Goal: Feedback & Contribution: Leave review/rating

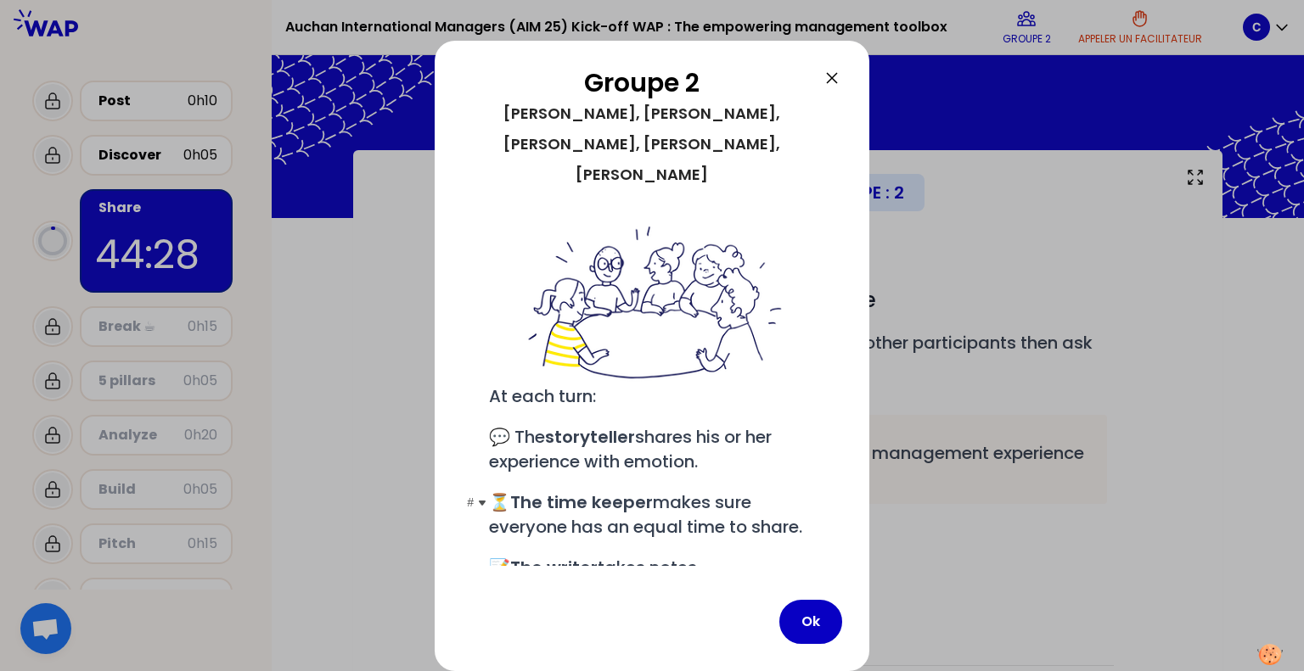
scroll to position [140, 0]
click at [808, 626] on button "Ok" at bounding box center [810, 622] width 63 height 44
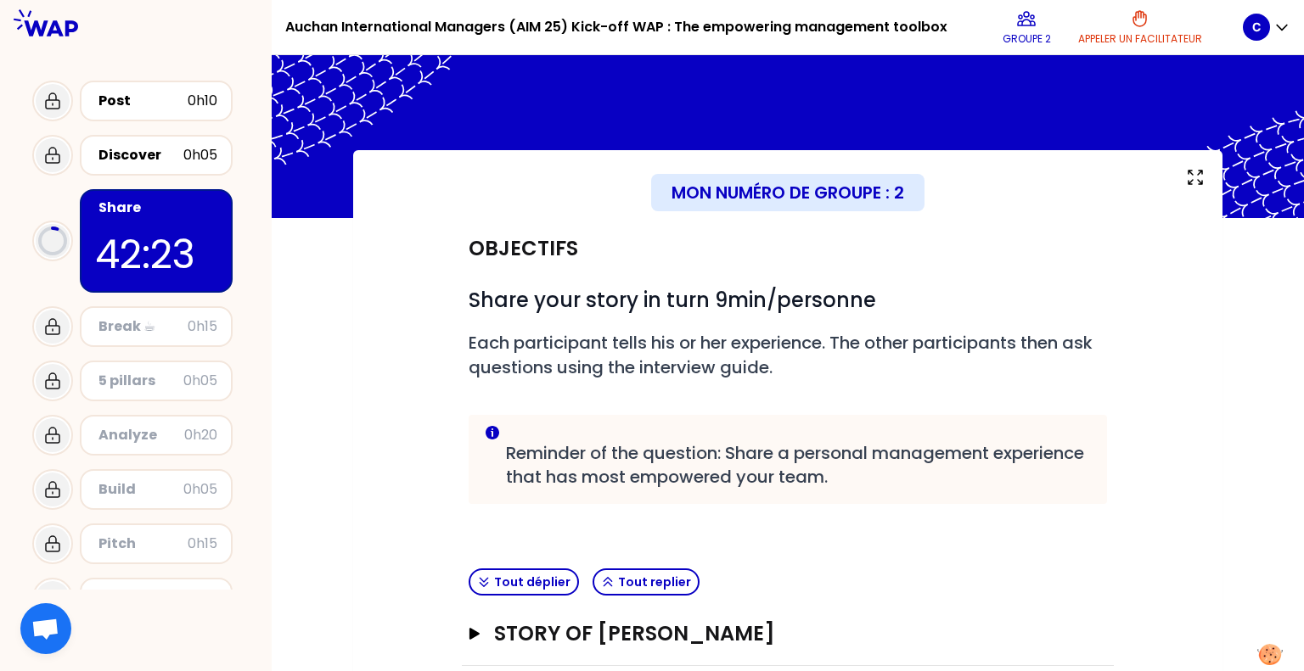
scroll to position [276, 0]
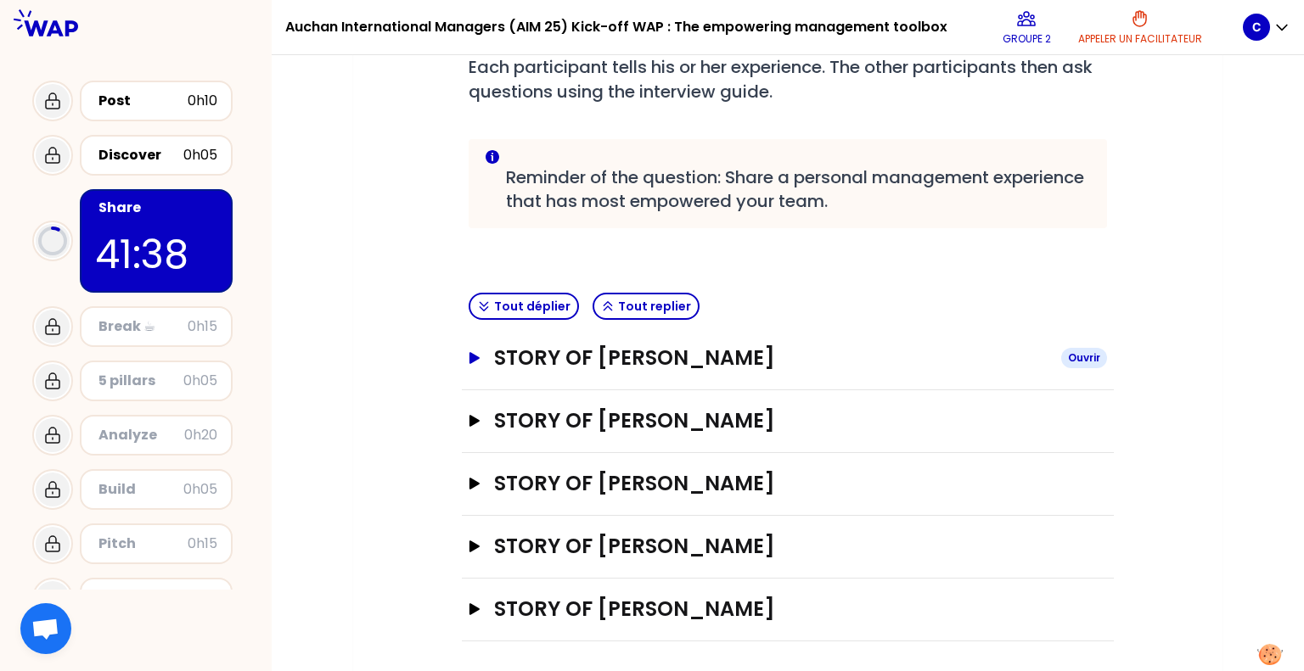
click at [632, 357] on h3 "STORY OF [PERSON_NAME]" at bounding box center [770, 358] width 553 height 27
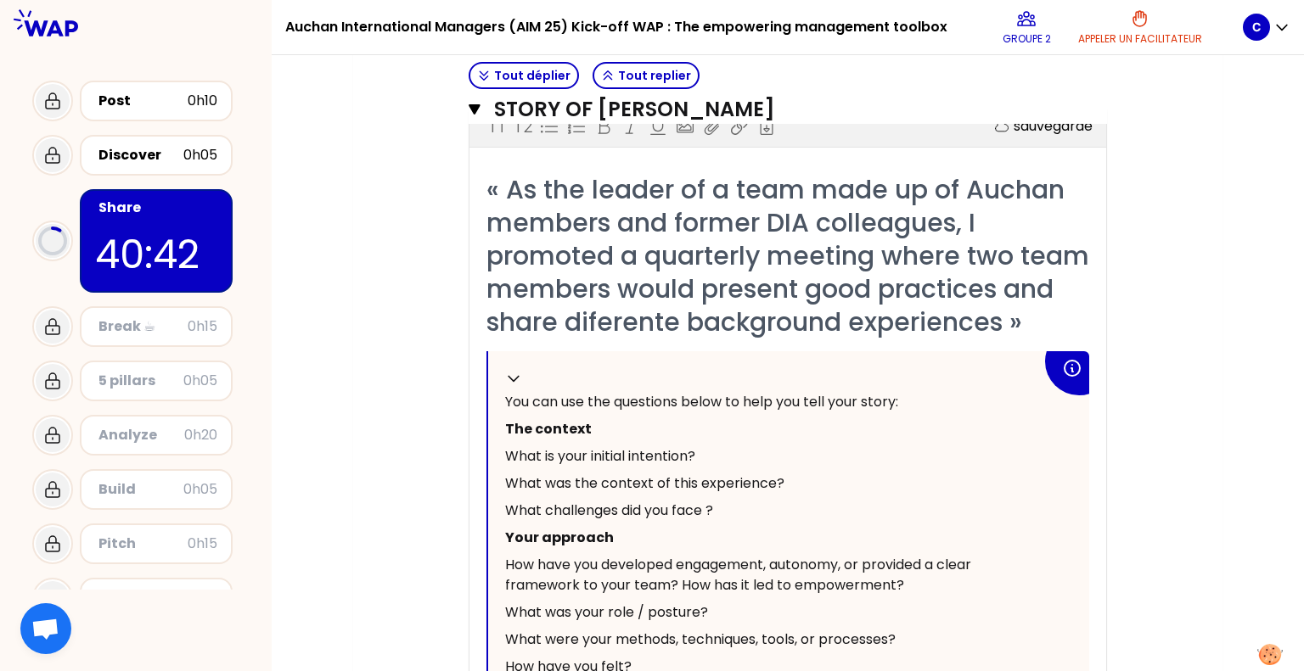
scroll to position [548, 0]
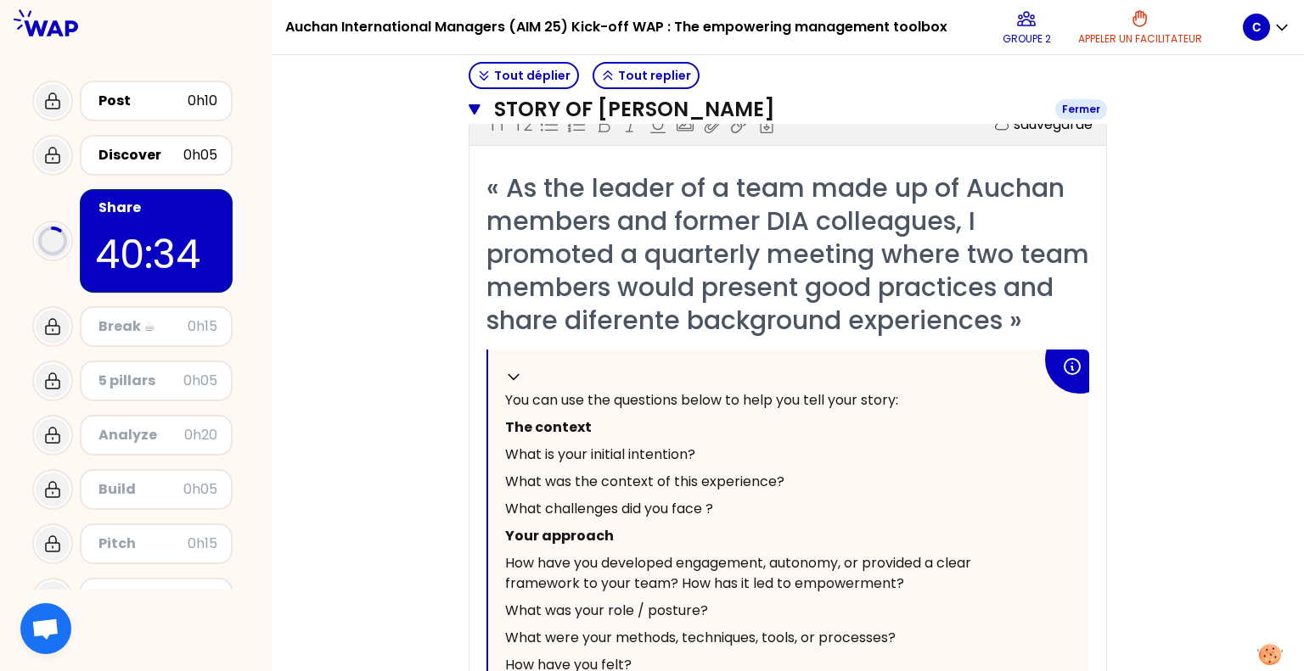
click at [900, 104] on h3 "STORY OF [PERSON_NAME]" at bounding box center [768, 109] width 548 height 27
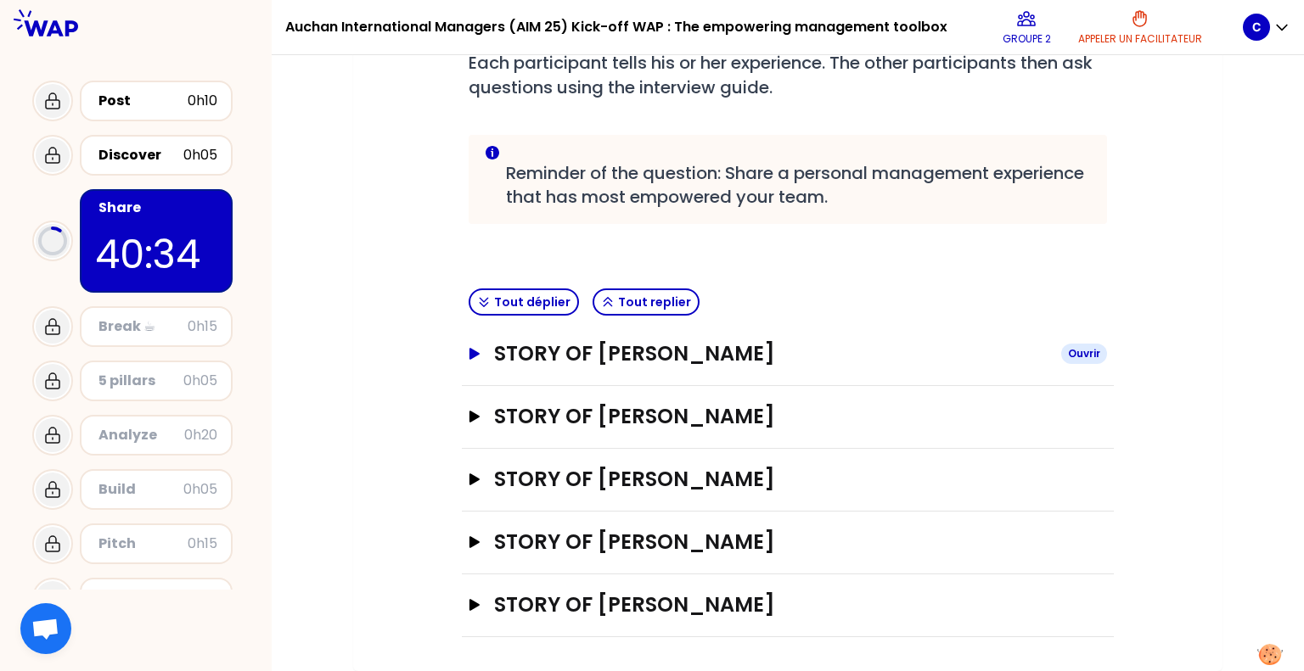
scroll to position [276, 0]
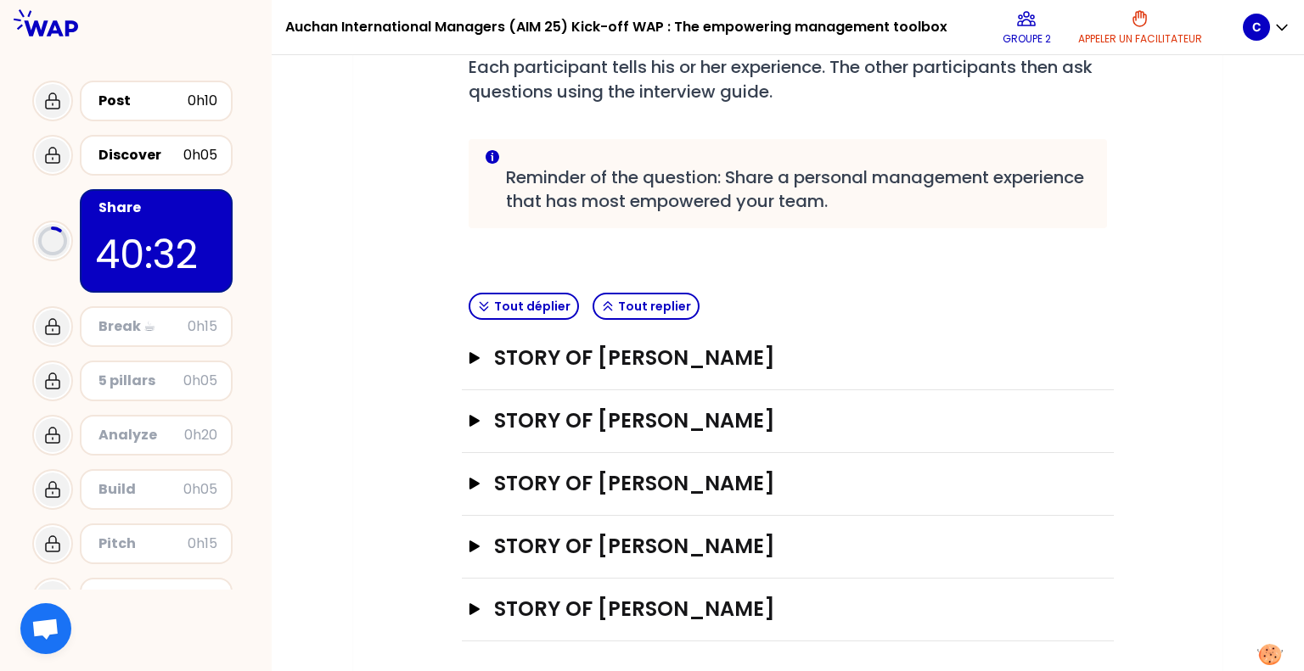
click at [1134, 198] on div "Objectifs # Share your story in turn 9min/personne # Each participant tells his…" at bounding box center [787, 291] width 801 height 699
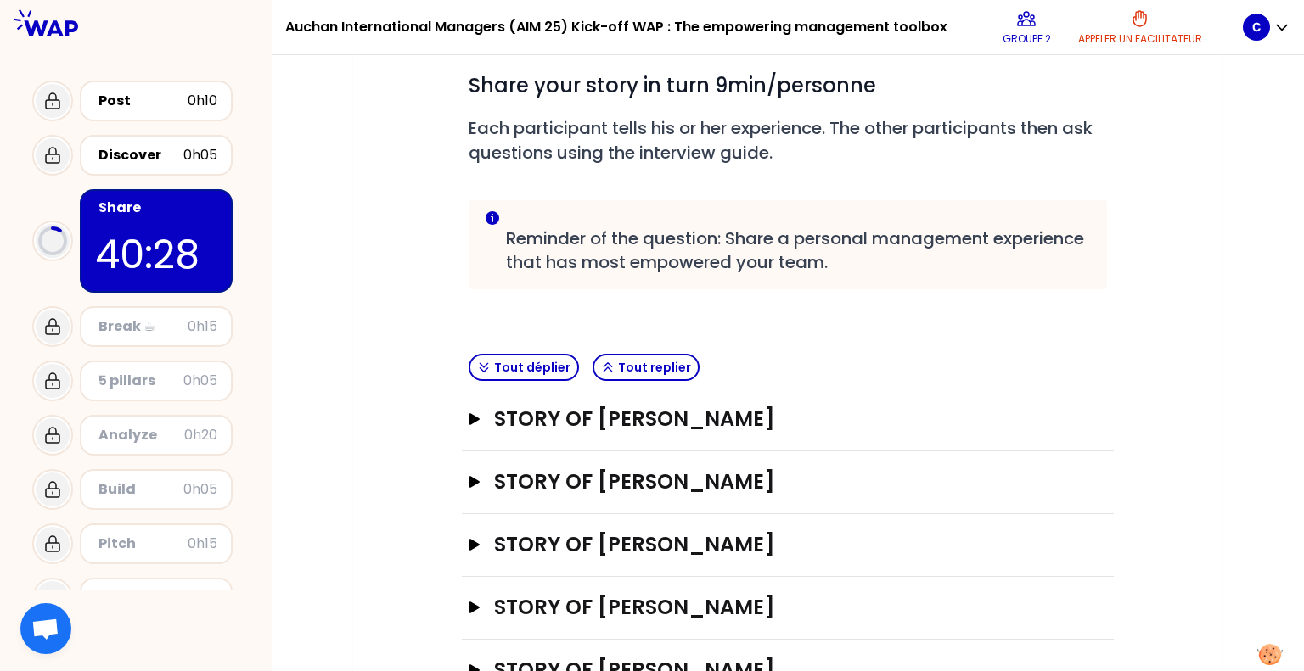
scroll to position [214, 0]
click at [1216, 200] on div "Mon numéro de groupe : 2 Objectifs # Share your story in turn 9min/personne # E…" at bounding box center [787, 336] width 869 height 801
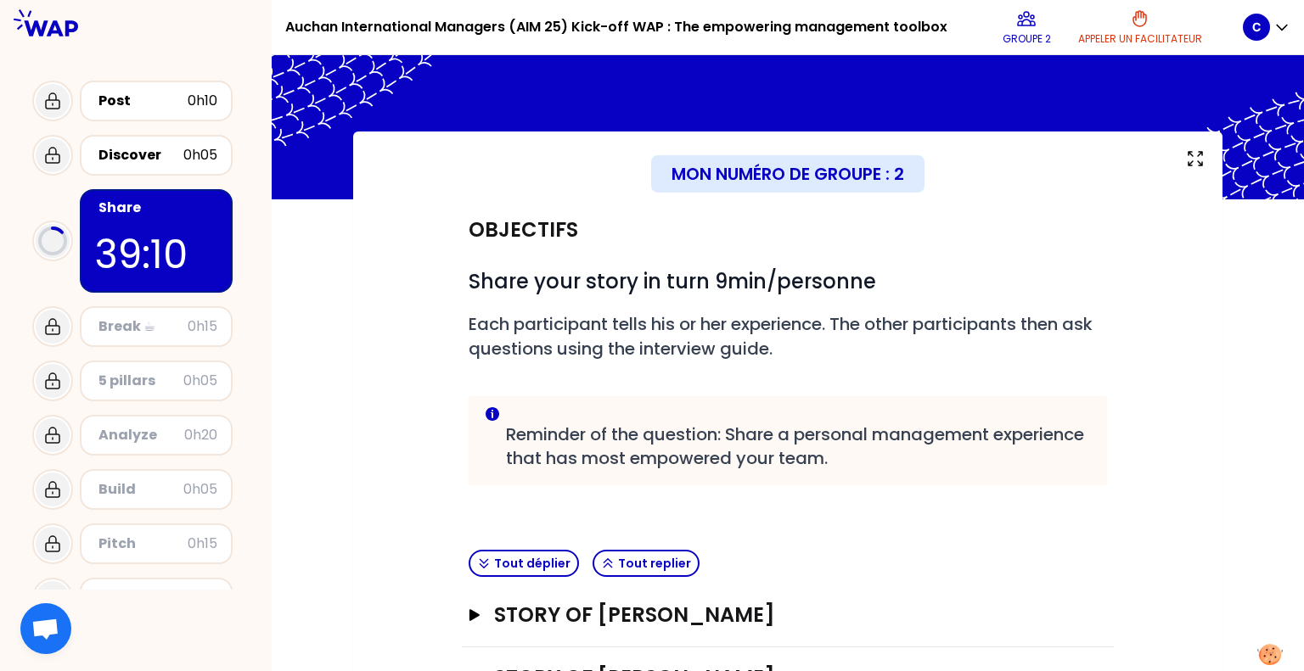
scroll to position [276, 0]
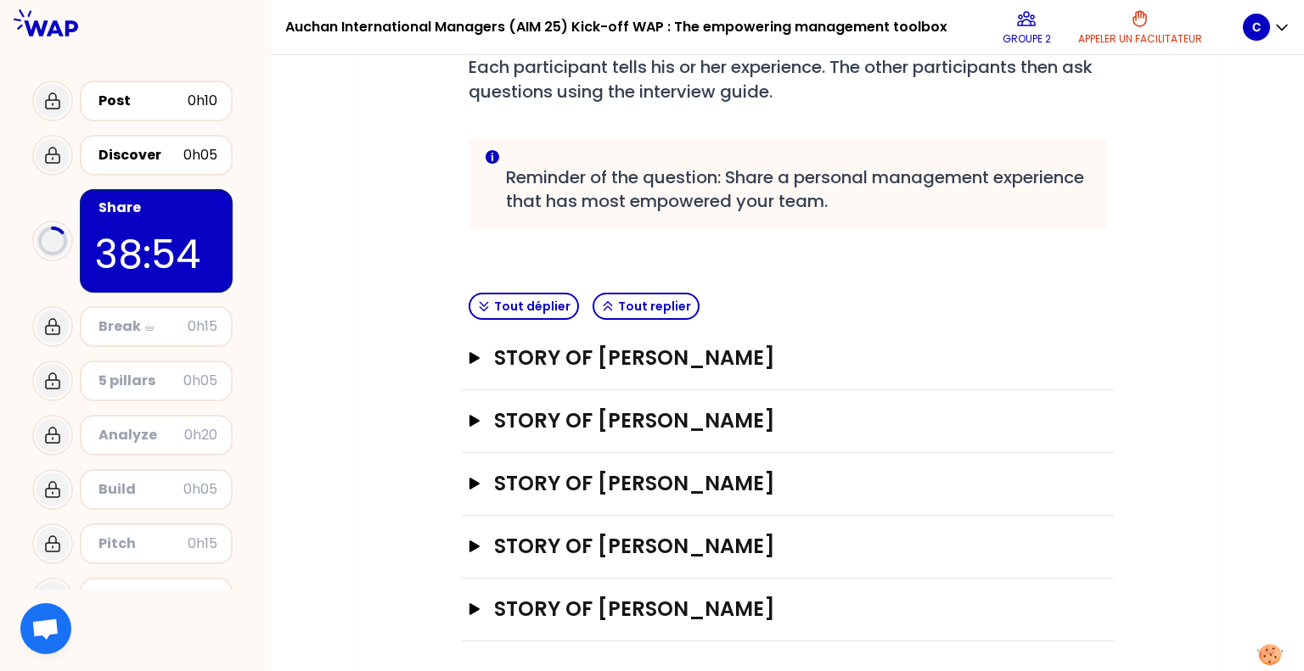
click at [1201, 237] on div "Mon numéro de groupe : 2 Objectifs # Share your story in turn 9min/personne # E…" at bounding box center [787, 274] width 869 height 801
click at [559, 368] on h3 "STORY OF [PERSON_NAME]" at bounding box center [770, 358] width 553 height 27
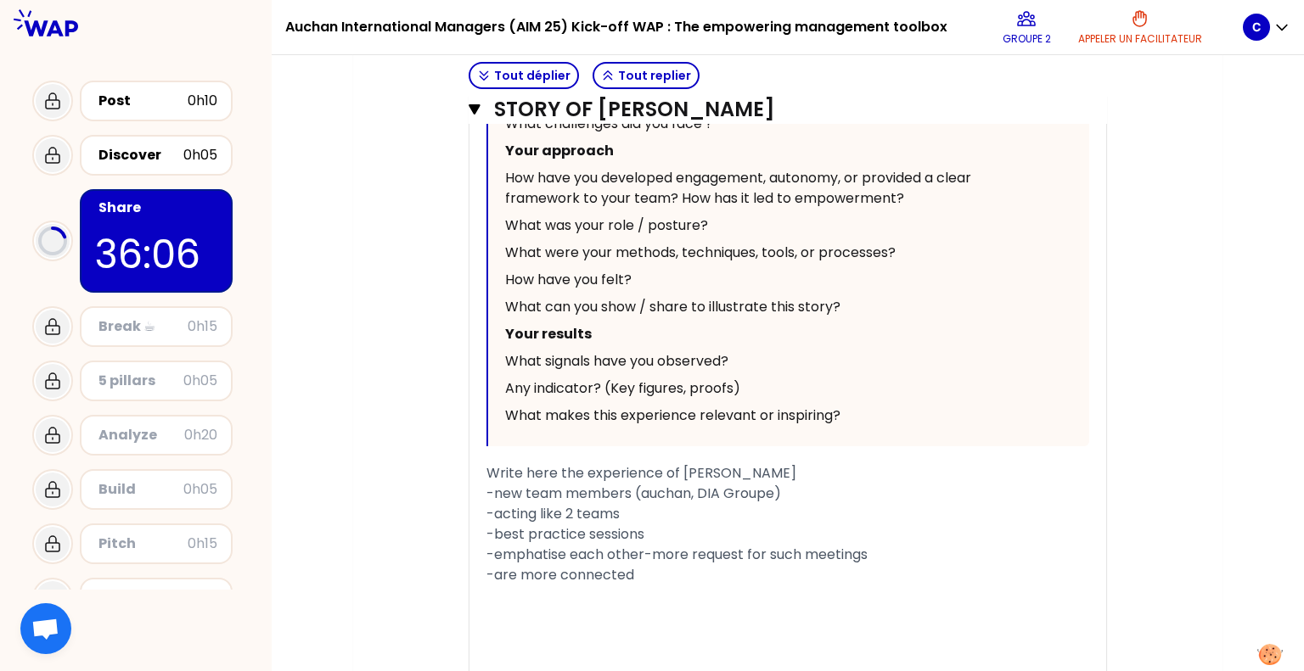
scroll to position [955, 0]
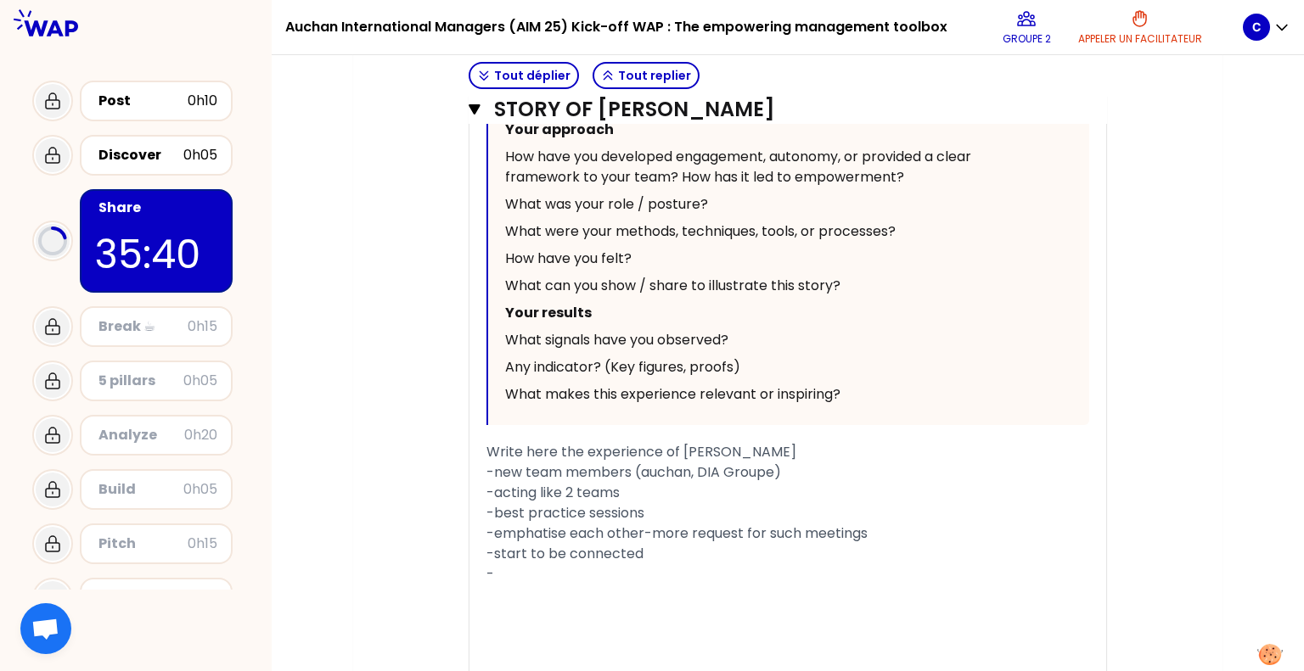
click at [1167, 240] on div "Objectifs # Share your story in turn 9min/personne # Each participant tells his…" at bounding box center [787, 137] width 801 height 1748
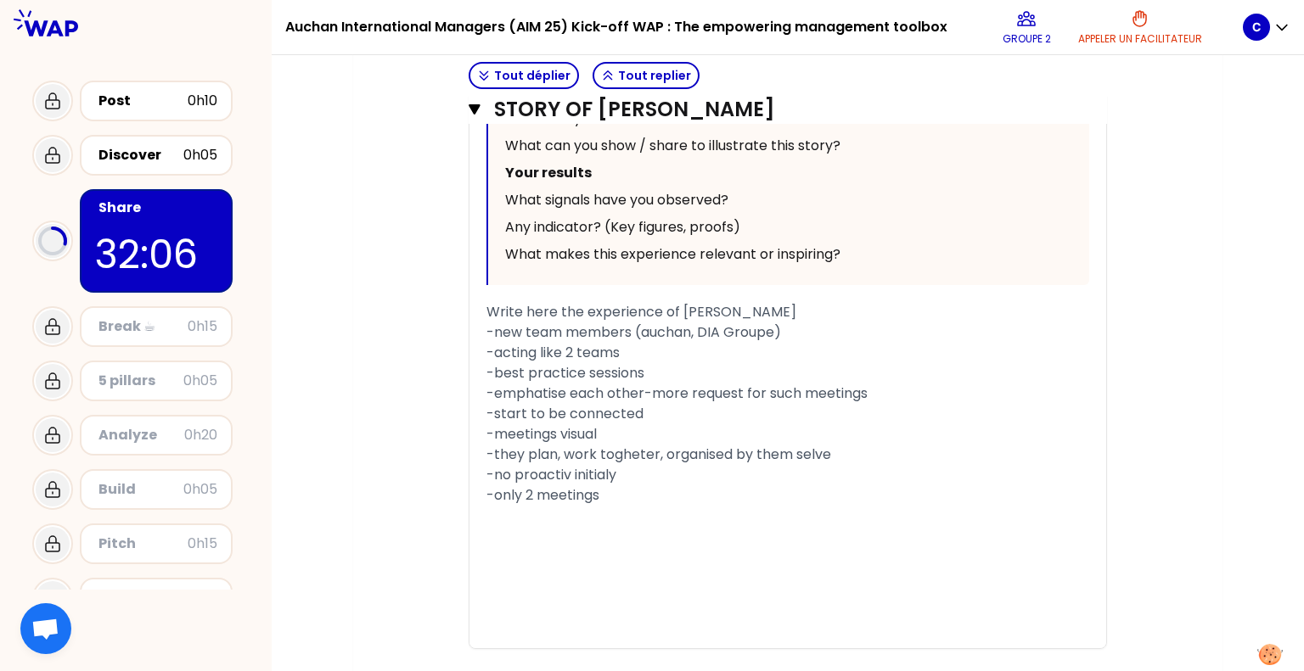
scroll to position [1093, 0]
click at [546, 103] on h3 "STORY OF [PERSON_NAME]" at bounding box center [768, 109] width 548 height 27
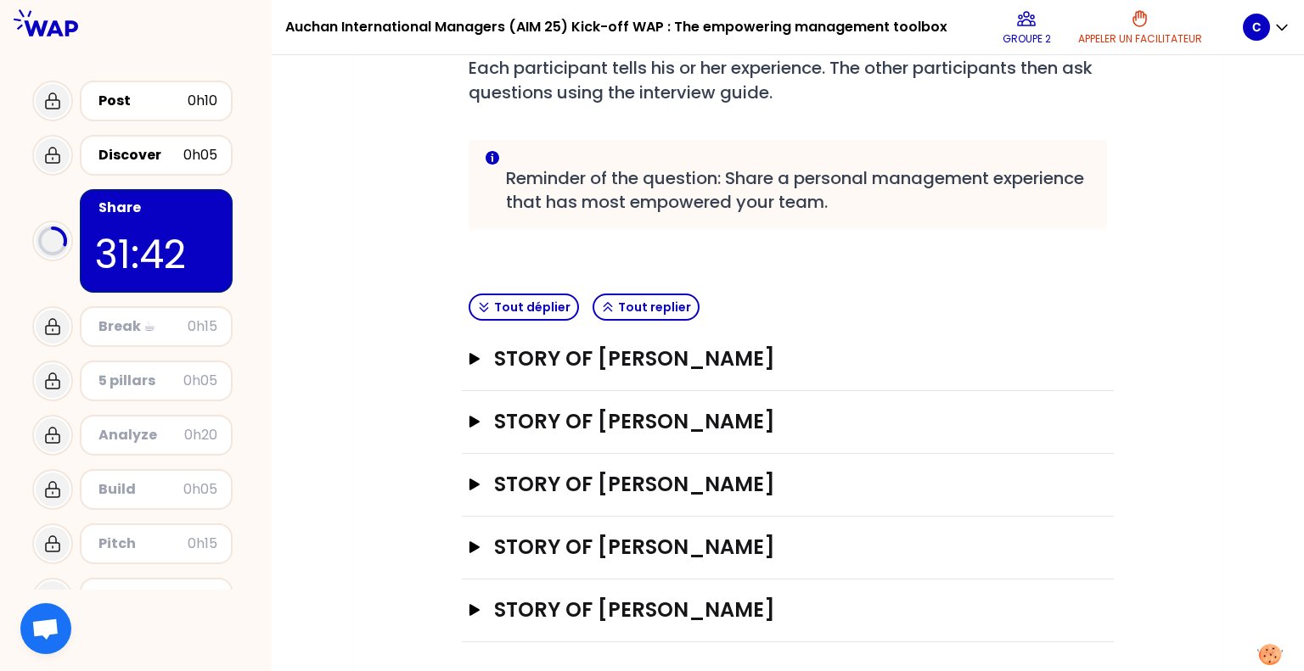
scroll to position [276, 0]
click at [730, 356] on h3 "STORY OF [PERSON_NAME]" at bounding box center [770, 358] width 553 height 27
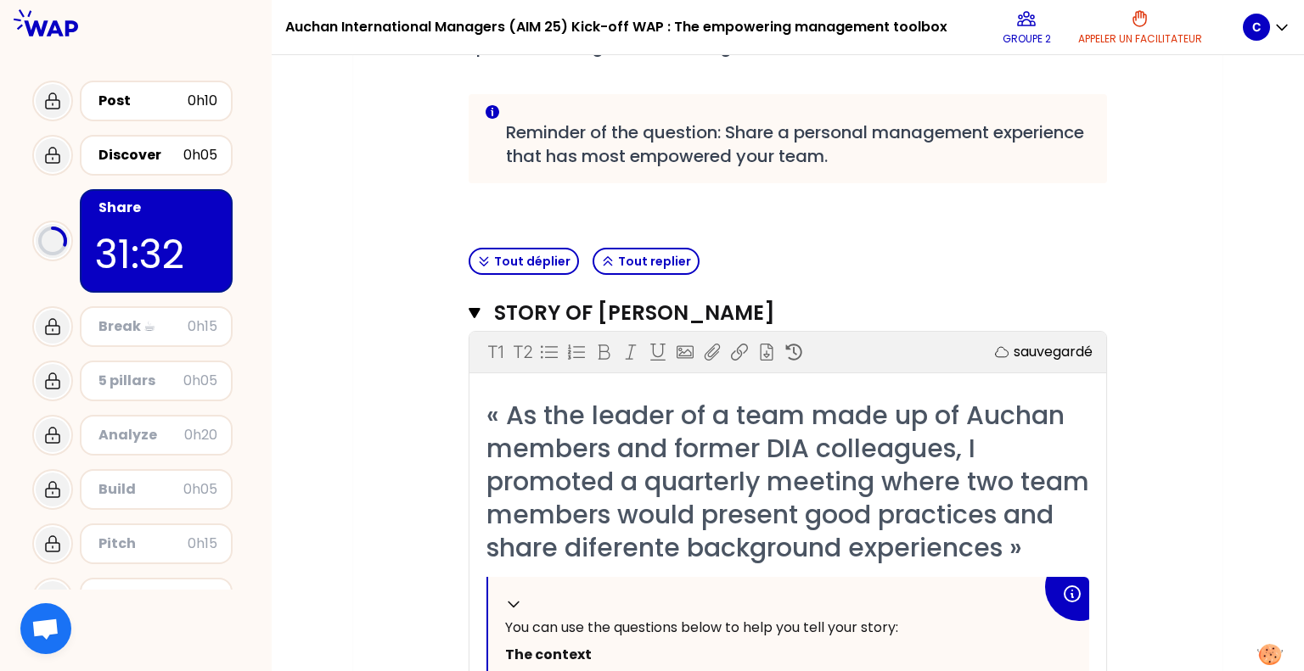
scroll to position [319, 0]
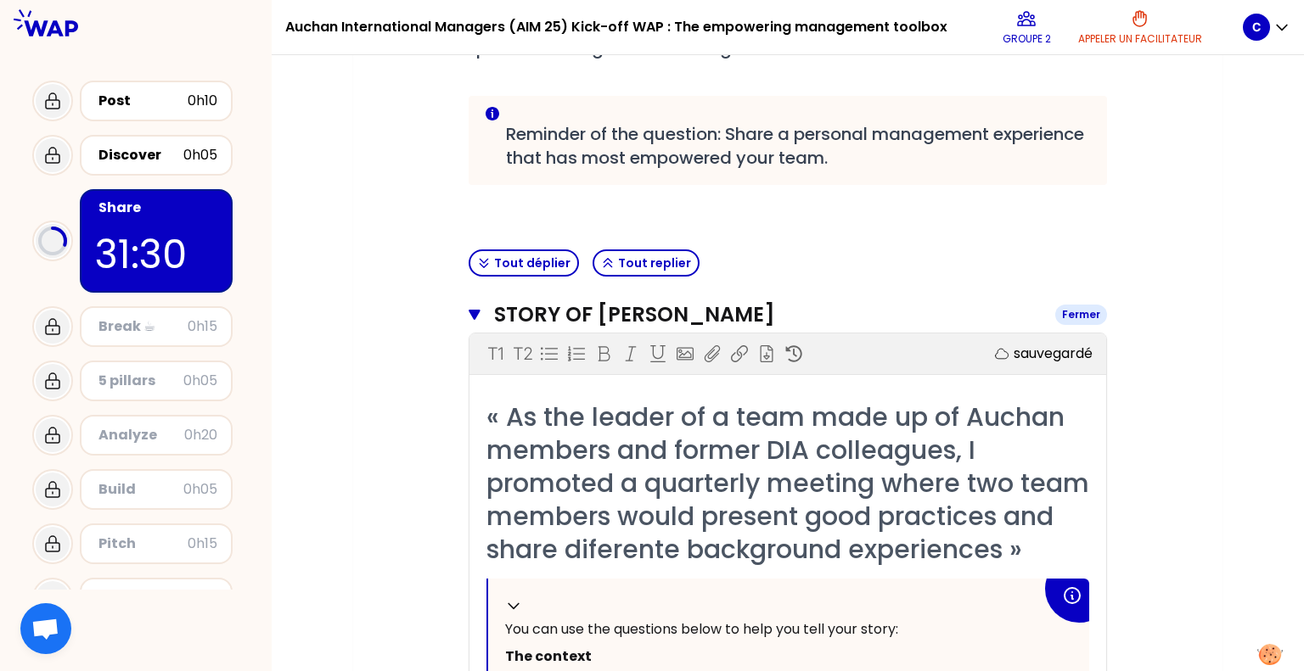
click at [630, 309] on h3 "STORY OF [PERSON_NAME]" at bounding box center [768, 314] width 548 height 27
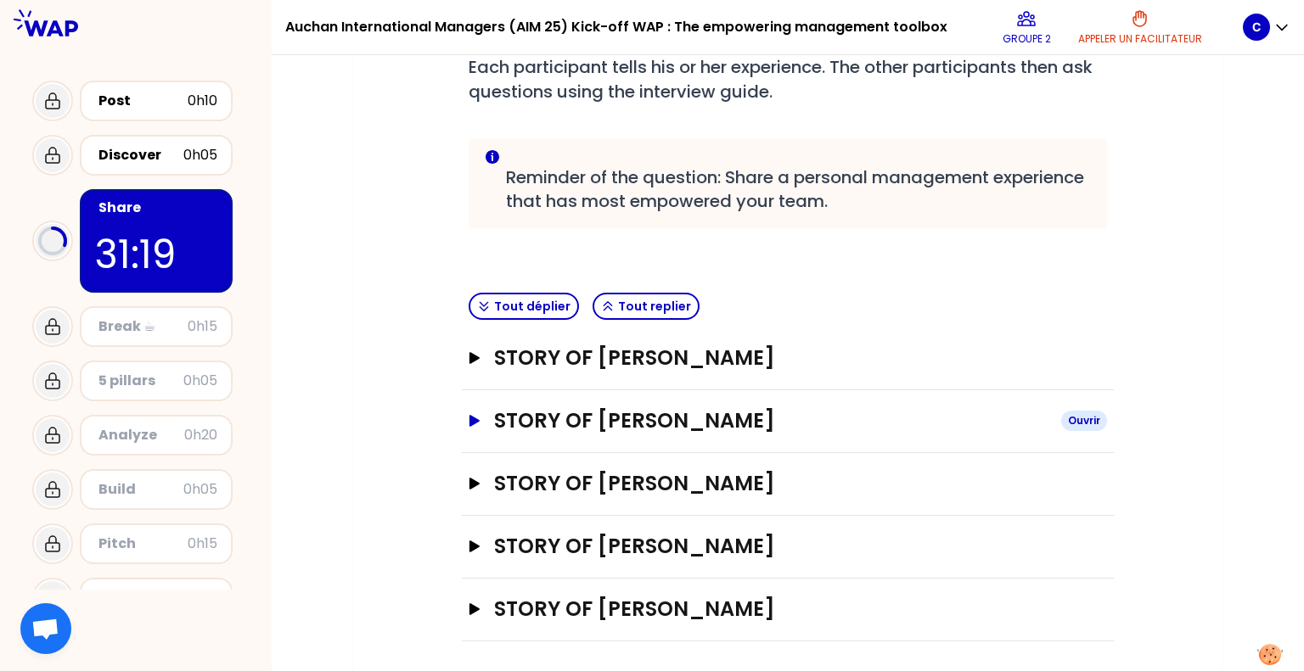
click at [737, 415] on h3 "STORY OF [PERSON_NAME]" at bounding box center [770, 420] width 553 height 27
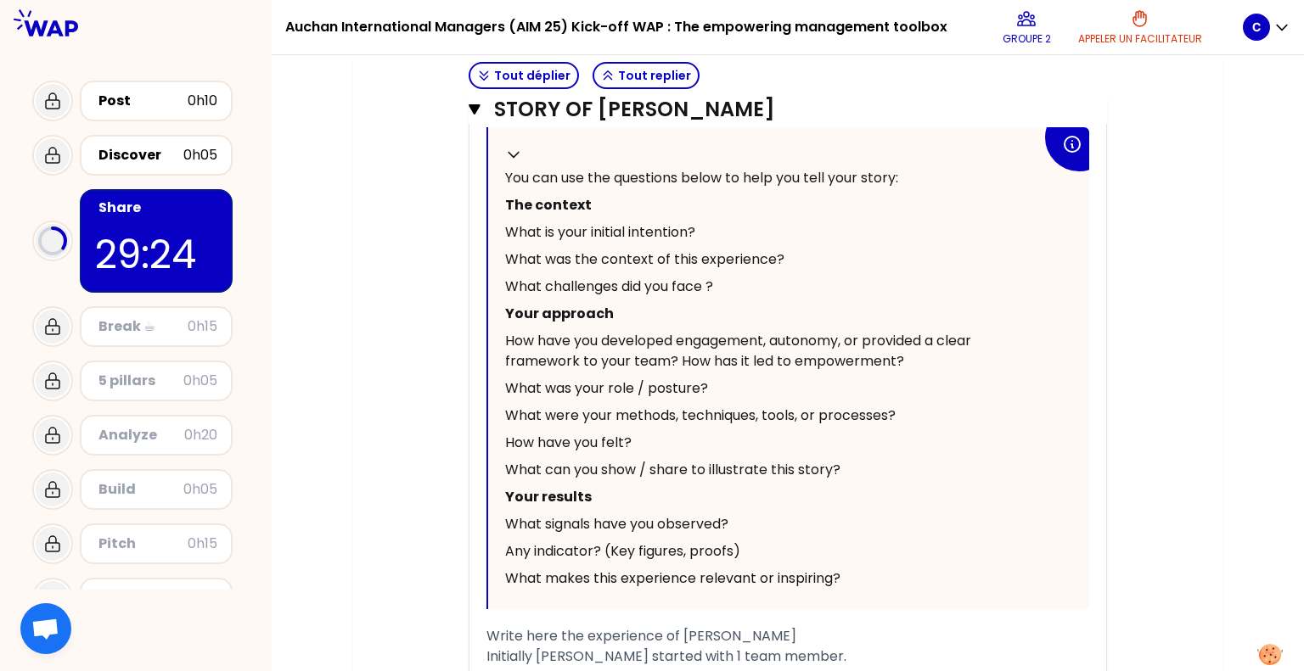
scroll to position [1370, 0]
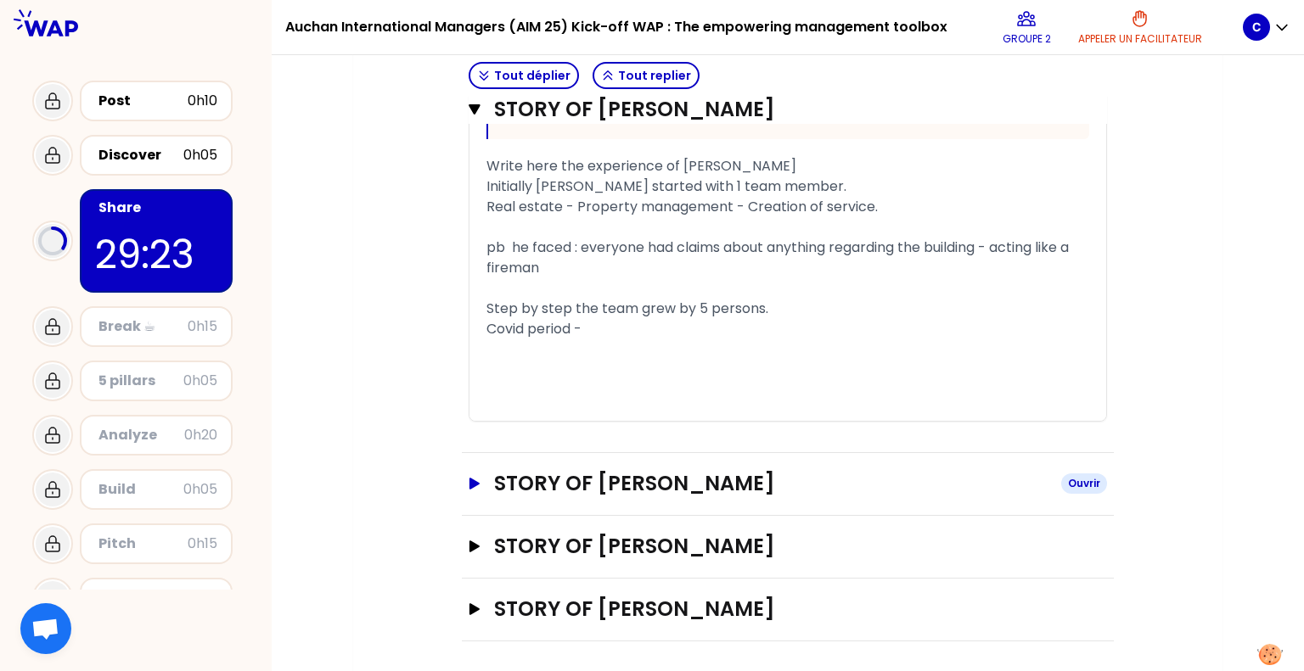
click at [653, 478] on h3 "STORY OF [PERSON_NAME]" at bounding box center [770, 483] width 553 height 27
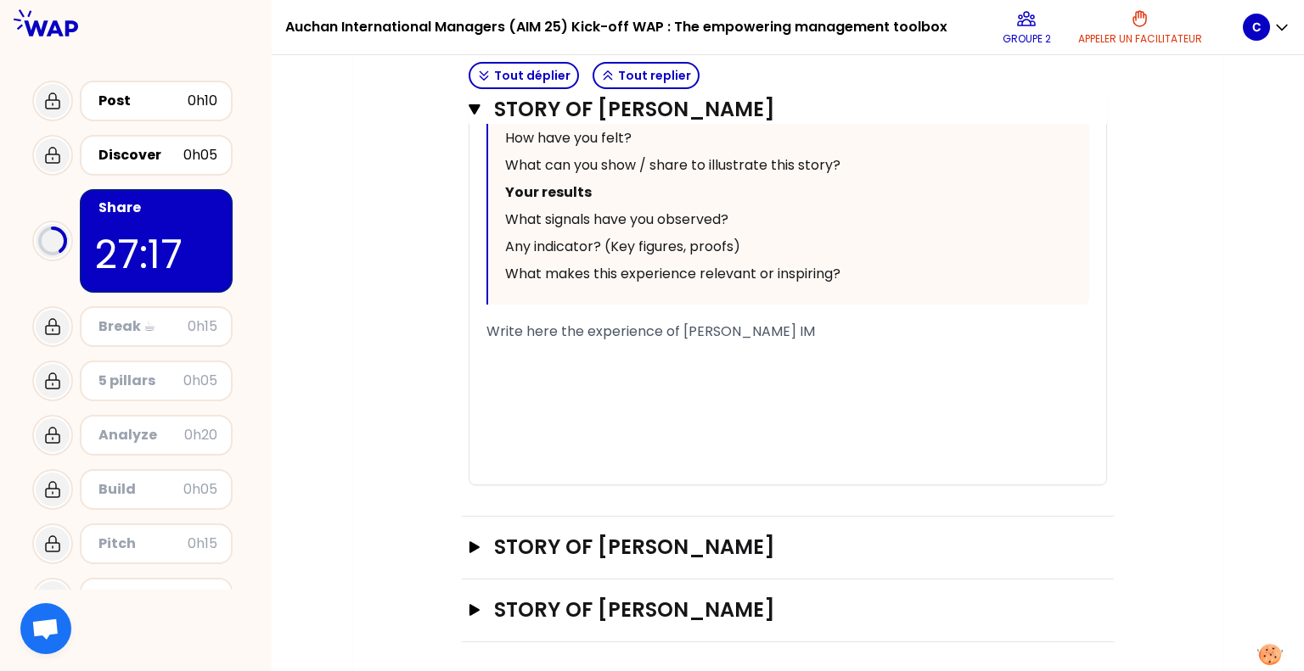
scroll to position [2479, 0]
click at [572, 552] on h3 "STORY OF [PERSON_NAME]" at bounding box center [770, 547] width 553 height 27
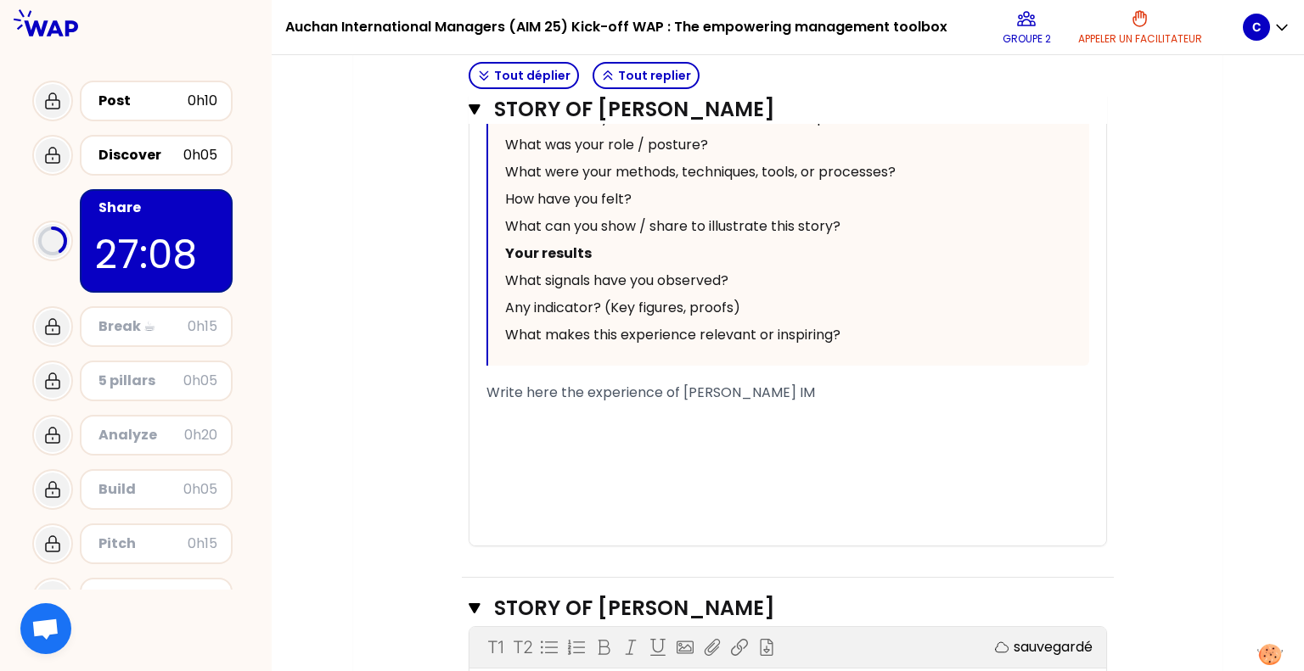
scroll to position [2421, 0]
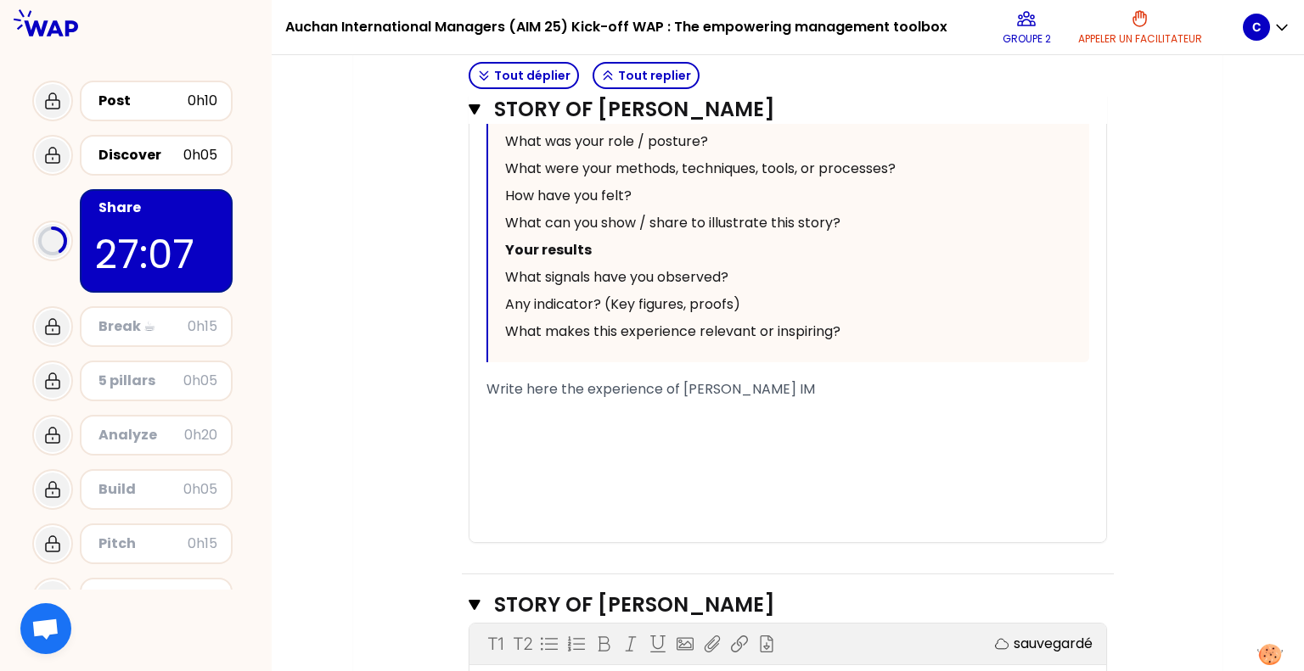
click at [610, 423] on div "﻿" at bounding box center [787, 430] width 603 height 20
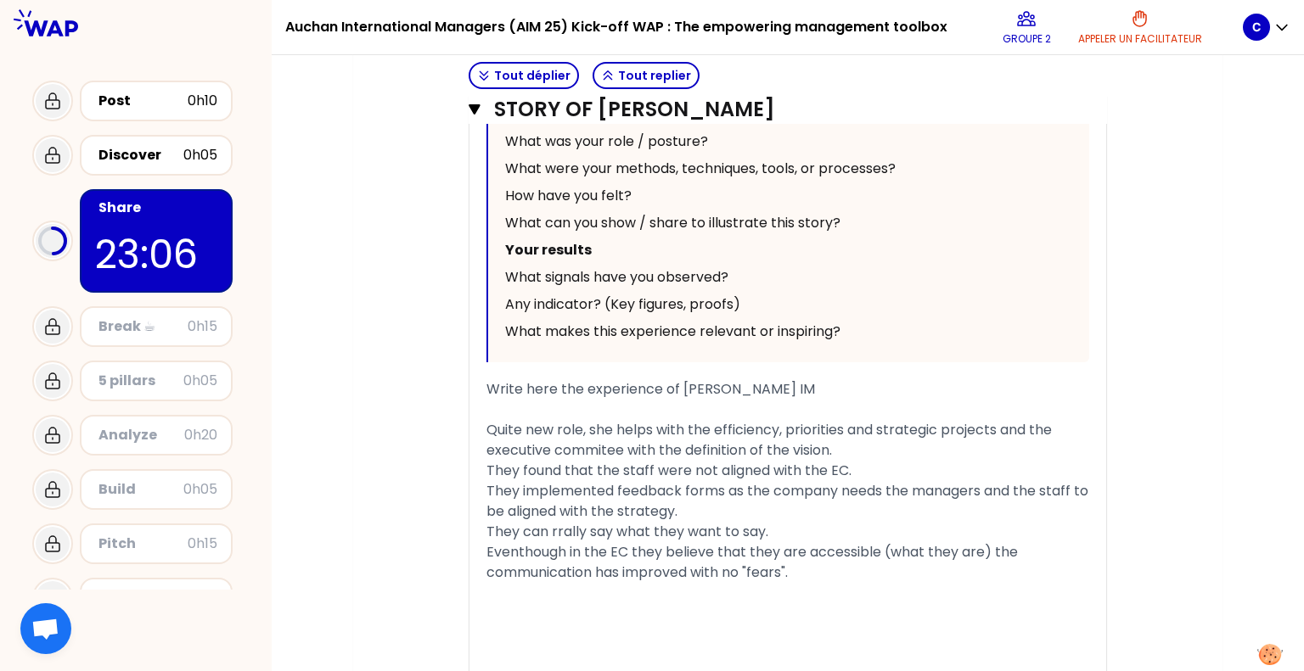
click at [559, 522] on span "They can rrally say what they want to say." at bounding box center [627, 532] width 282 height 20
click at [804, 583] on div "﻿" at bounding box center [787, 593] width 603 height 20
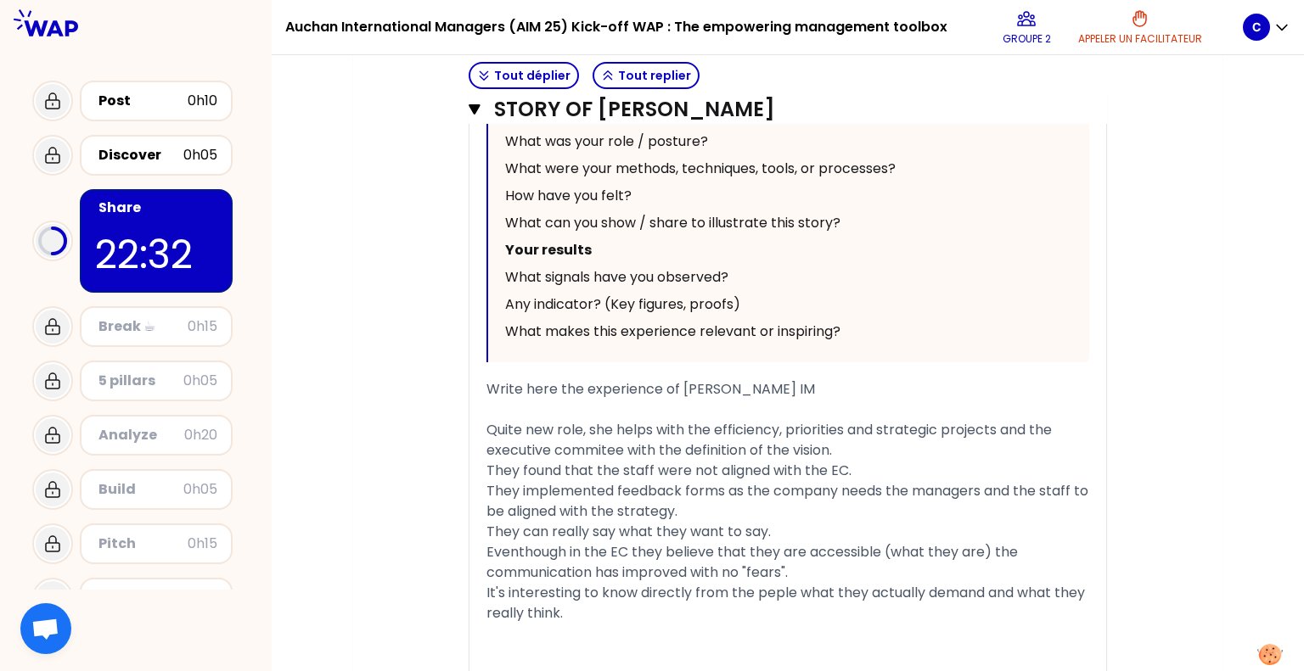
click at [774, 589] on span "It's interesting to know directly from the peple what they actually demand and …" at bounding box center [787, 603] width 602 height 40
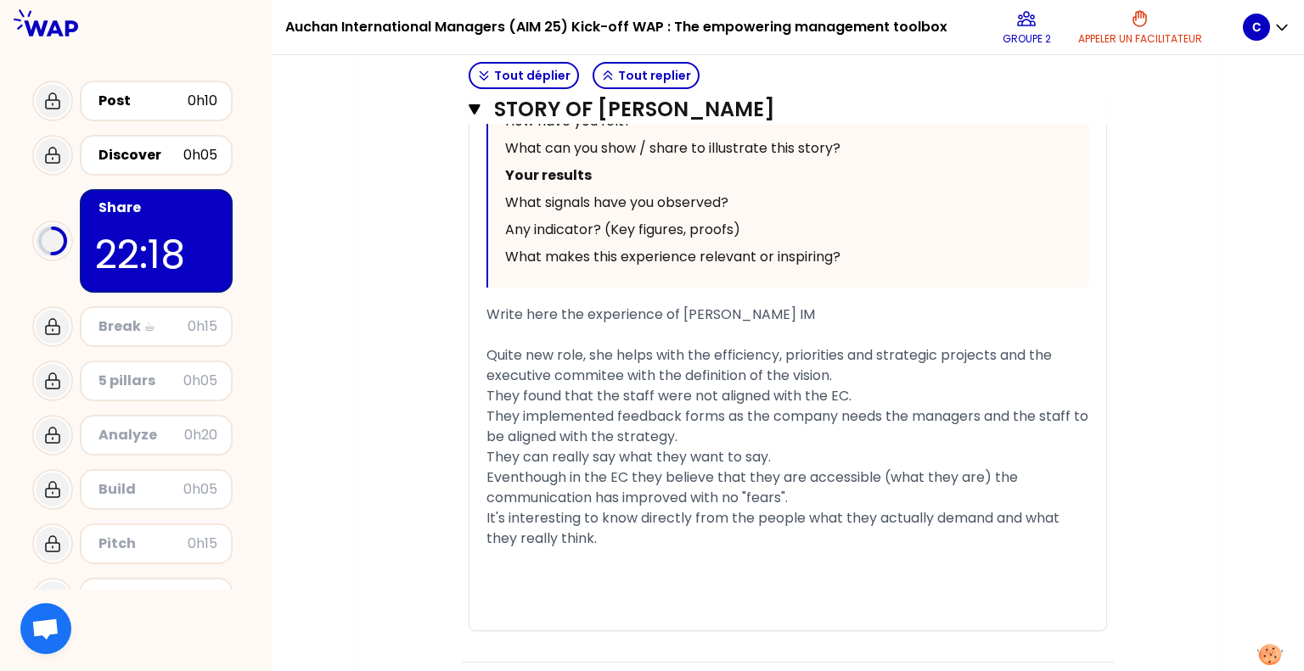
click at [531, 549] on div "﻿" at bounding box center [787, 559] width 603 height 20
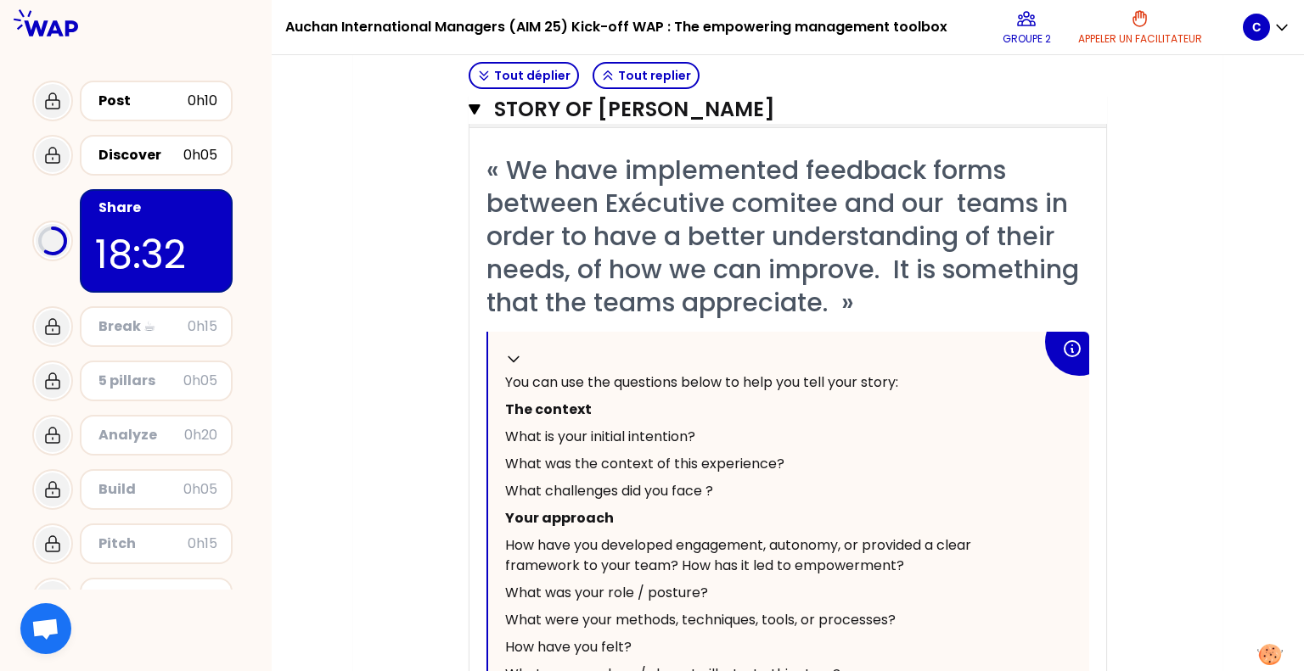
scroll to position [1962, 0]
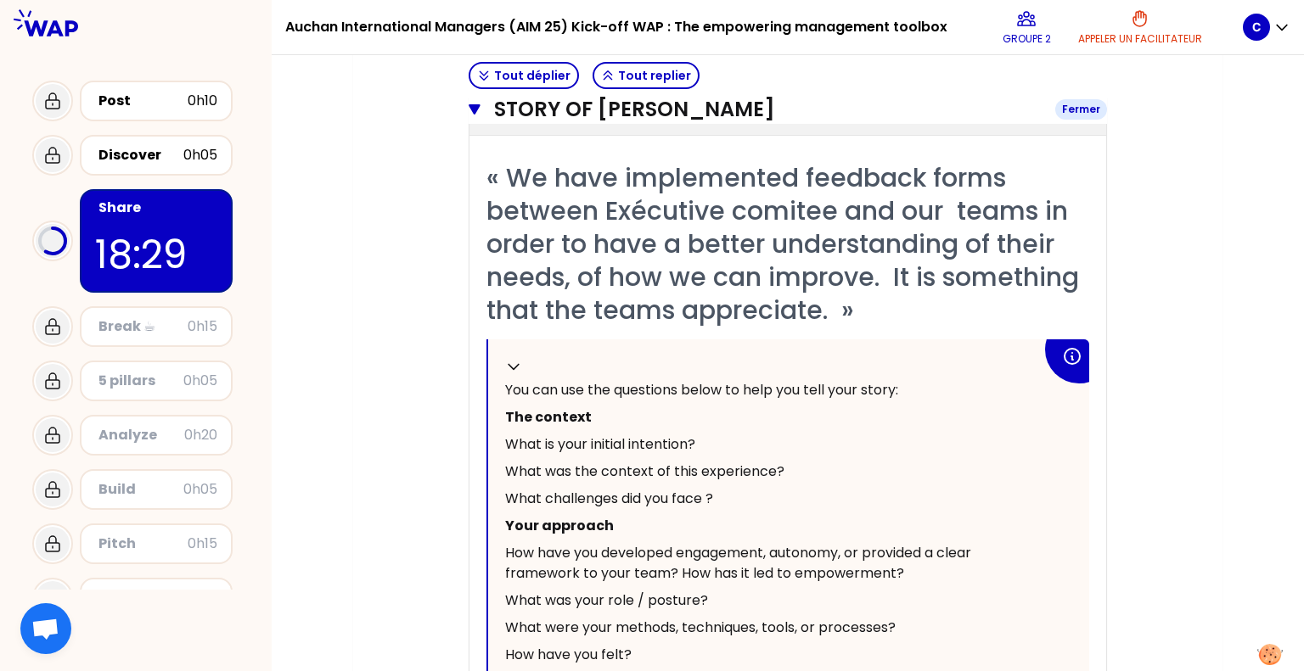
click at [579, 106] on h3 "STORY OF [PERSON_NAME]" at bounding box center [768, 109] width 548 height 27
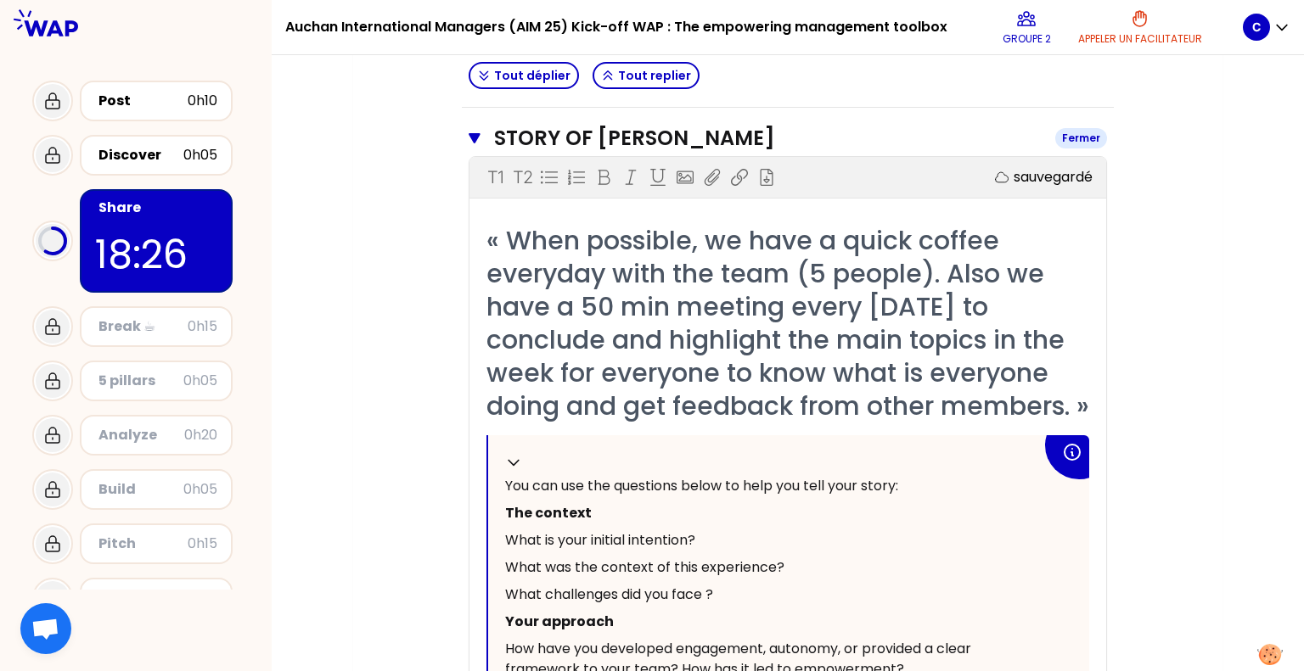
click at [594, 138] on h3 "STORY OF [PERSON_NAME]" at bounding box center [768, 138] width 548 height 27
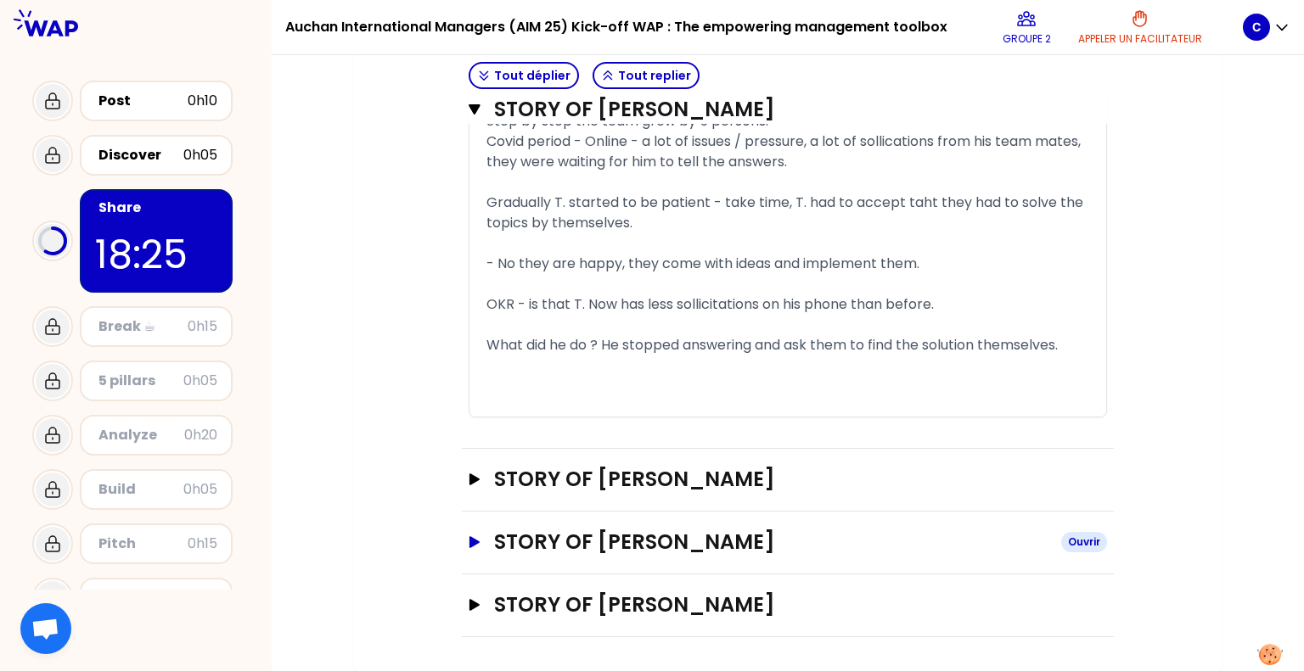
scroll to position [1553, 0]
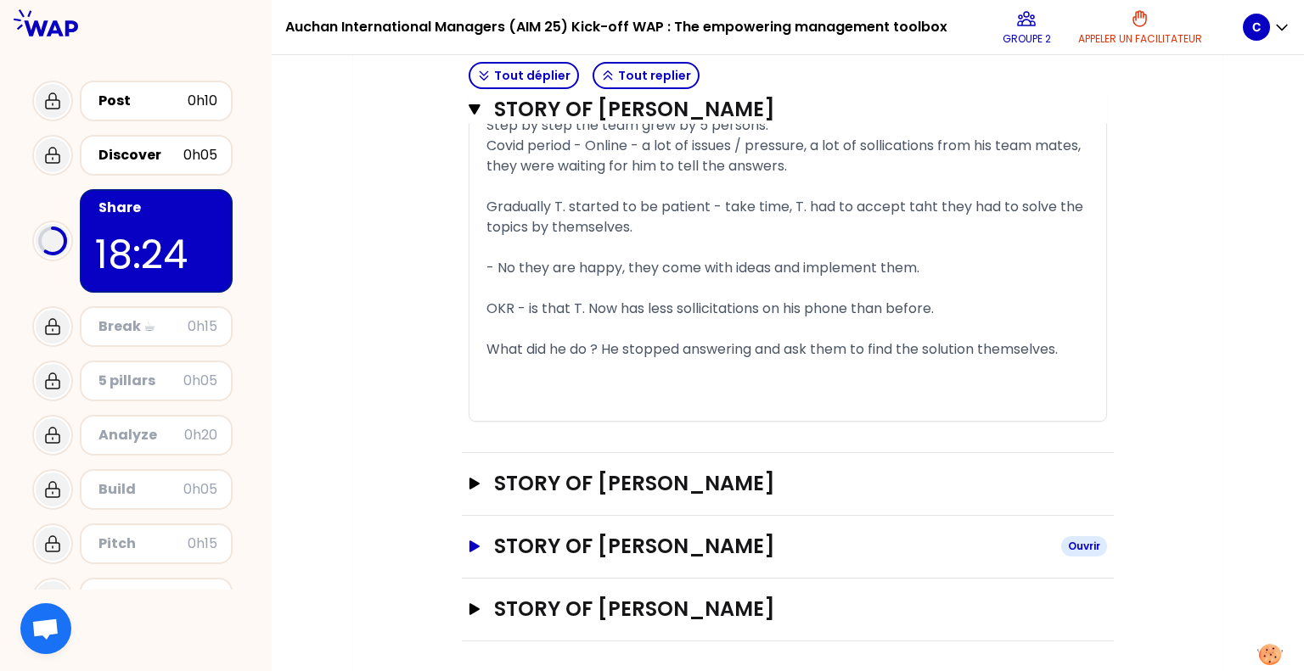
click at [587, 548] on h3 "STORY OF [PERSON_NAME]" at bounding box center [770, 546] width 553 height 27
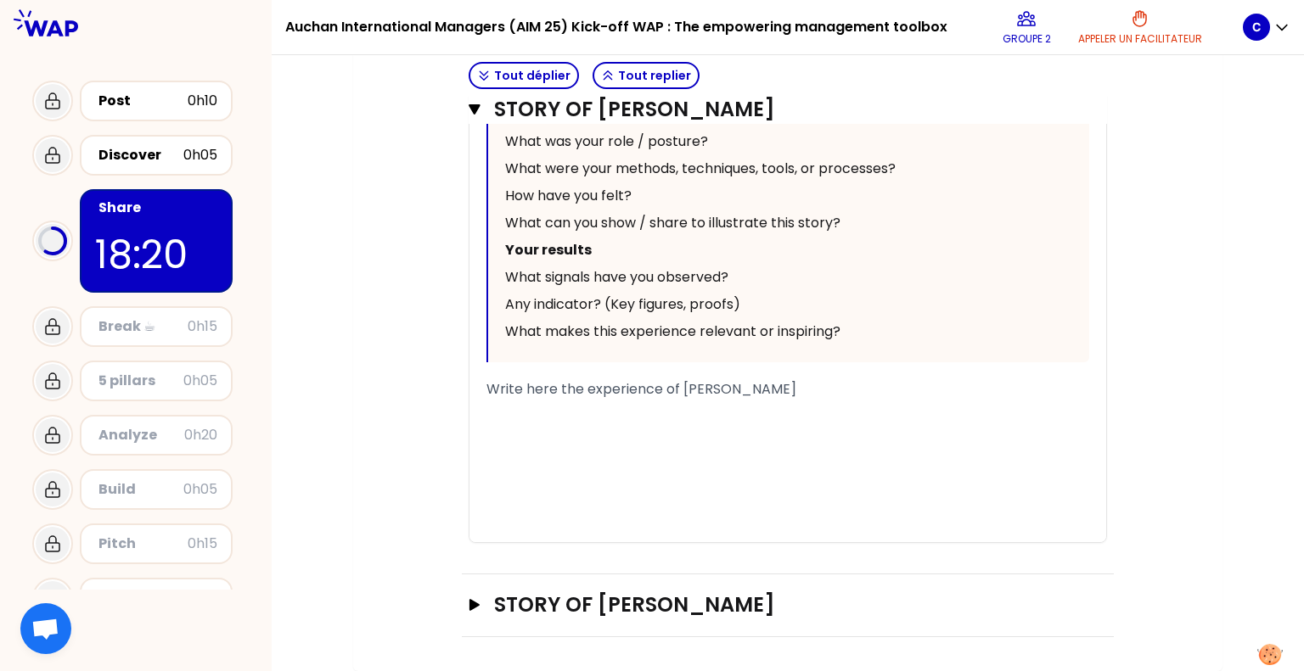
scroll to position [2542, 0]
click at [705, 409] on div "﻿" at bounding box center [787, 410] width 603 height 20
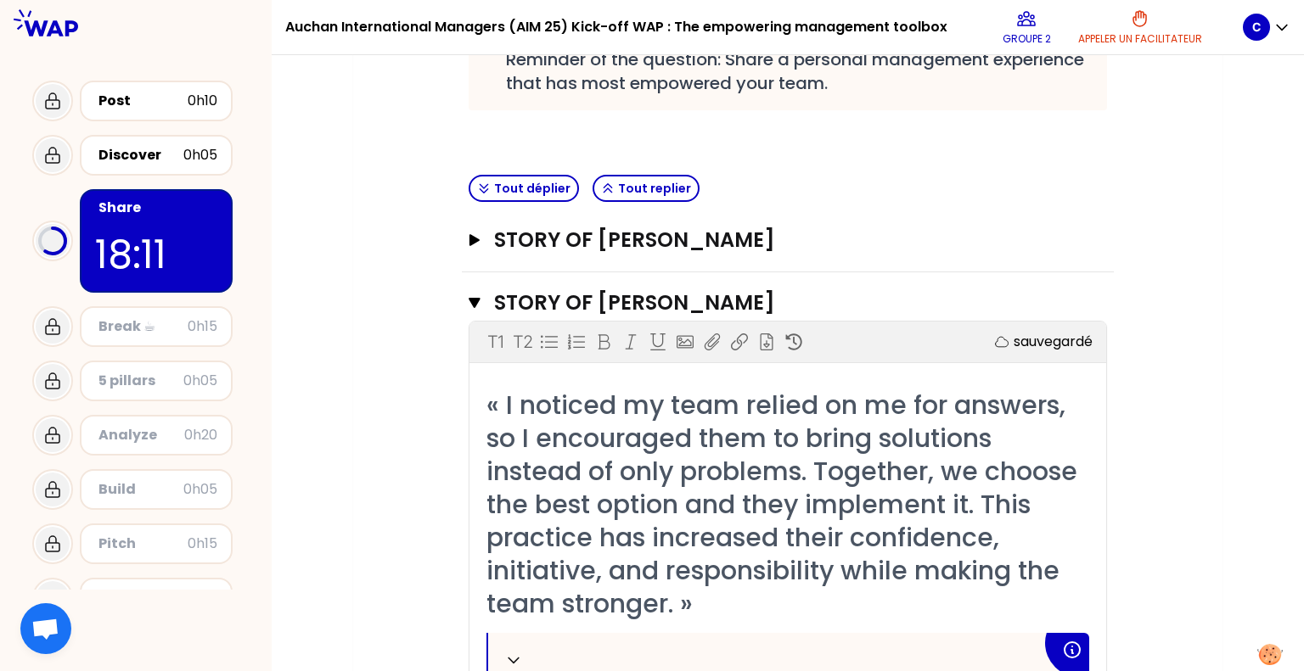
scroll to position [394, 0]
click at [624, 298] on h3 "STORY OF [PERSON_NAME]" at bounding box center [768, 302] width 548 height 27
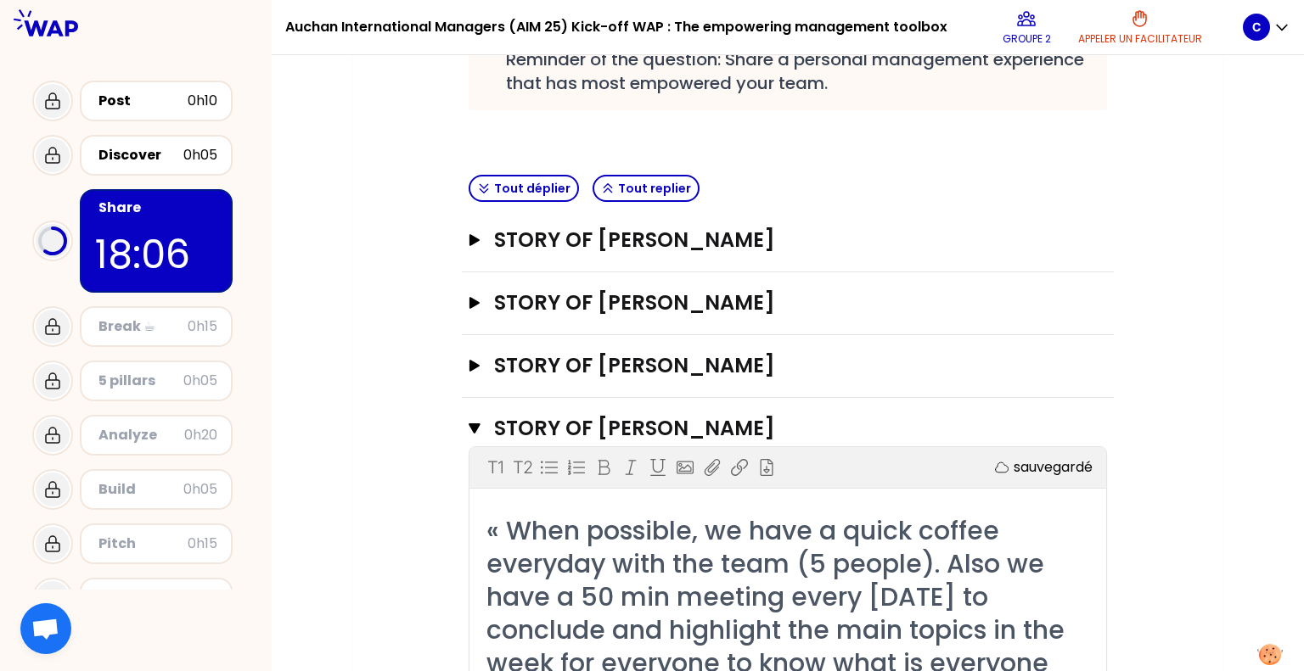
click at [1177, 265] on div "Objectifs # Share your story in turn 9min/personne # Each participant tells his…" at bounding box center [787, 653] width 801 height 1659
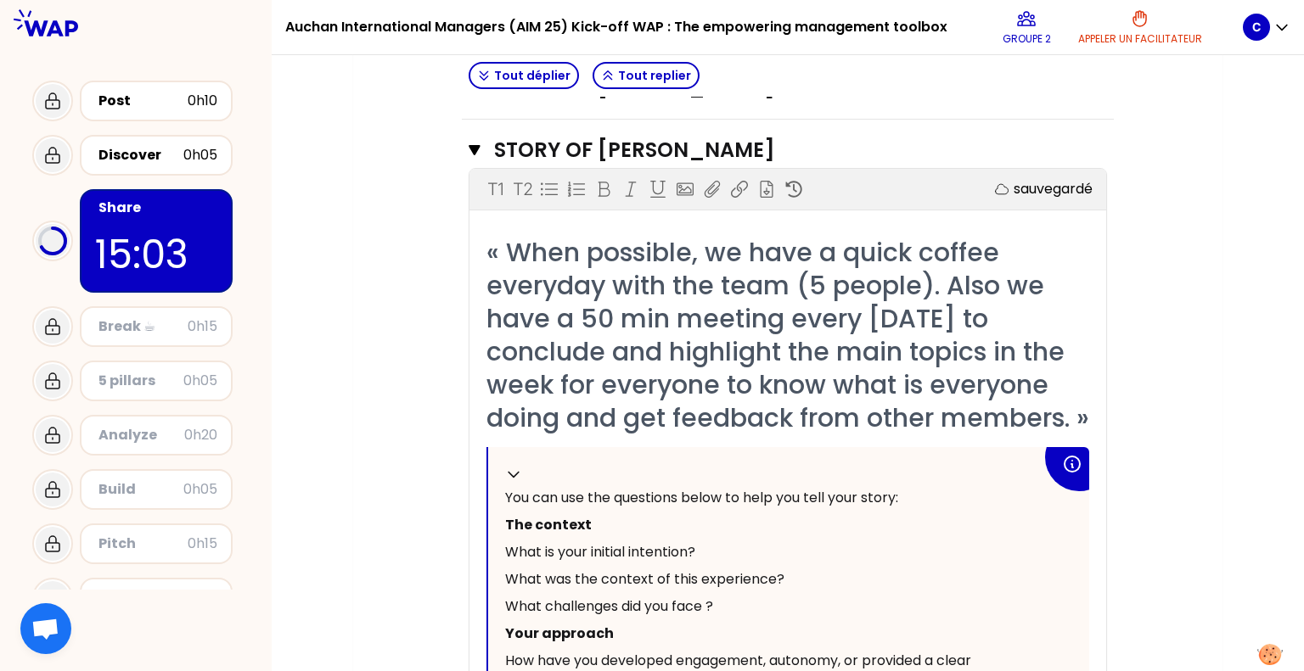
scroll to position [1211, 0]
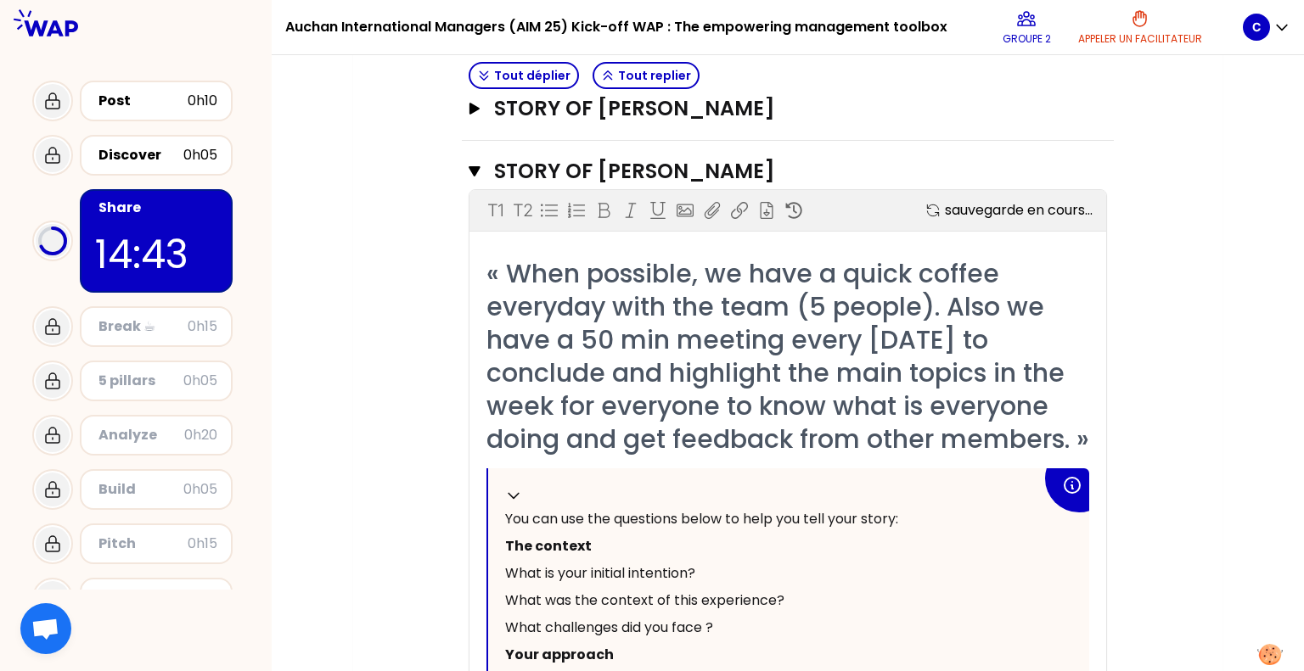
scroll to position [650, 0]
click at [1060, 191] on div "T1 T2 Exporter sauvegarde en cours..." at bounding box center [787, 211] width 637 height 41
click at [1186, 212] on div "Objectifs # Share your story in turn 9min/personne # Each participant tells his…" at bounding box center [787, 519] width 801 height 1903
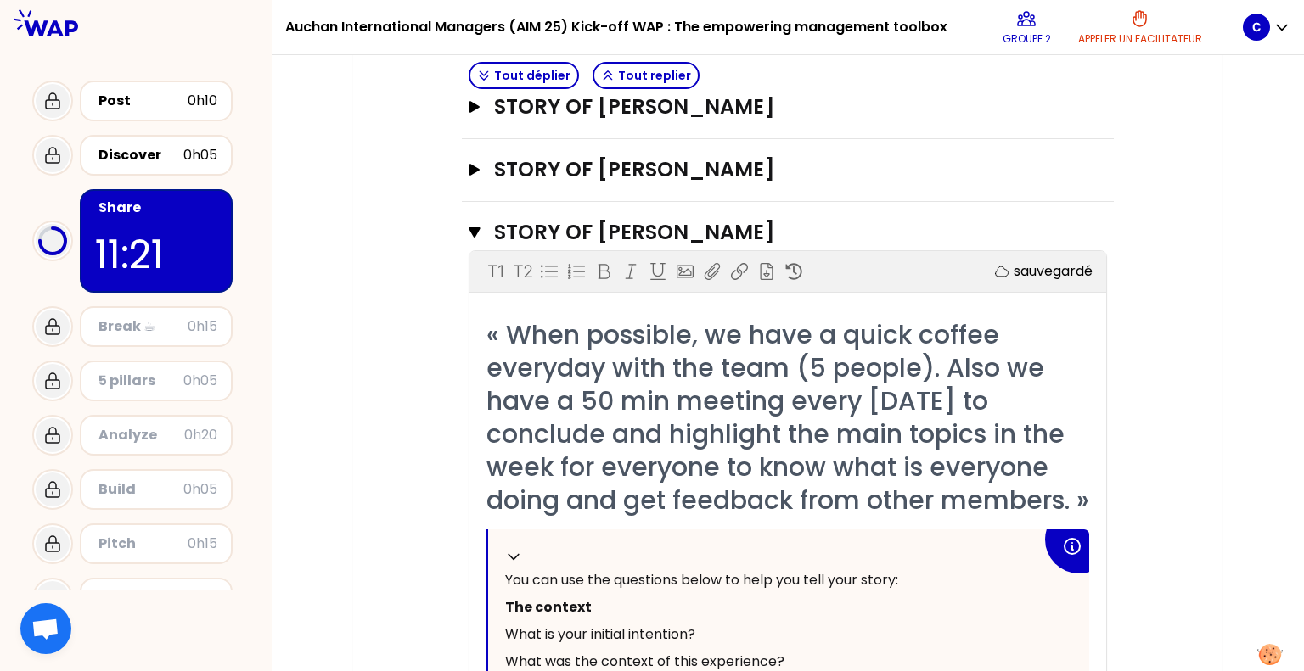
scroll to position [591, 0]
drag, startPoint x: 620, startPoint y: 219, endPoint x: 631, endPoint y: 230, distance: 15.6
click at [631, 230] on h3 "STORY OF [PERSON_NAME]" at bounding box center [768, 231] width 548 height 27
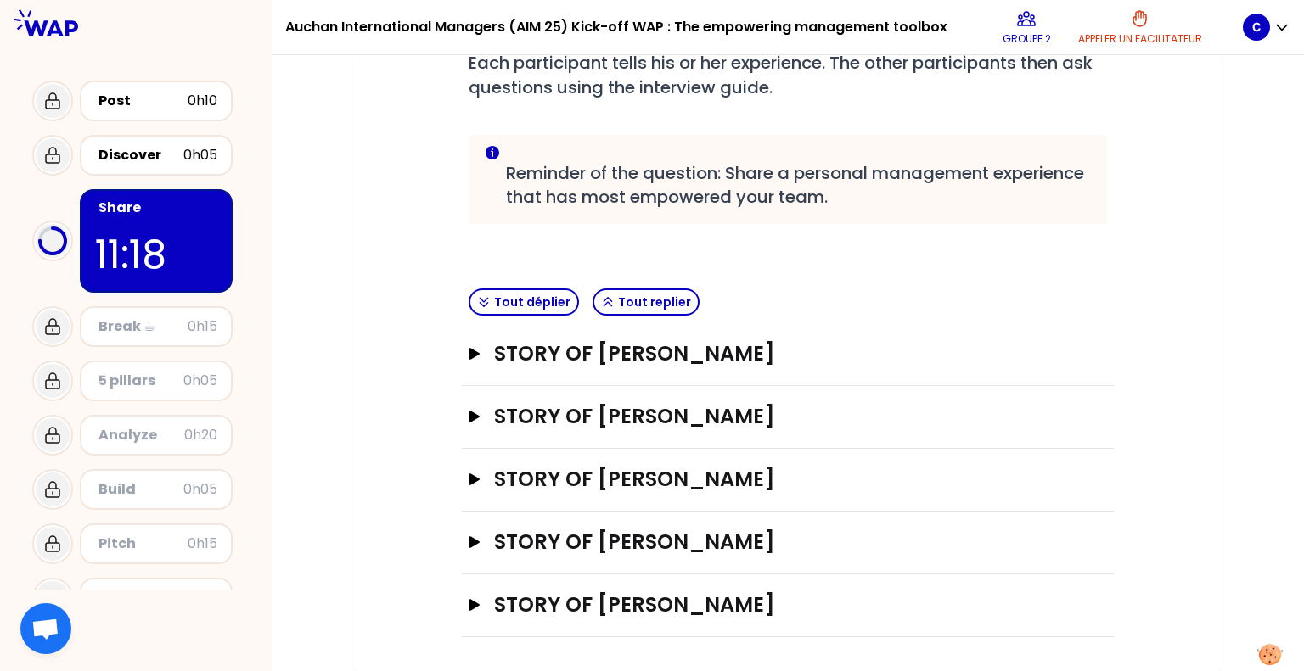
scroll to position [276, 0]
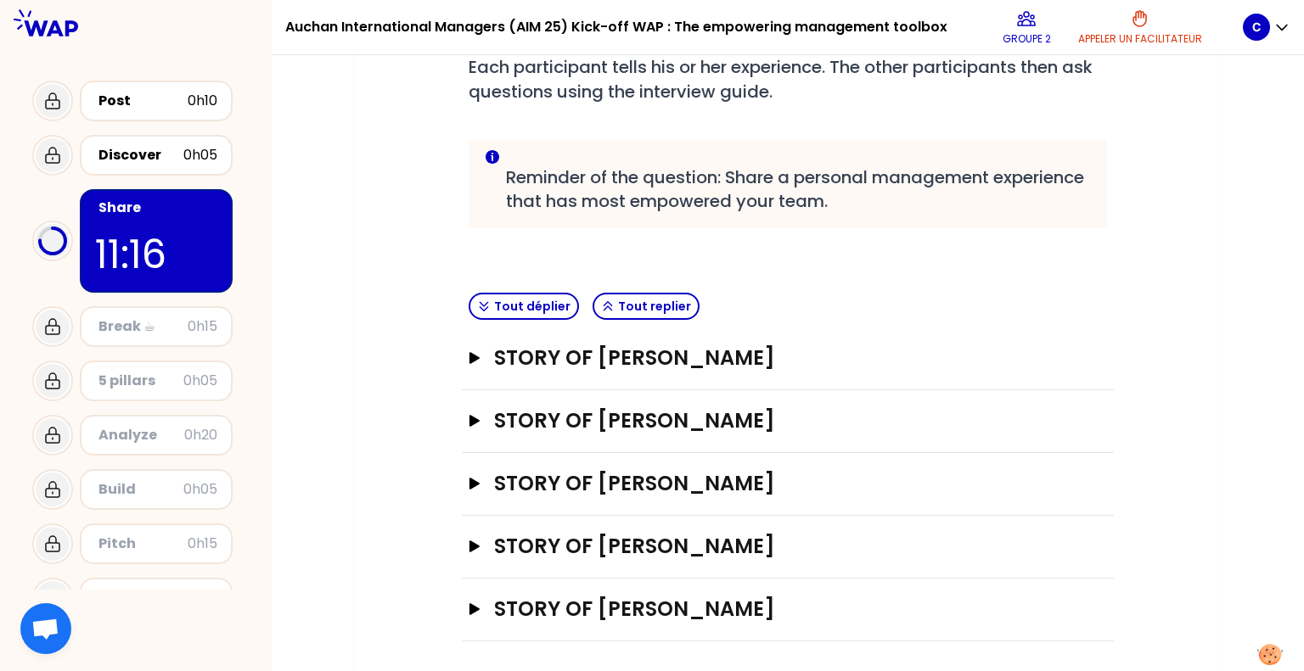
click at [1190, 401] on div "Mon numéro de groupe : 2 Objectifs # Share your story in turn 9min/personne # E…" at bounding box center [787, 274] width 869 height 801
click at [620, 614] on h3 "STORY OF [PERSON_NAME]" at bounding box center [770, 609] width 553 height 27
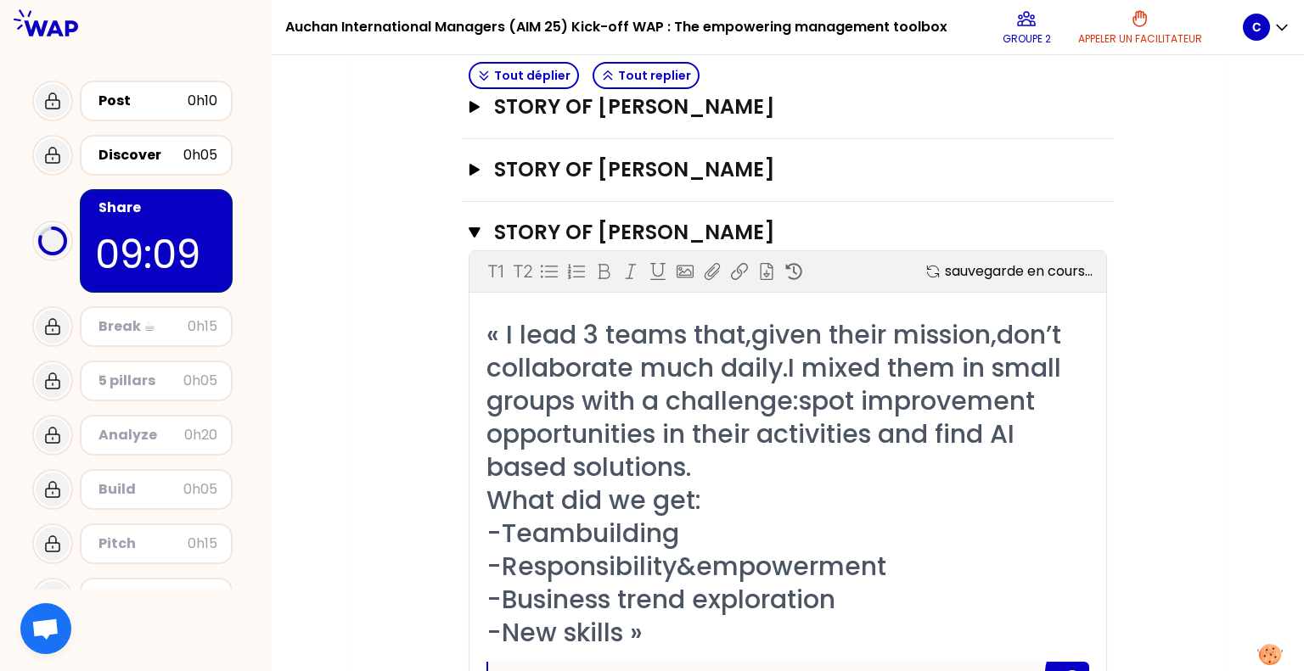
scroll to position [357, 0]
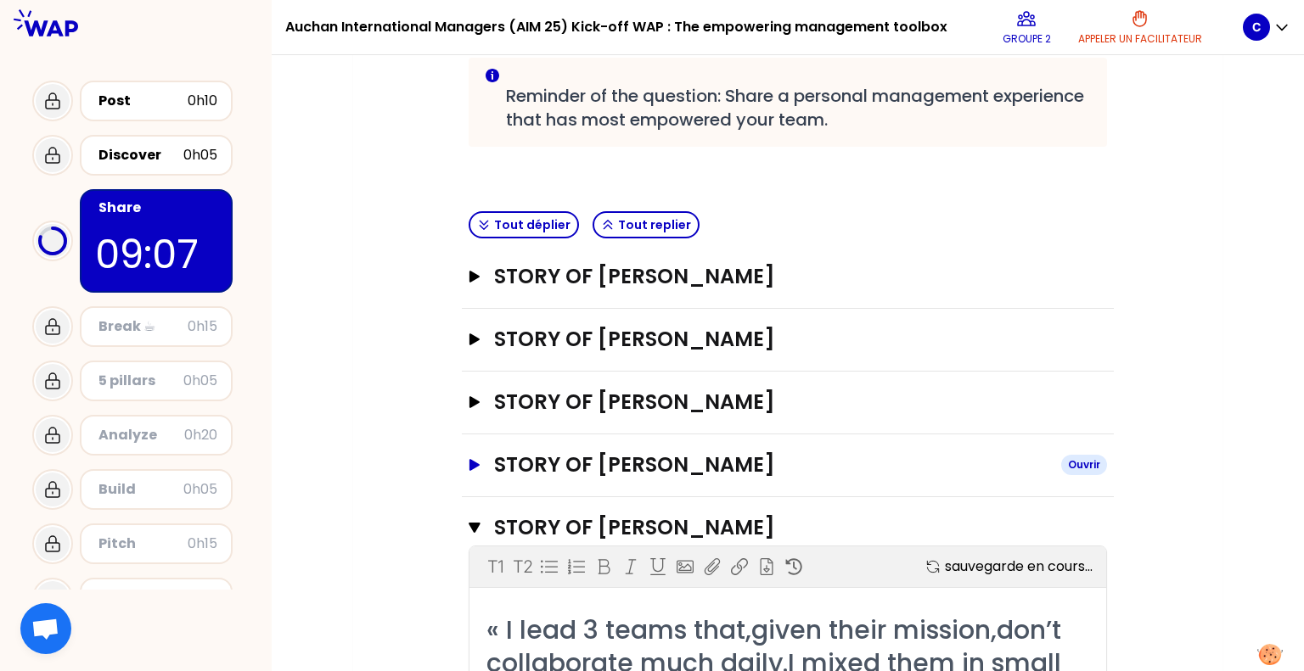
click at [660, 463] on h3 "STORY OF [PERSON_NAME]" at bounding box center [770, 465] width 553 height 27
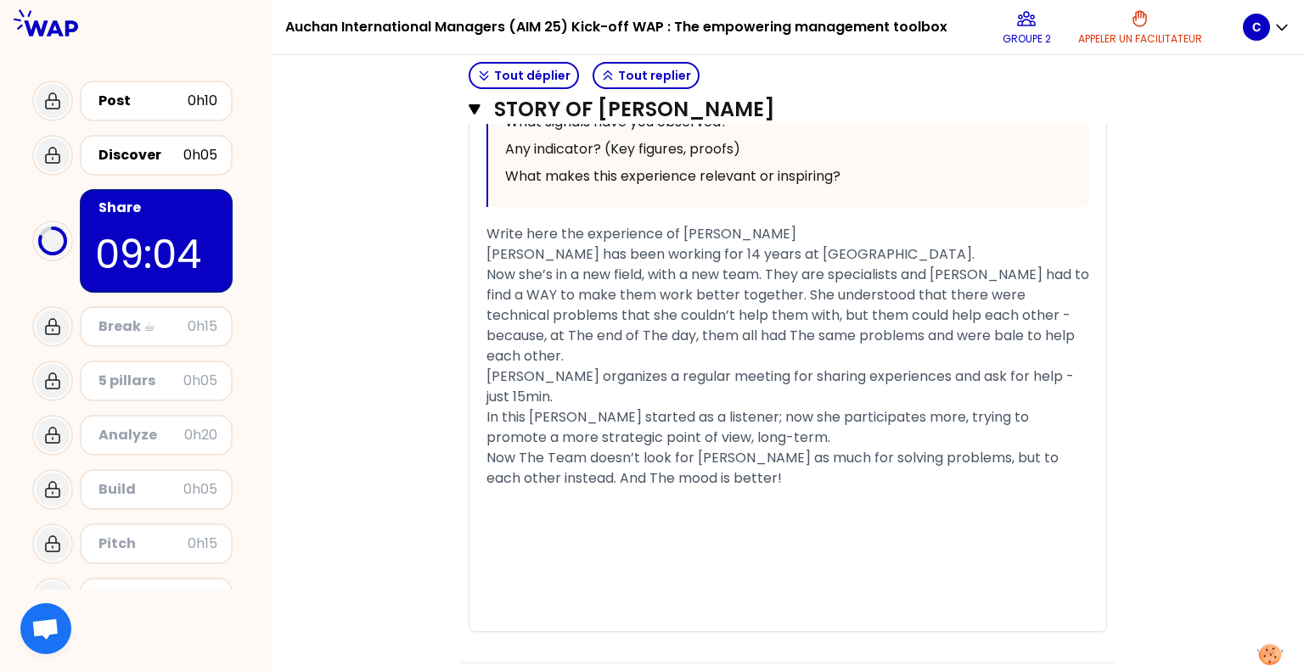
scroll to position [1394, 0]
click at [1185, 379] on div "Objectifs # Share your story in turn 9min/personne # Each participant tells his…" at bounding box center [787, 352] width 801 height 3056
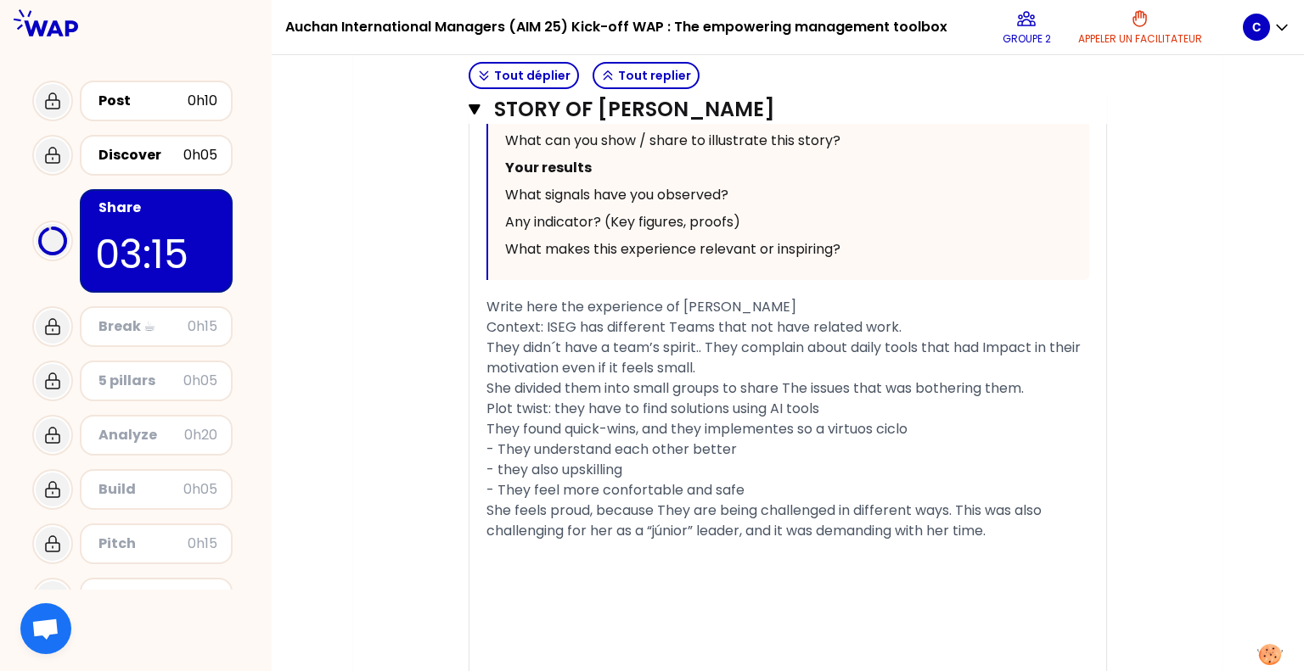
scroll to position [2848, 0]
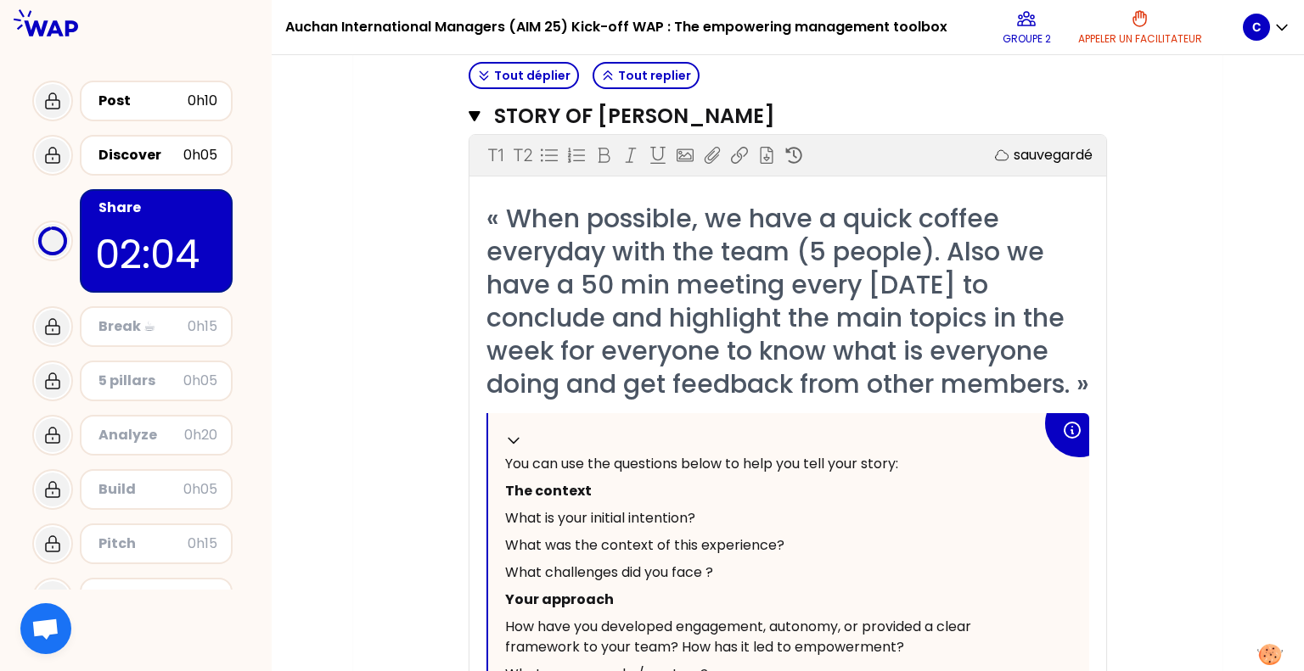
scroll to position [396, 0]
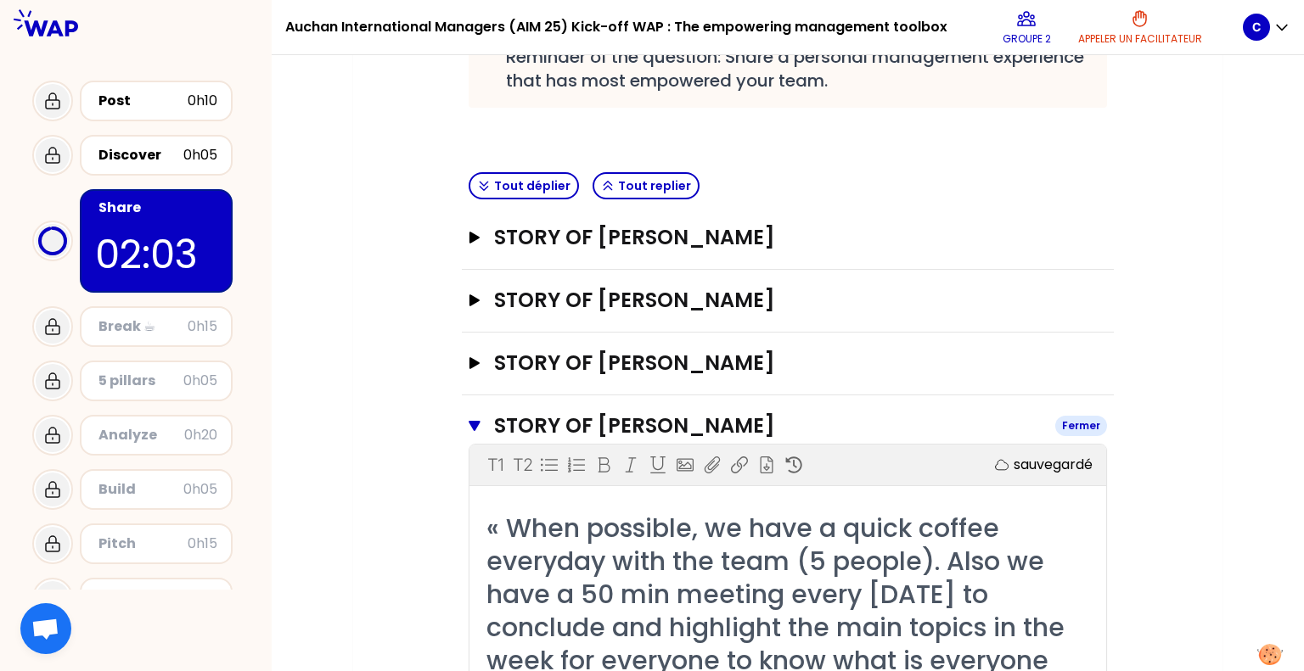
click at [610, 417] on h3 "STORY OF [PERSON_NAME]" at bounding box center [768, 426] width 548 height 27
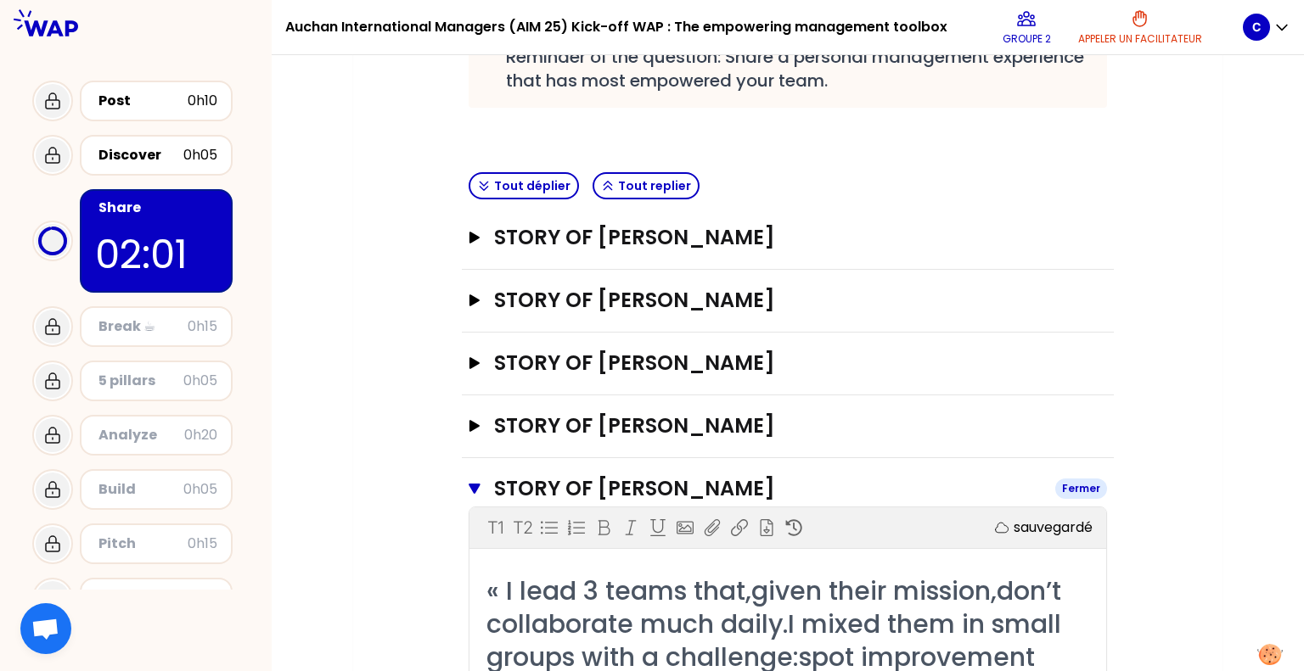
click at [603, 475] on h3 "STORY OF [PERSON_NAME]" at bounding box center [768, 488] width 548 height 27
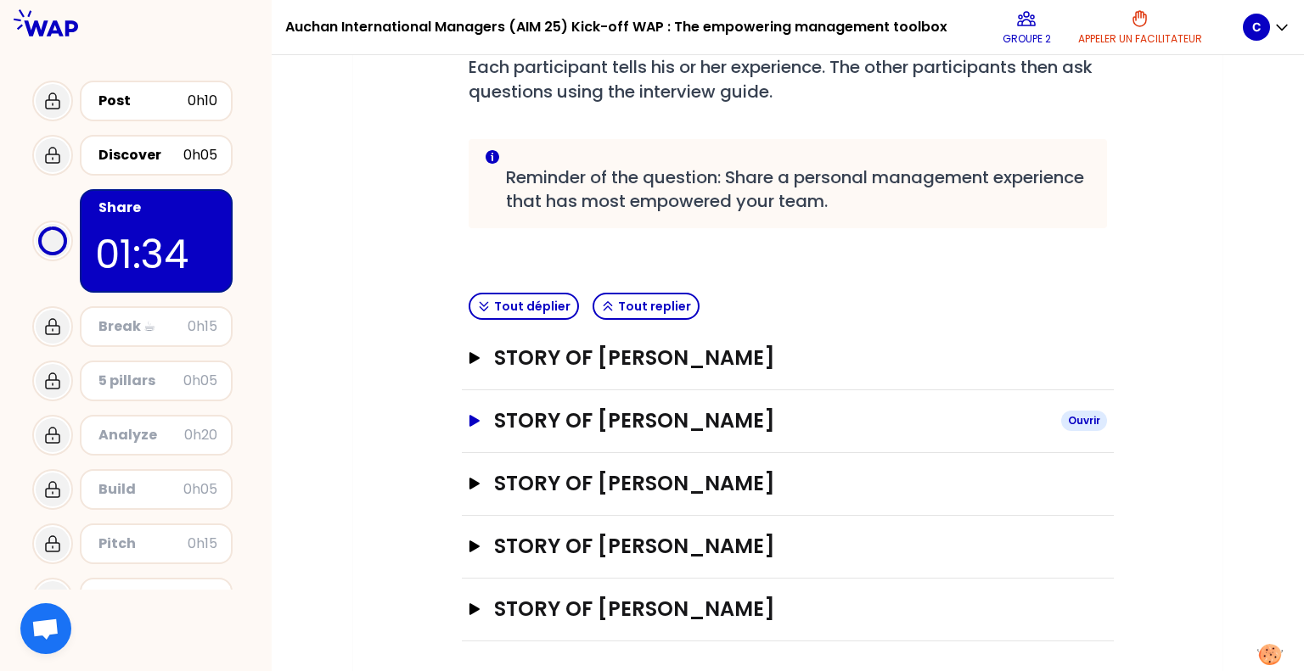
click at [625, 421] on h3 "STORY OF [PERSON_NAME]" at bounding box center [770, 420] width 553 height 27
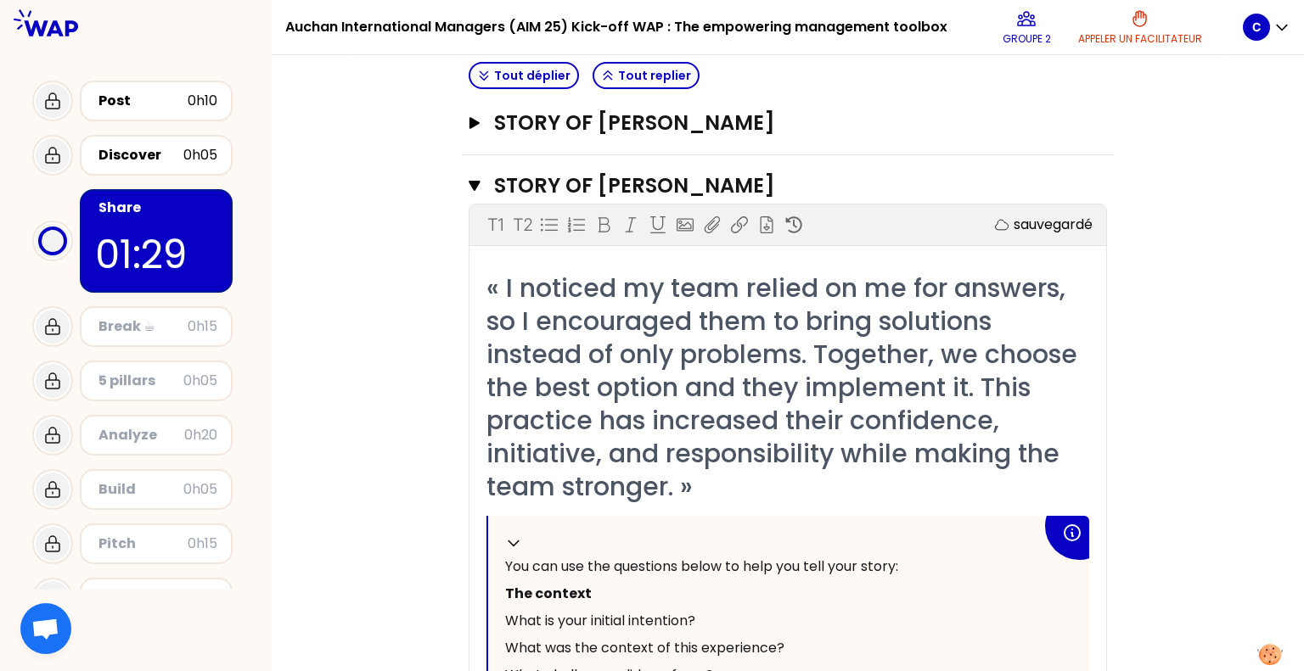
scroll to position [513, 0]
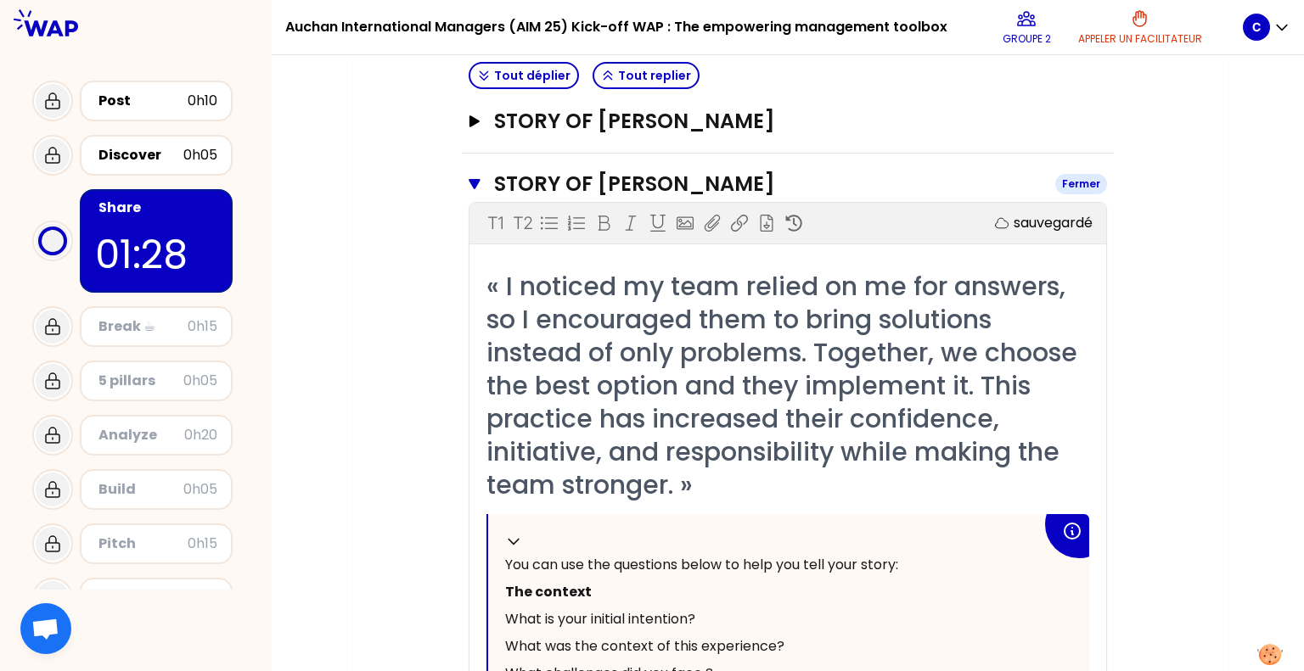
click at [647, 177] on h3 "STORY OF [PERSON_NAME]" at bounding box center [768, 184] width 548 height 27
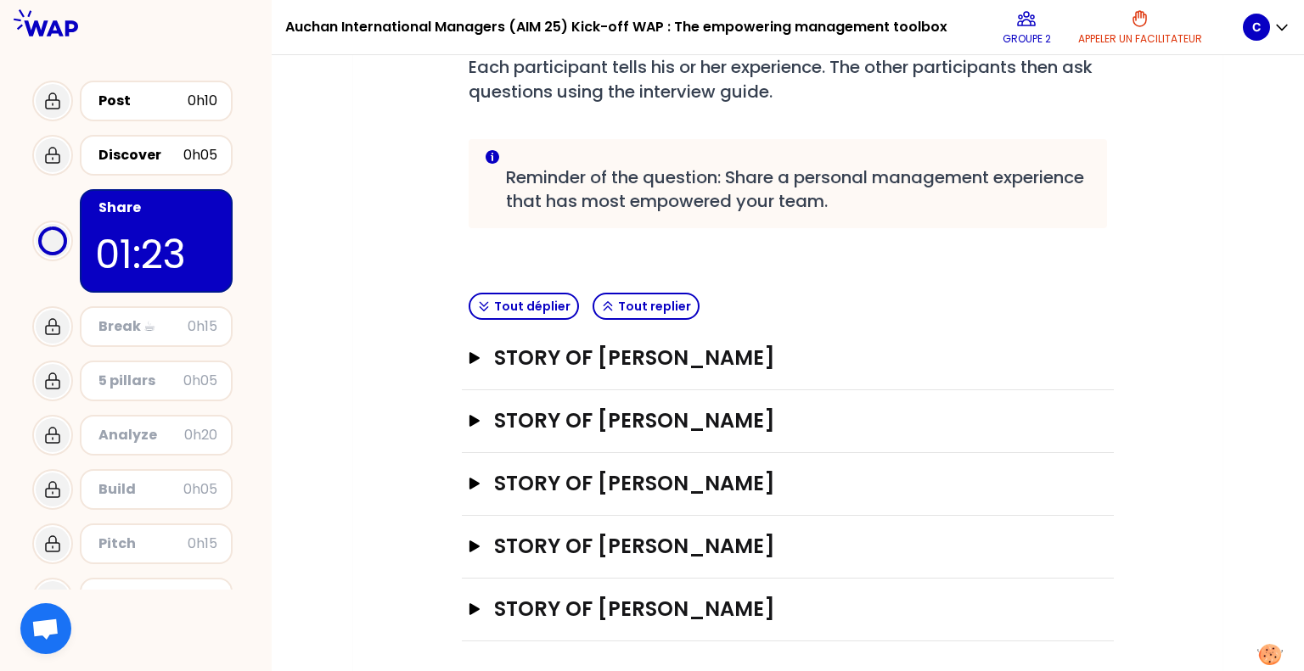
click at [1201, 249] on div "Mon numéro de groupe : 2 Objectifs # Share your story in turn 9min/personne # E…" at bounding box center [787, 274] width 869 height 801
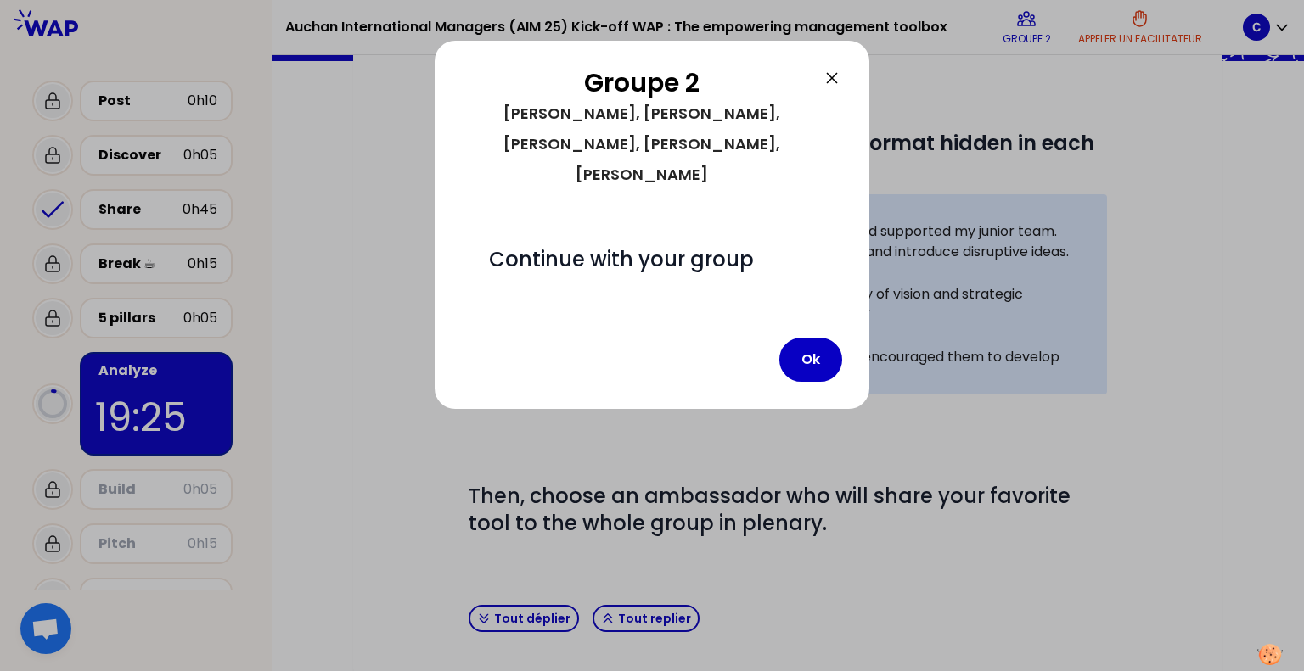
scroll to position [276, 0]
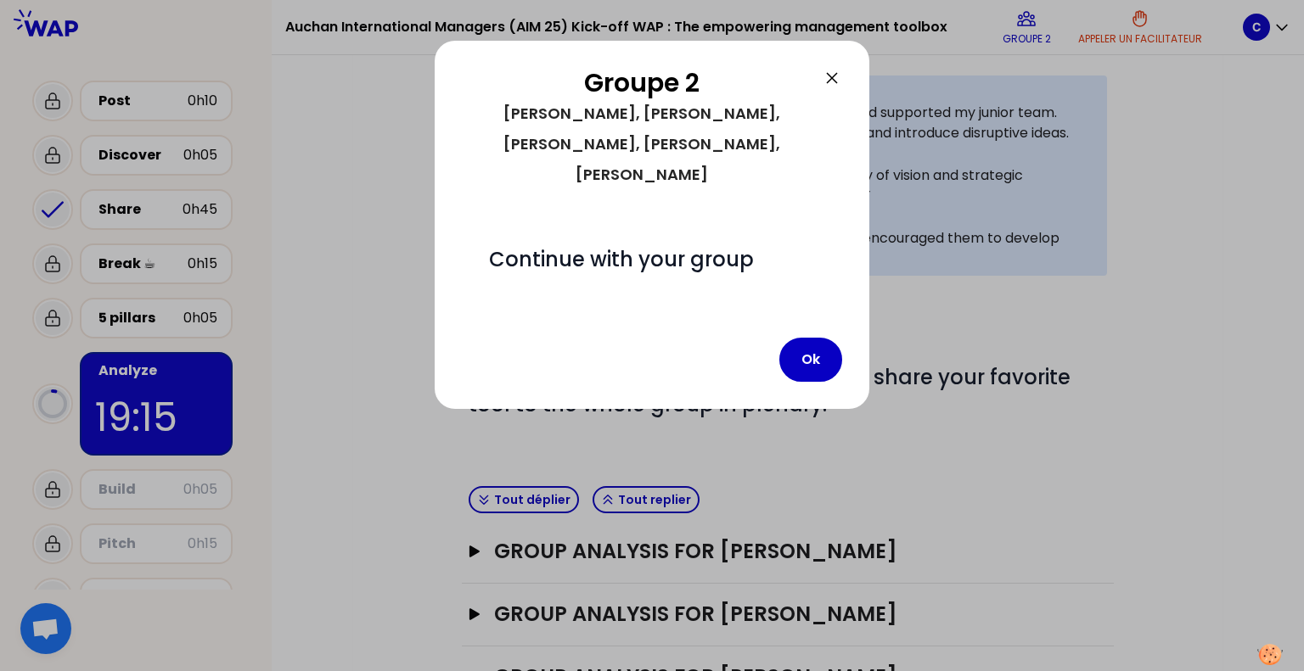
click at [837, 338] on div "Ok" at bounding box center [810, 360] width 63 height 44
click at [819, 338] on button "Ok" at bounding box center [810, 360] width 63 height 44
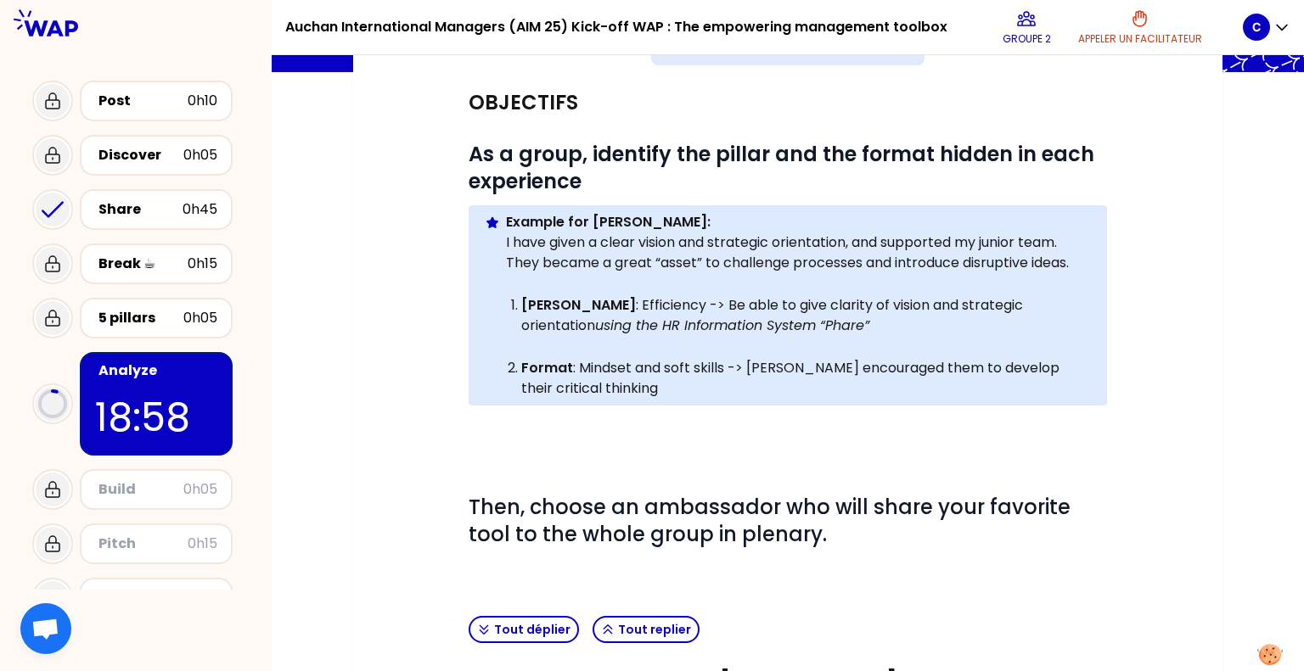
scroll to position [0, 0]
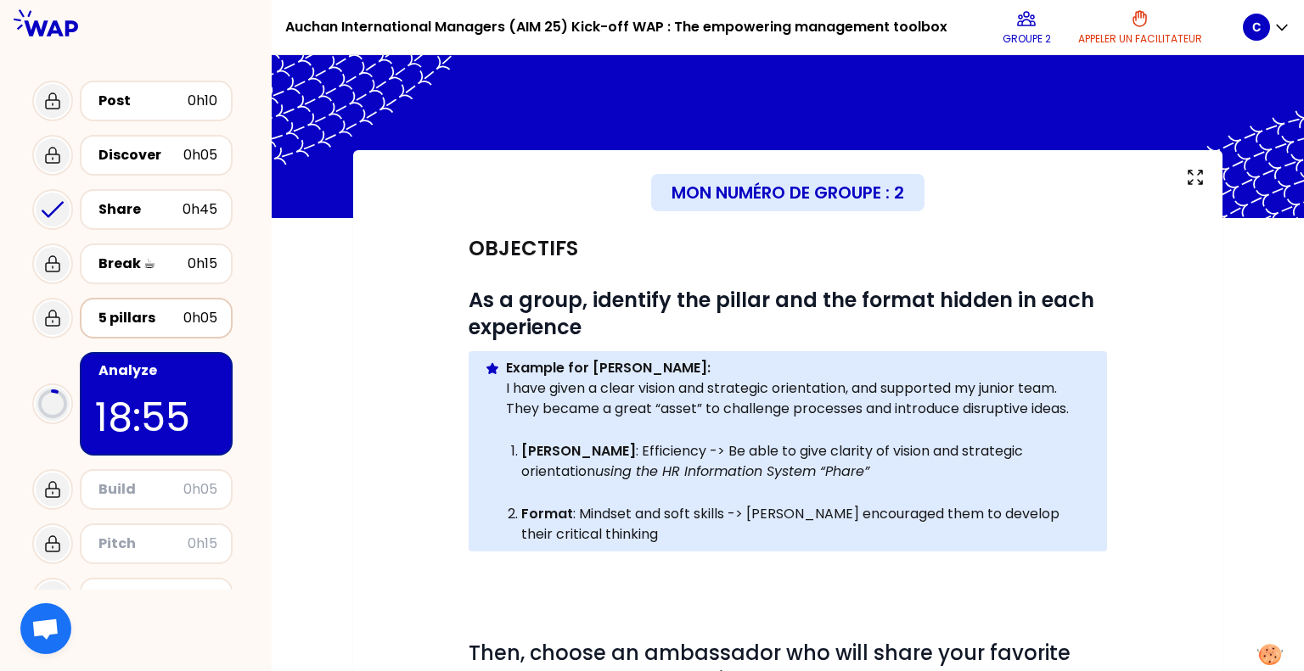
click at [126, 324] on div "5 pillars" at bounding box center [140, 318] width 85 height 20
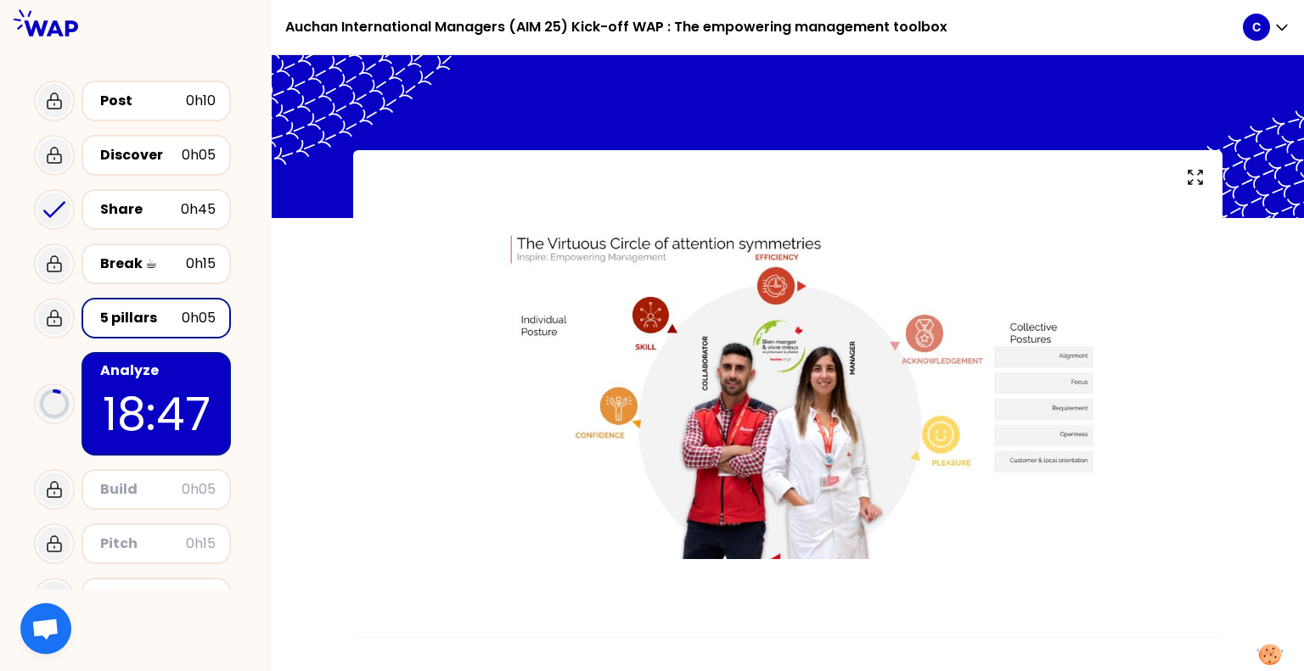
click at [149, 396] on p "18:47" at bounding box center [156, 414] width 119 height 66
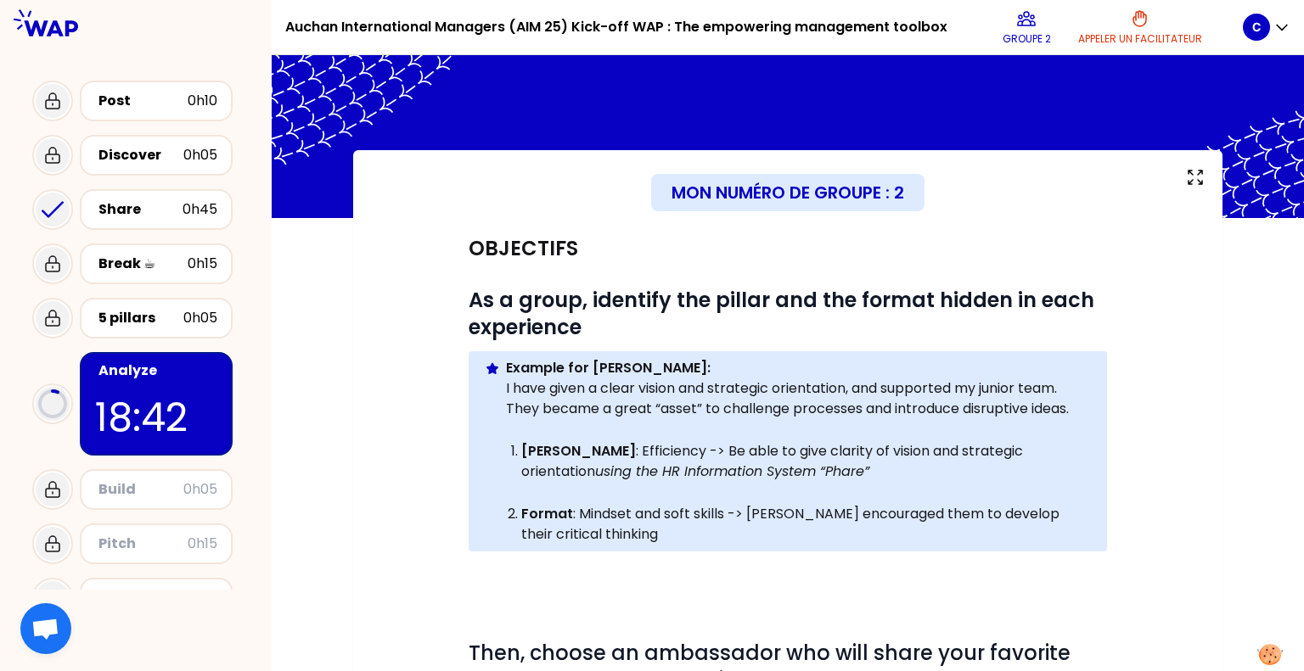
click at [1151, 407] on div "Objectifs # As a group, identify the pillar and the format hidden in each exper…" at bounding box center [787, 664] width 801 height 893
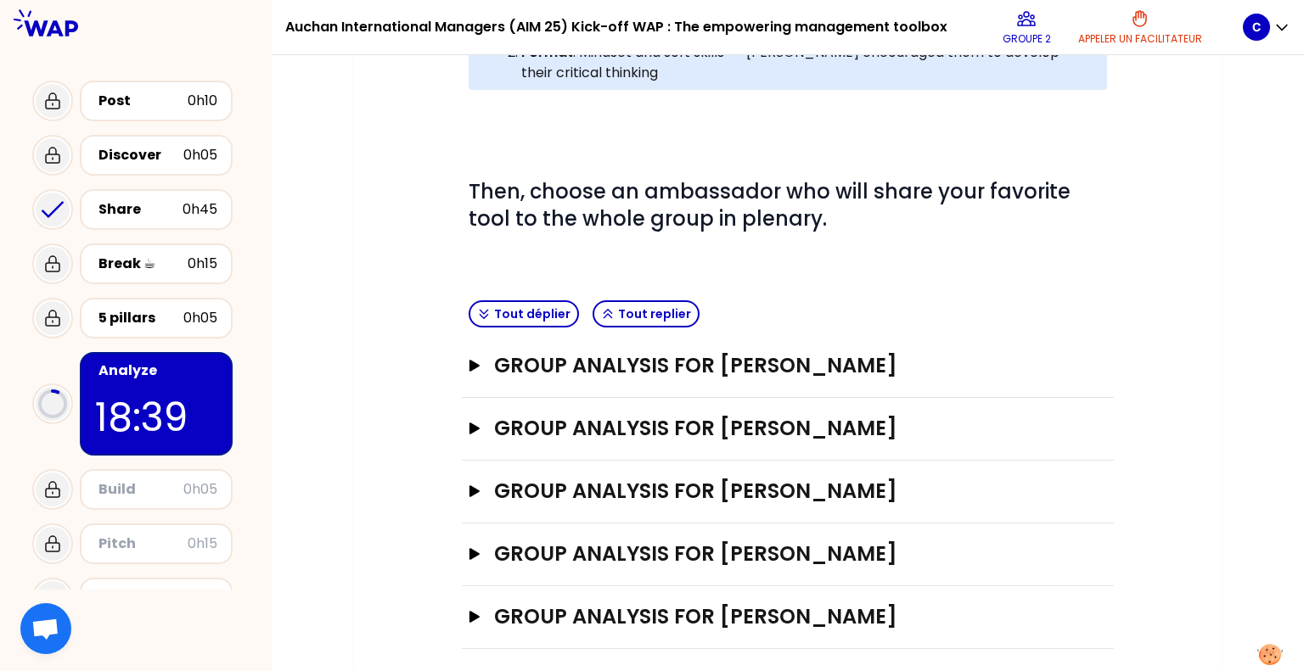
scroll to position [469, 0]
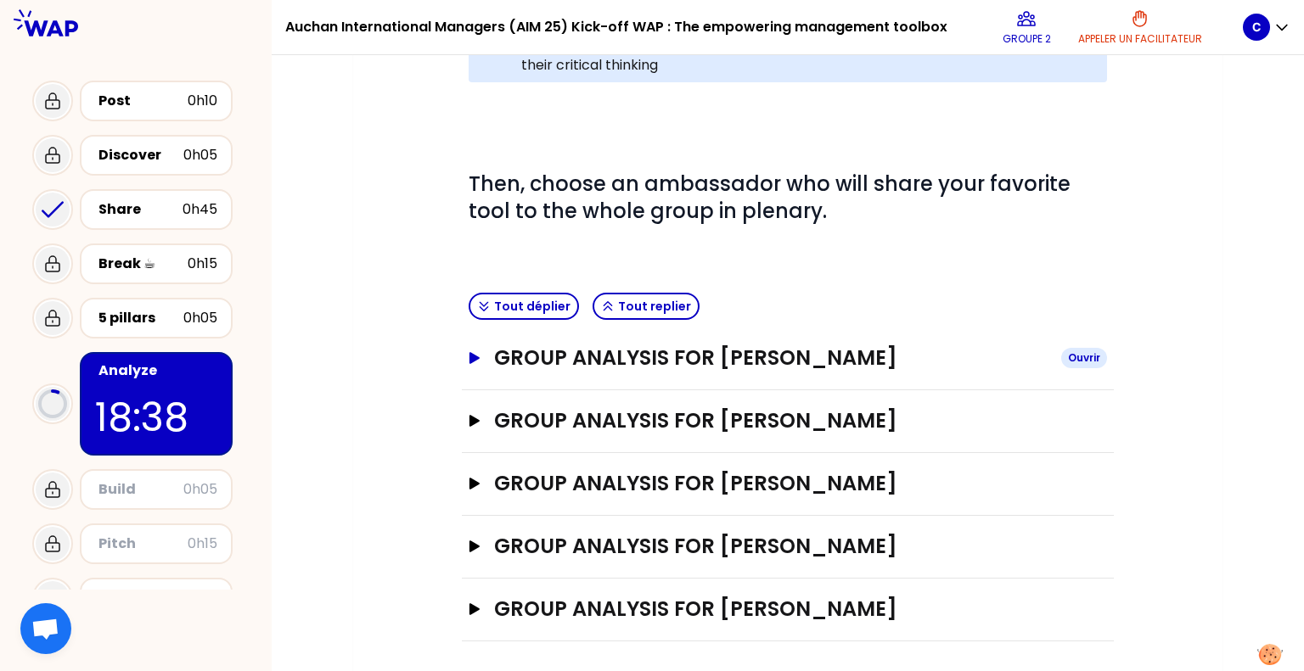
click at [702, 359] on h3 "GROUP ANALYSIS FOR [PERSON_NAME]" at bounding box center [770, 358] width 553 height 27
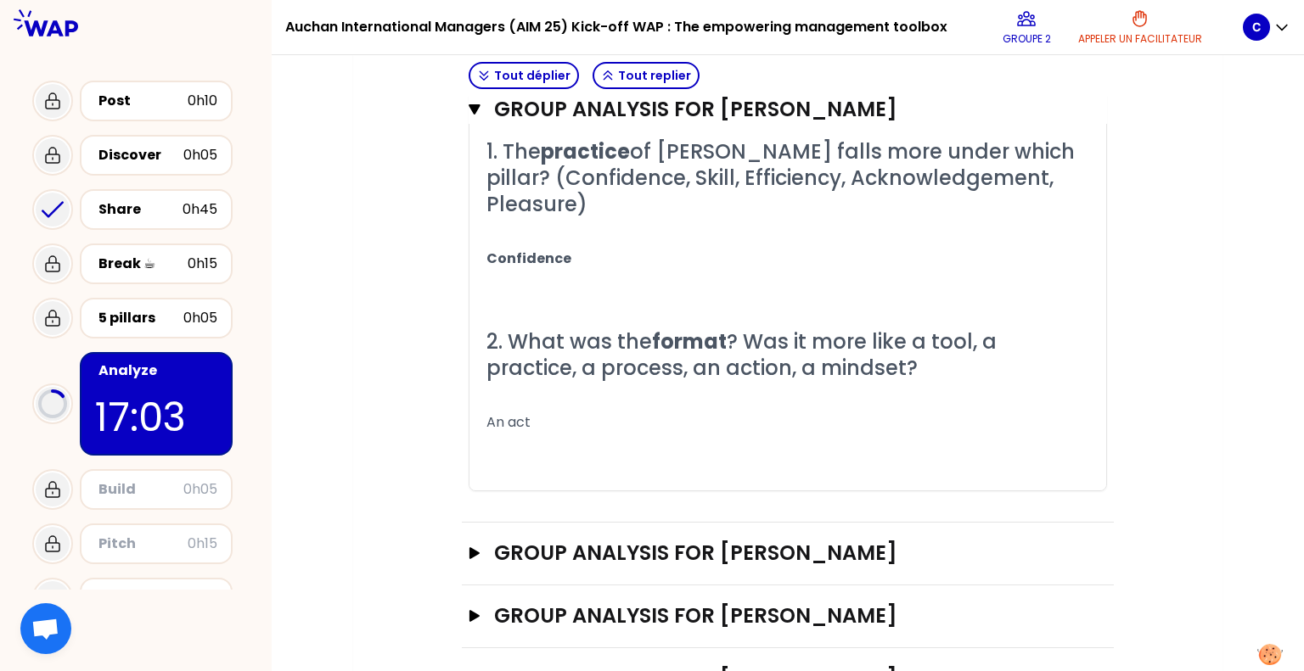
scroll to position [911, 0]
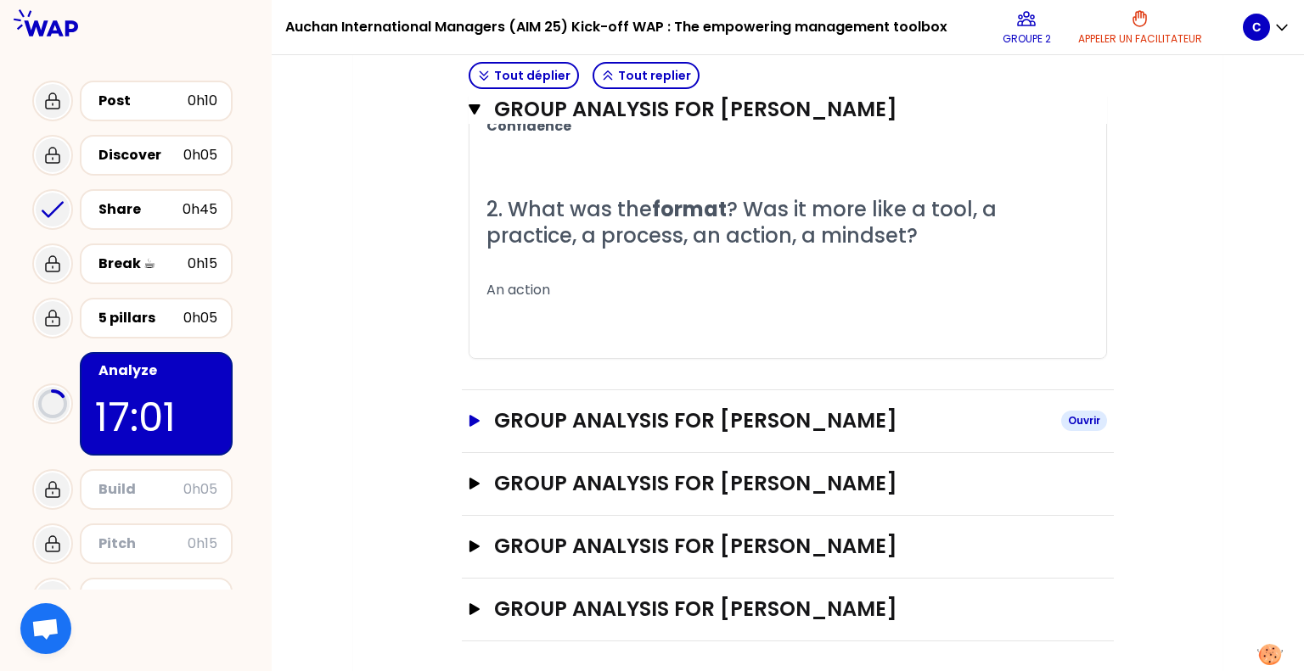
click at [674, 413] on h3 "GROUP ANALYSIS FOR [PERSON_NAME]" at bounding box center [770, 420] width 553 height 27
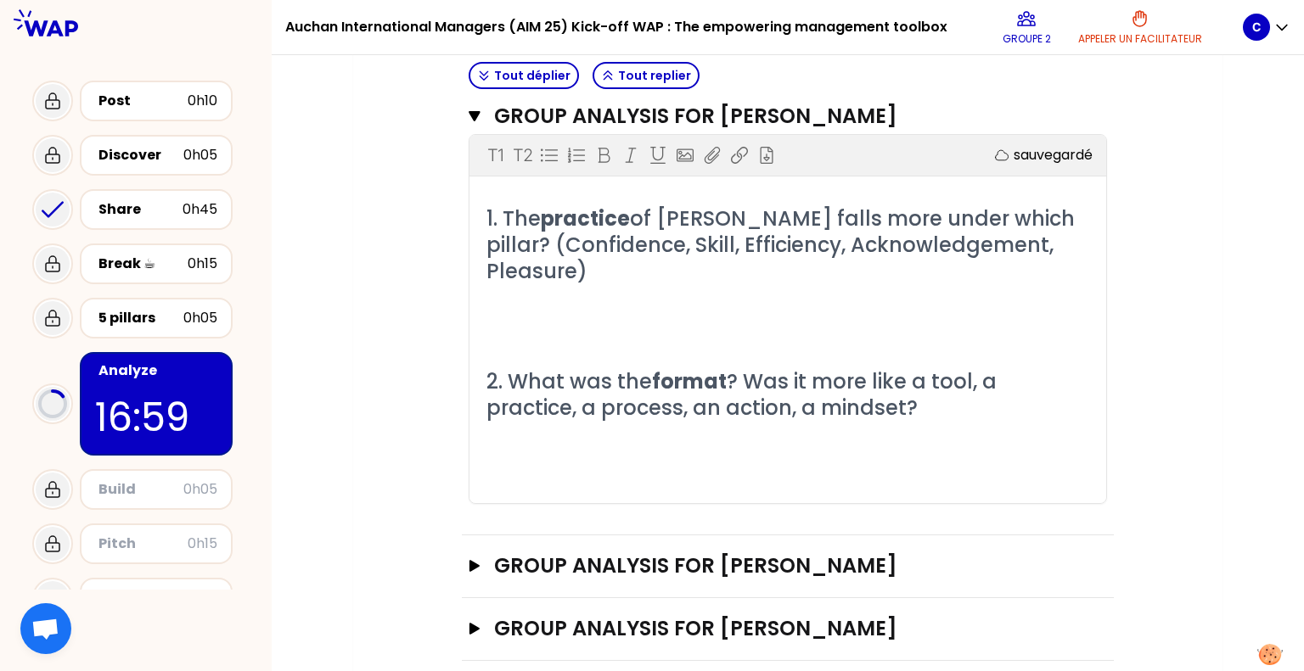
scroll to position [1188, 0]
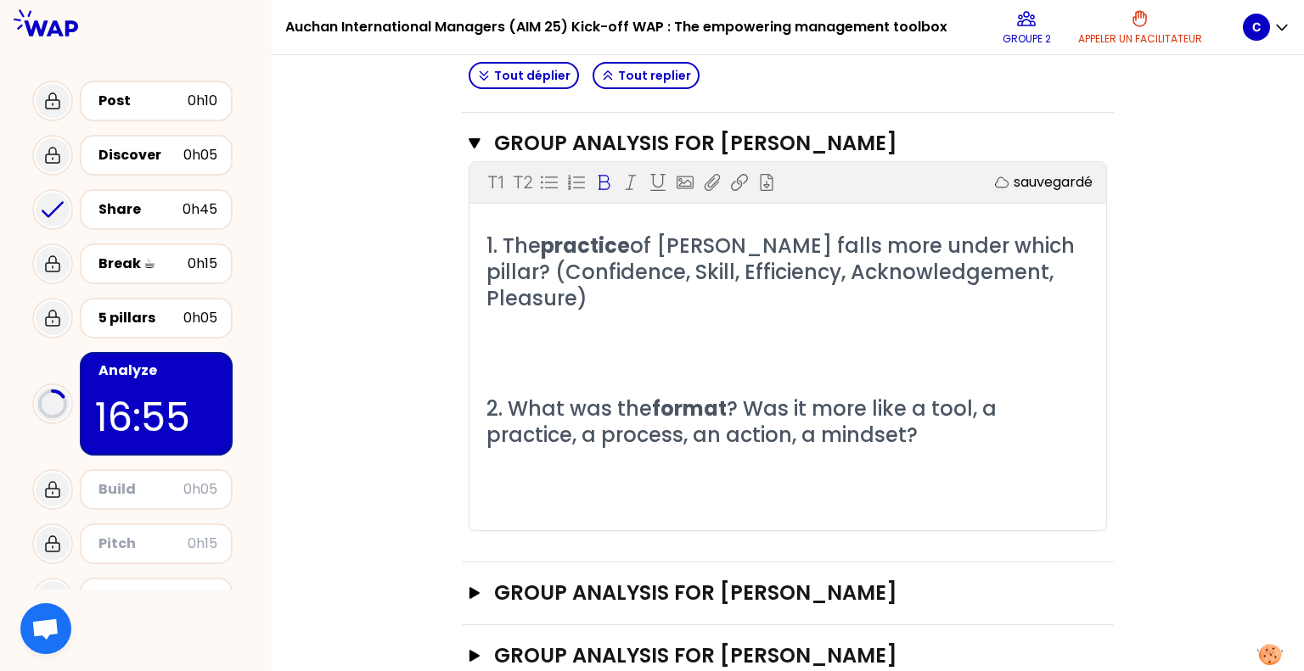
click at [532, 349] on p "﻿" at bounding box center [787, 353] width 603 height 27
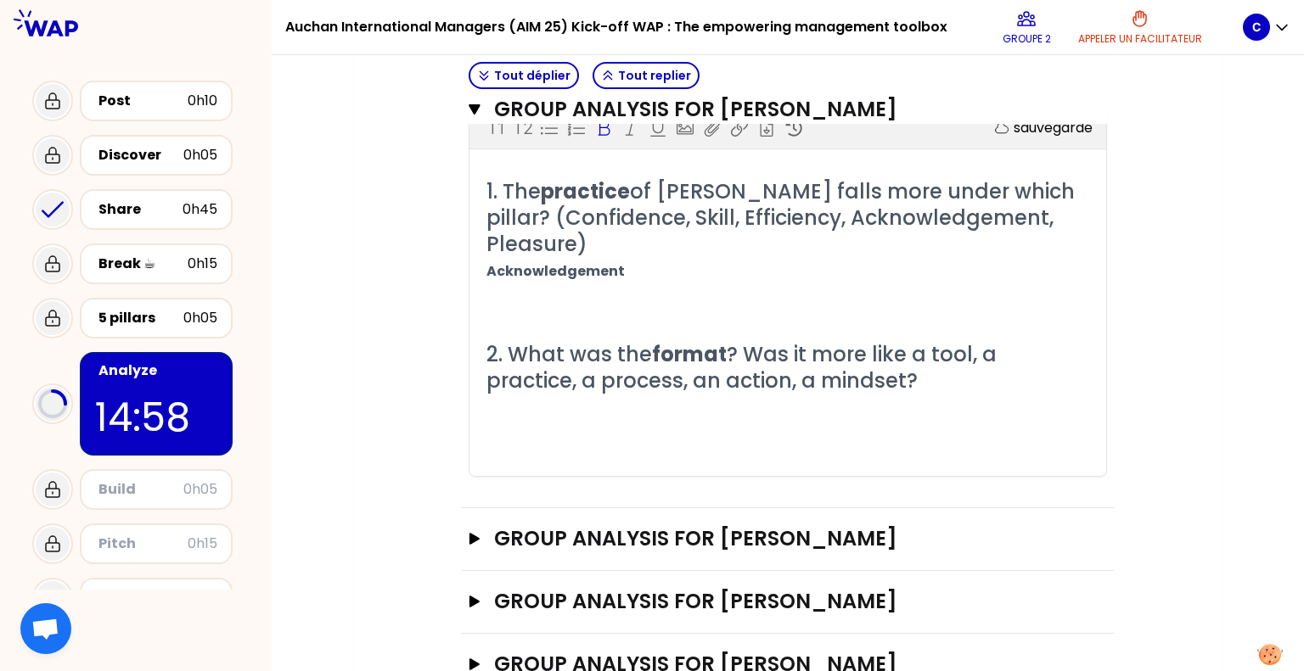
scroll to position [1243, 0]
click at [527, 431] on p "﻿" at bounding box center [787, 435] width 603 height 27
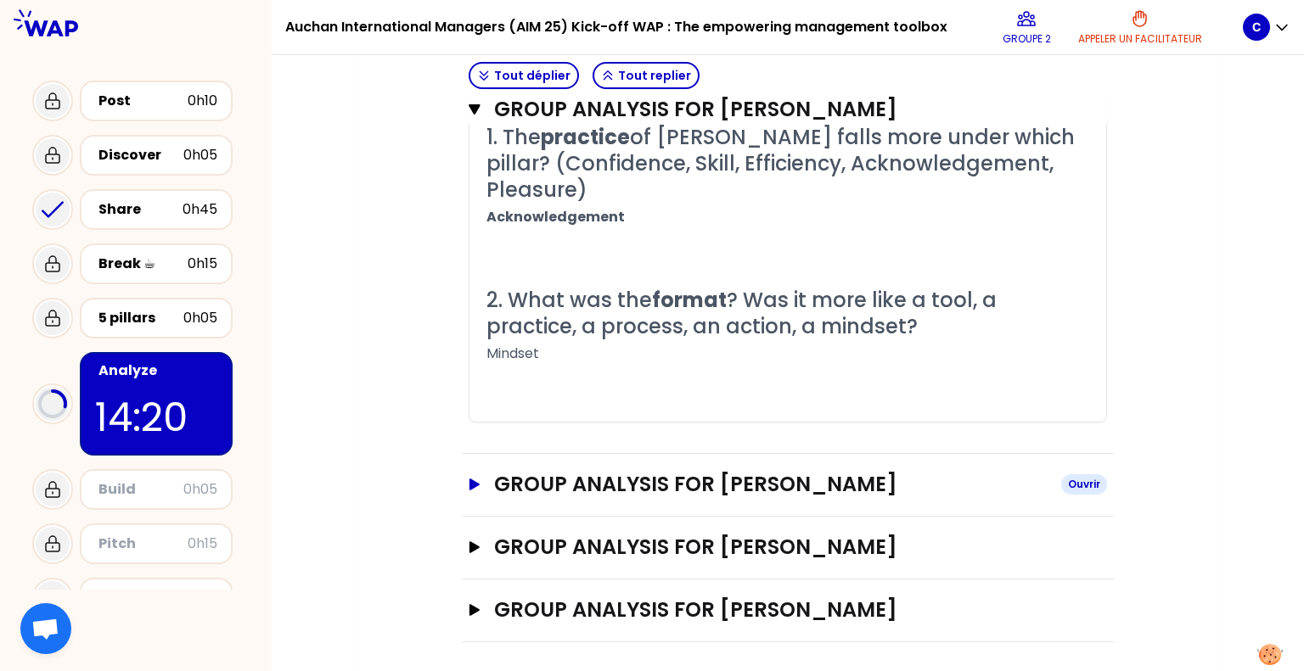
click at [641, 478] on h3 "GROUP ANALYSIS FOR [PERSON_NAME]" at bounding box center [770, 484] width 553 height 27
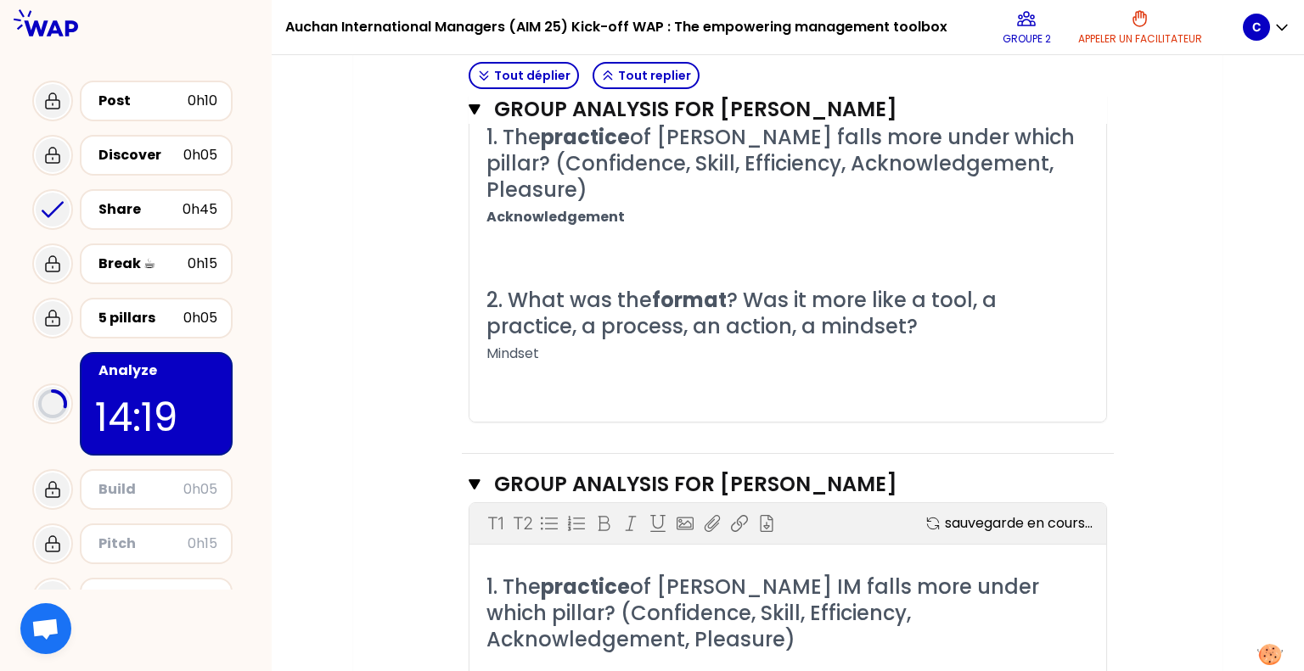
scroll to position [1658, 0]
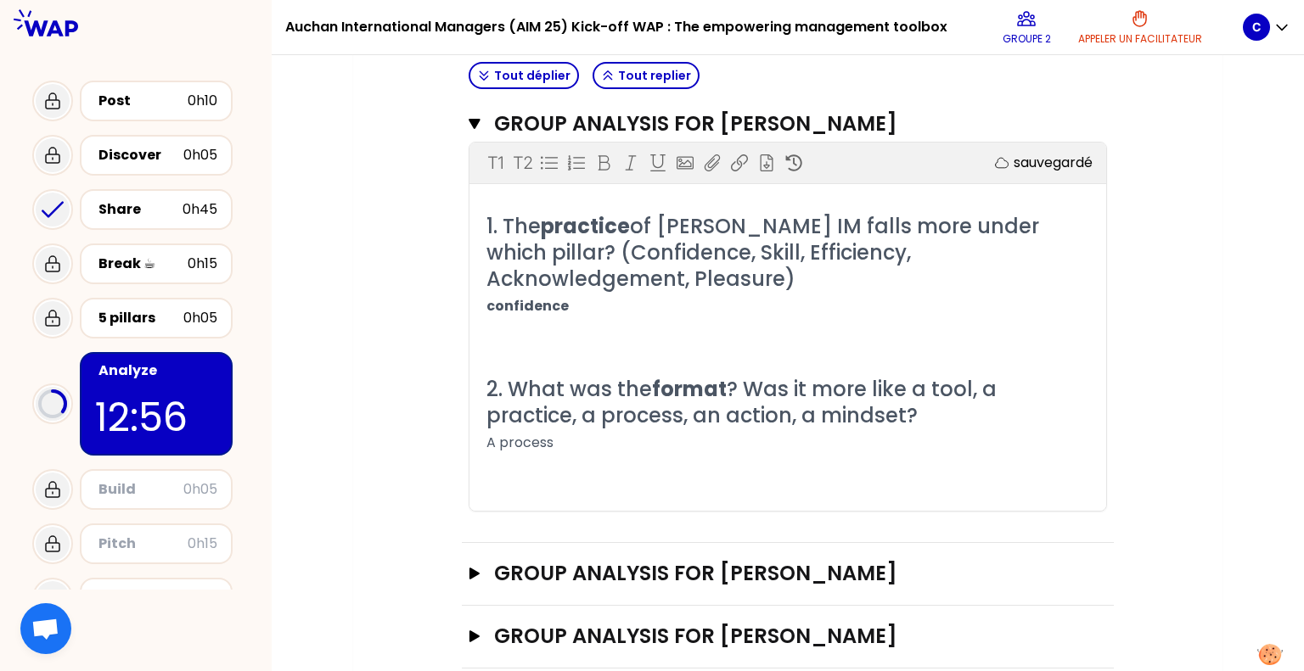
drag, startPoint x: 1205, startPoint y: 402, endPoint x: 1190, endPoint y: 462, distance: 61.4
click at [707, 560] on h3 "GROUP ANALYSIS FOR [PERSON_NAME]" at bounding box center [770, 573] width 553 height 27
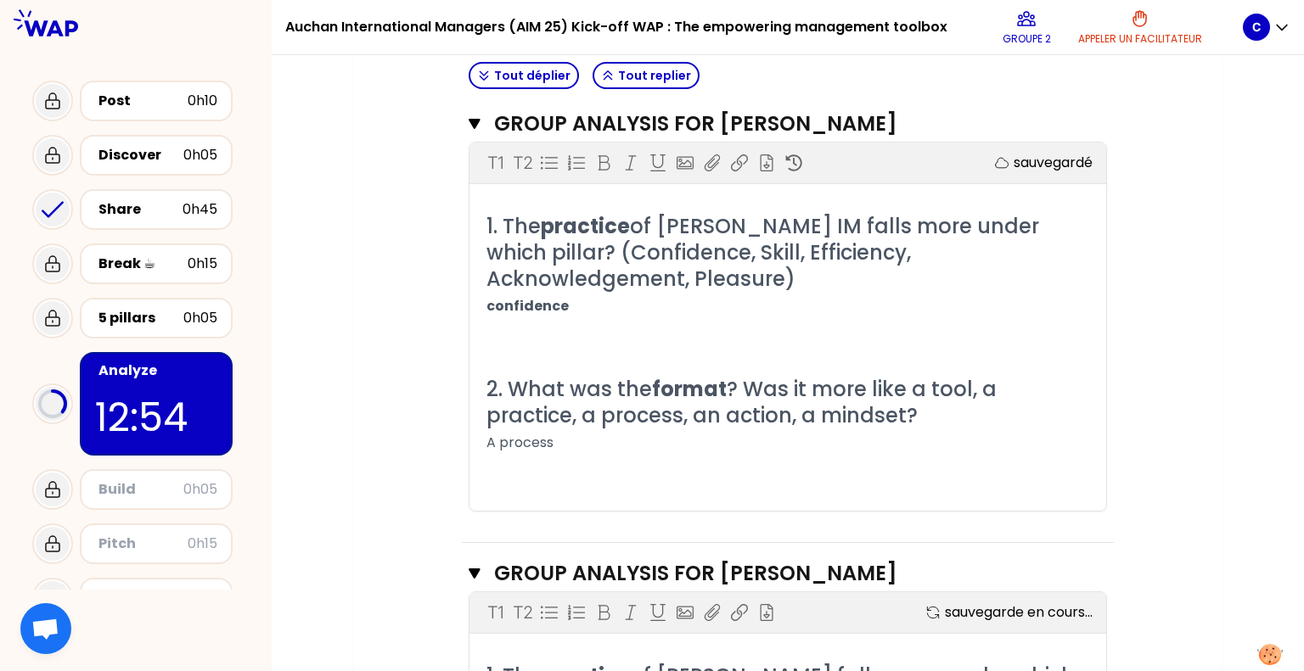
scroll to position [2018, 0]
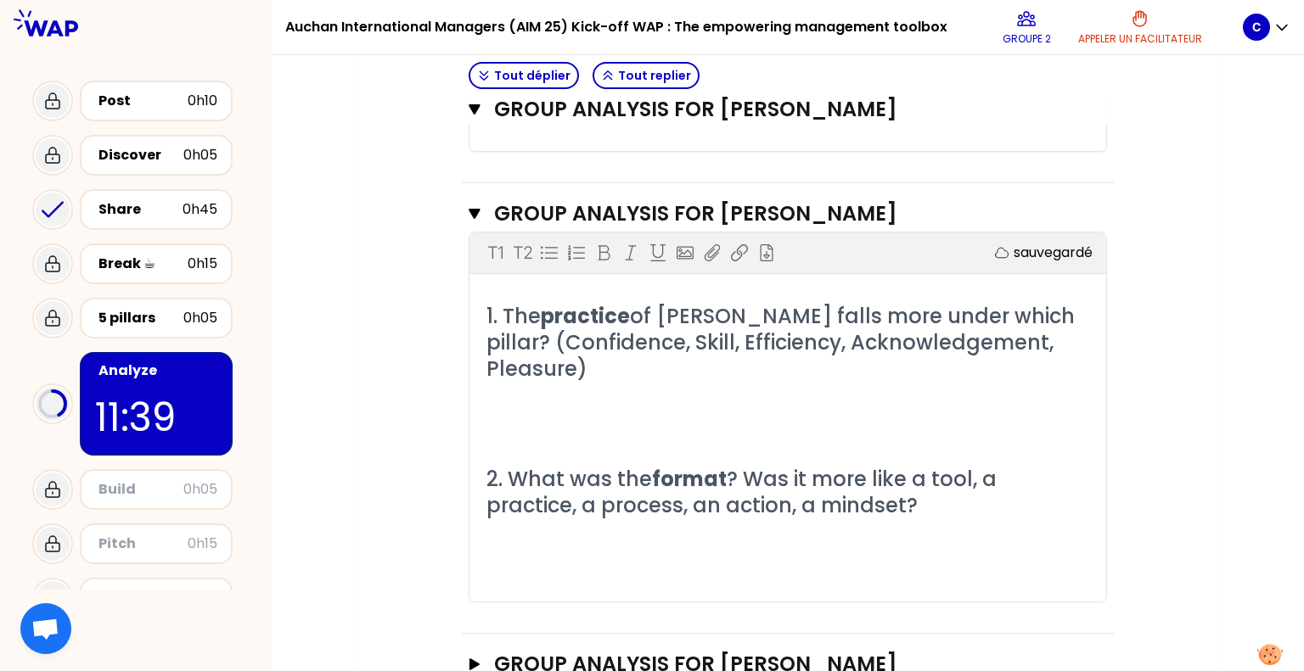
click at [626, 651] on h3 "GROUP ANALYSIS FOR [PERSON_NAME]" at bounding box center [770, 664] width 553 height 27
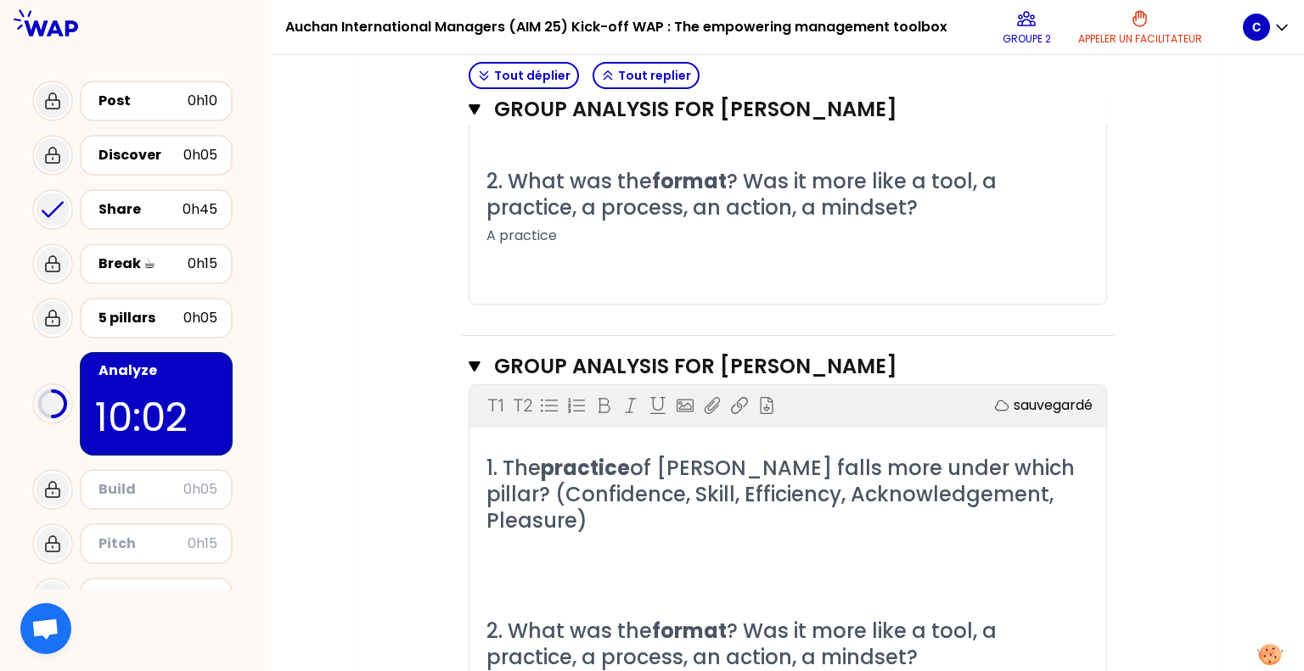
scroll to position [2405, 0]
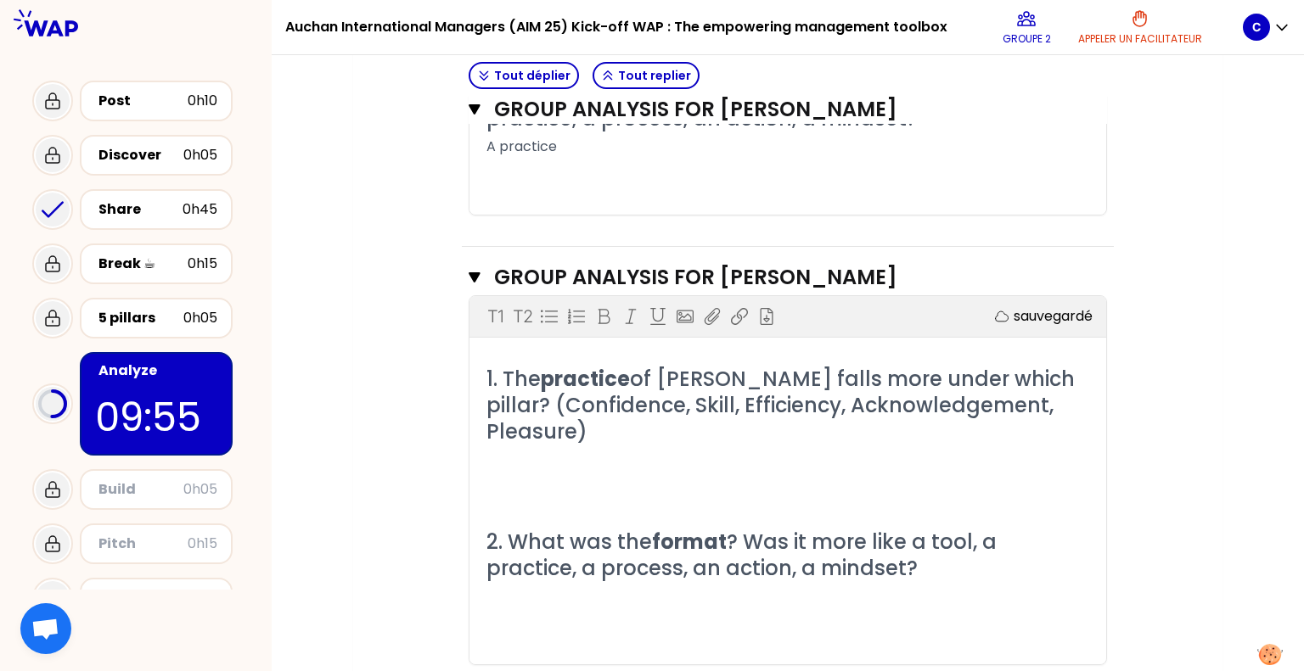
drag, startPoint x: 1128, startPoint y: 240, endPoint x: 1152, endPoint y: 190, distance: 55.4
click at [526, 447] on p "﻿" at bounding box center [787, 460] width 603 height 27
click at [514, 447] on p "﻿" at bounding box center [787, 460] width 603 height 27
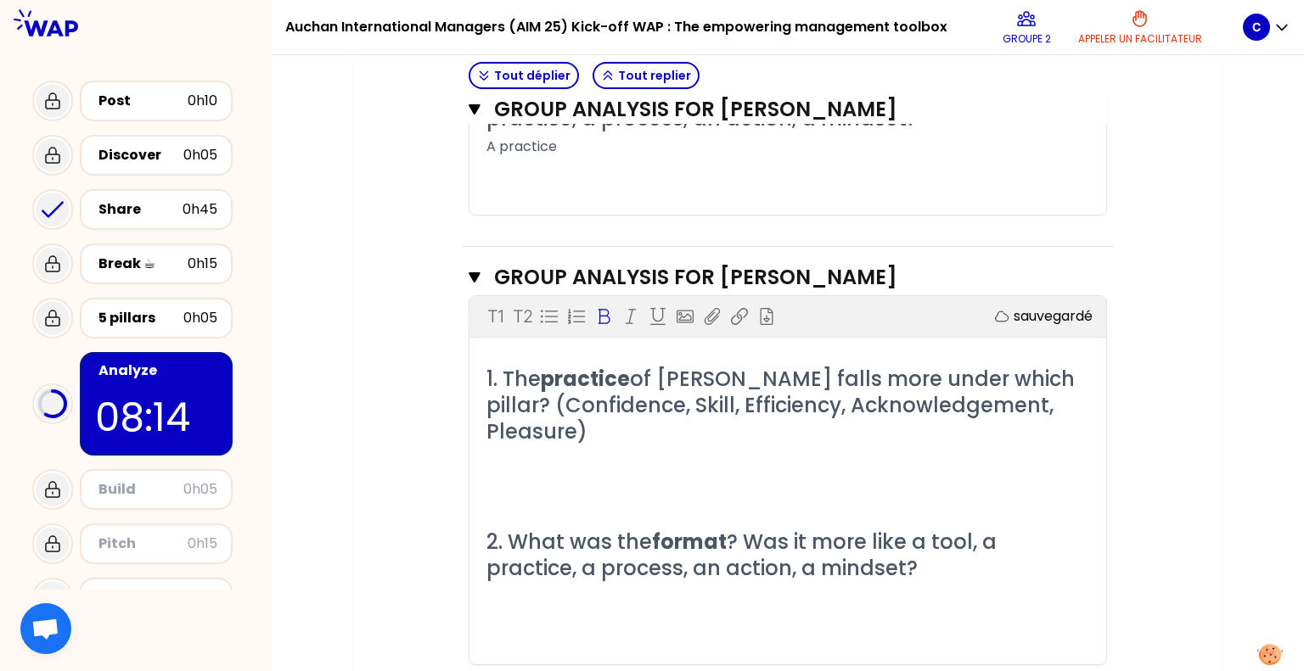
click at [526, 447] on p "﻿" at bounding box center [787, 460] width 603 height 27
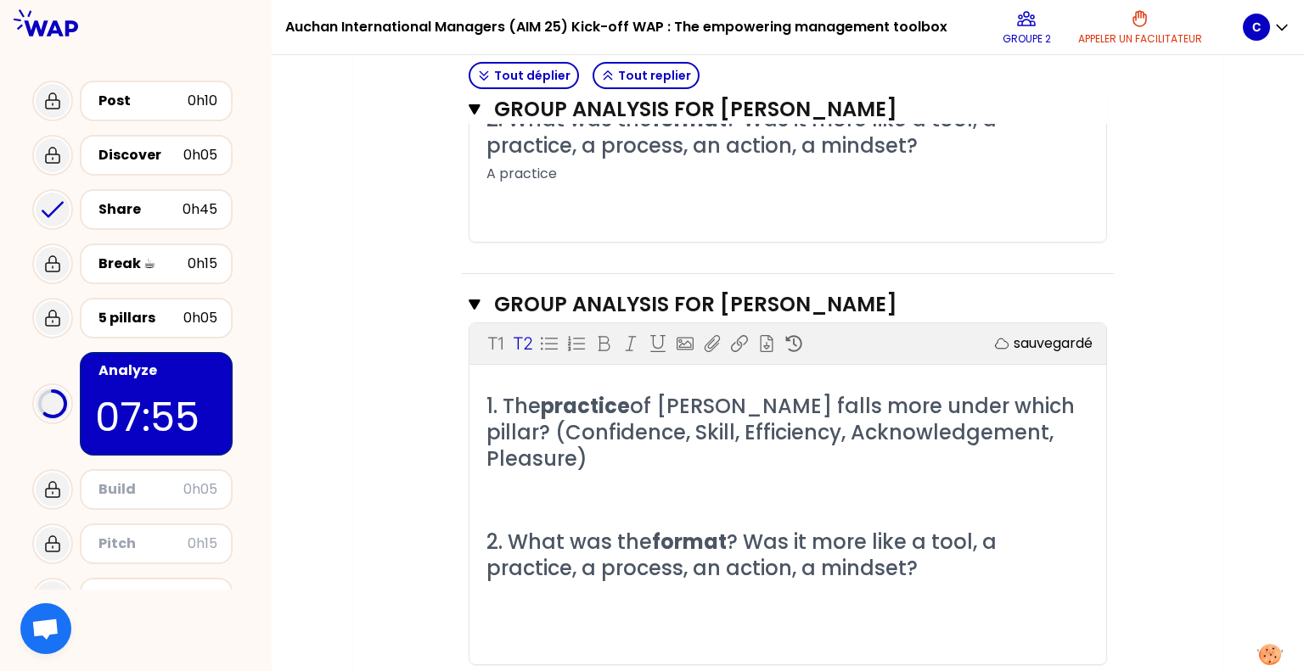
scroll to position [88, 0]
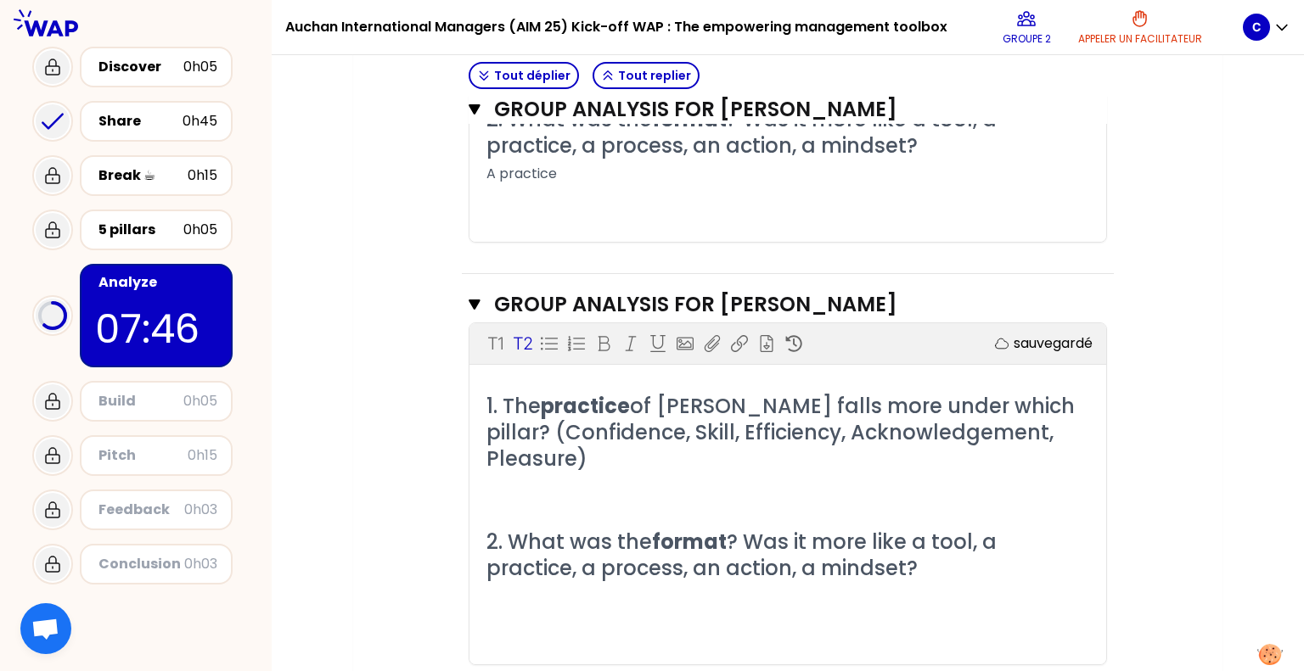
drag, startPoint x: 1243, startPoint y: 267, endPoint x: 1250, endPoint y: 210, distance: 57.4
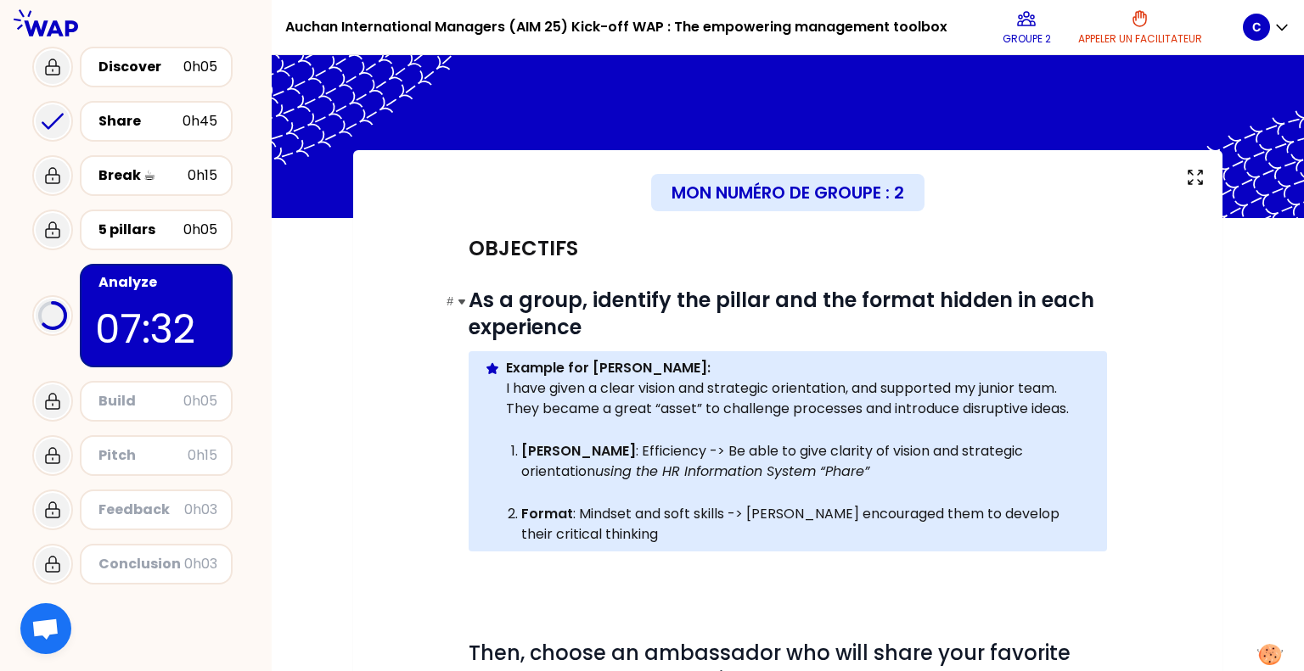
scroll to position [334, 0]
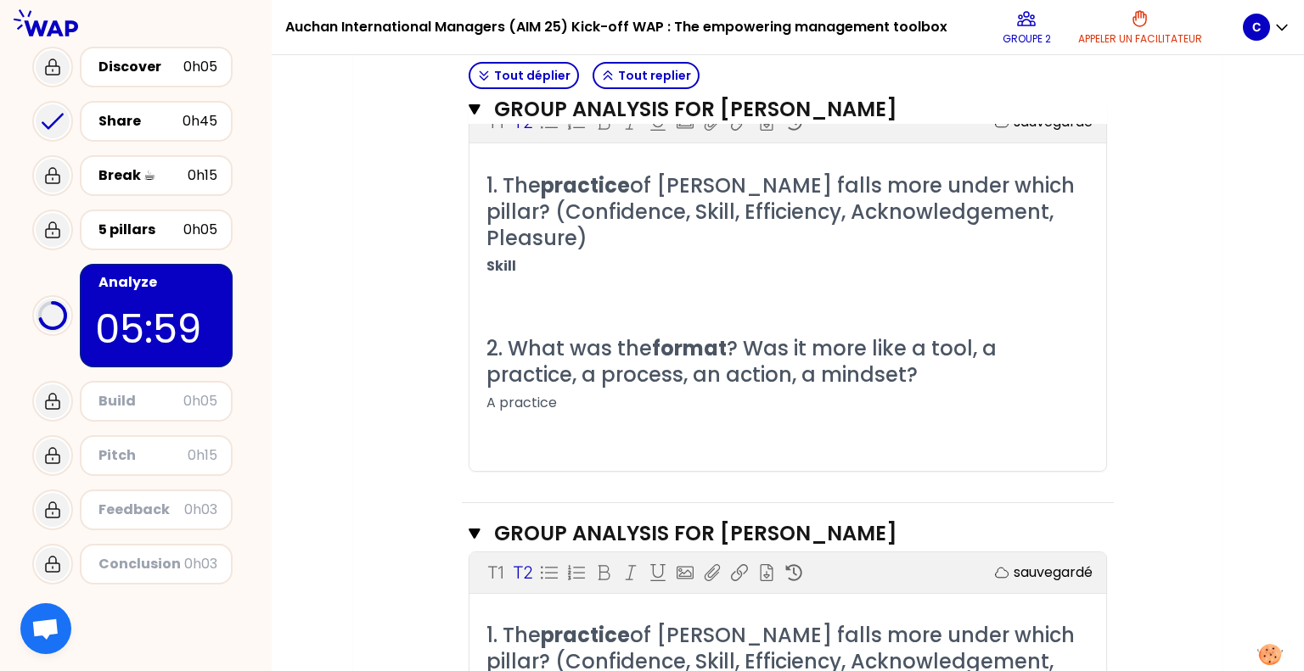
scroll to position [2378, 0]
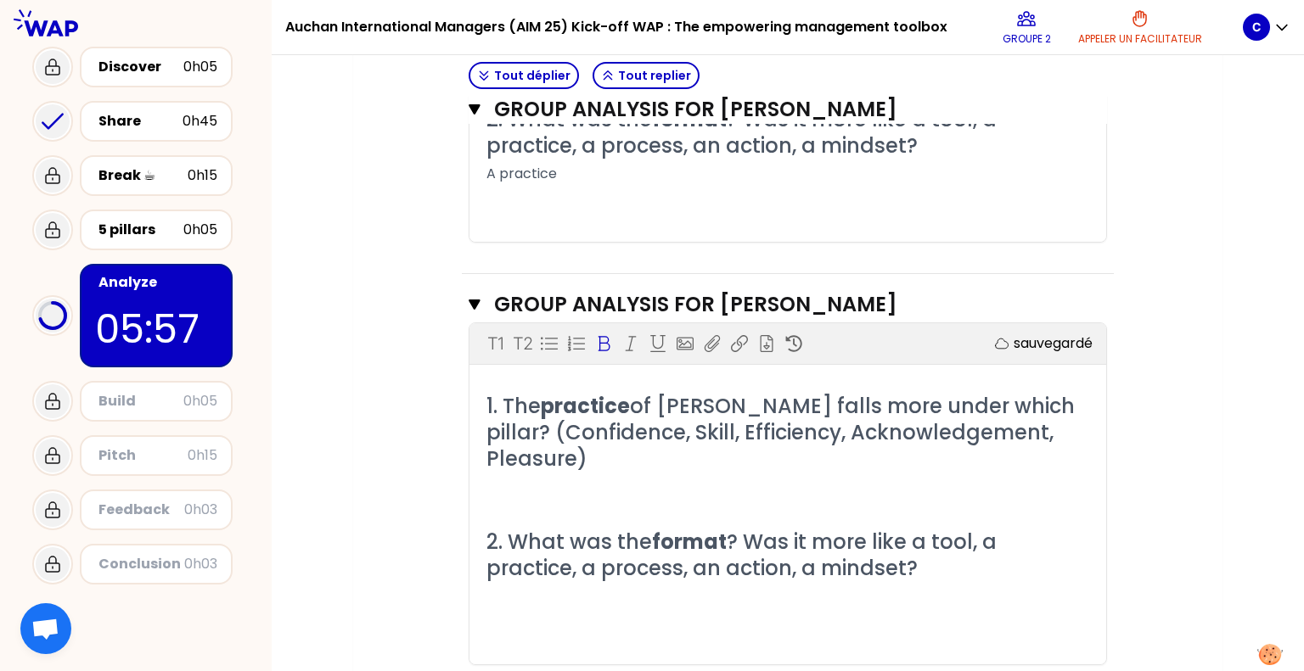
click at [515, 474] on p "﻿" at bounding box center [787, 487] width 603 height 27
click at [508, 610] on p "﻿" at bounding box center [787, 623] width 603 height 27
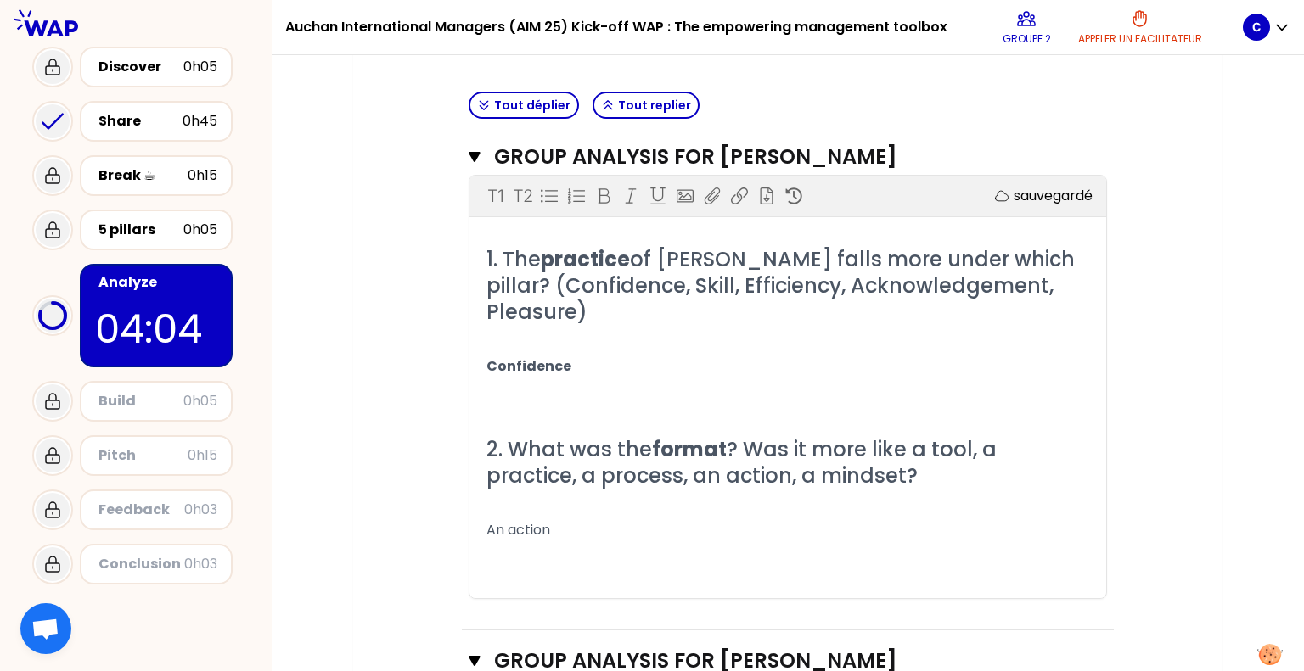
scroll to position [657, 0]
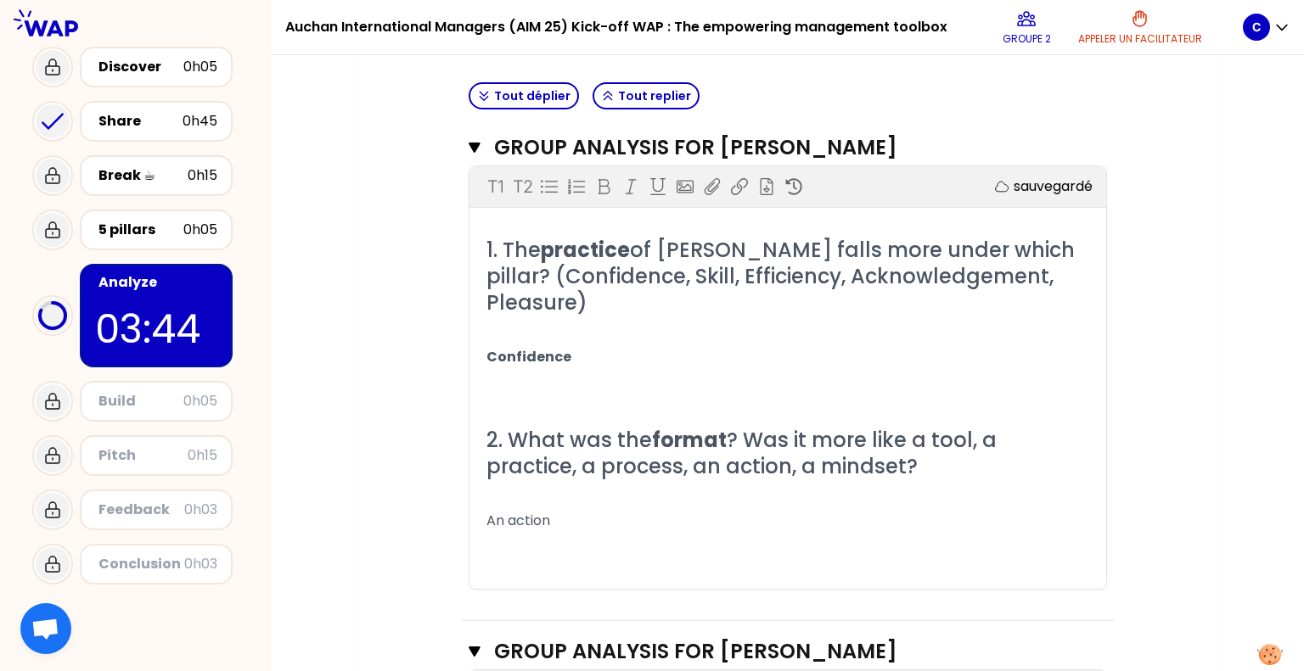
scroll to position [681, 0]
click at [585, 353] on p "Confidence" at bounding box center [787, 356] width 603 height 27
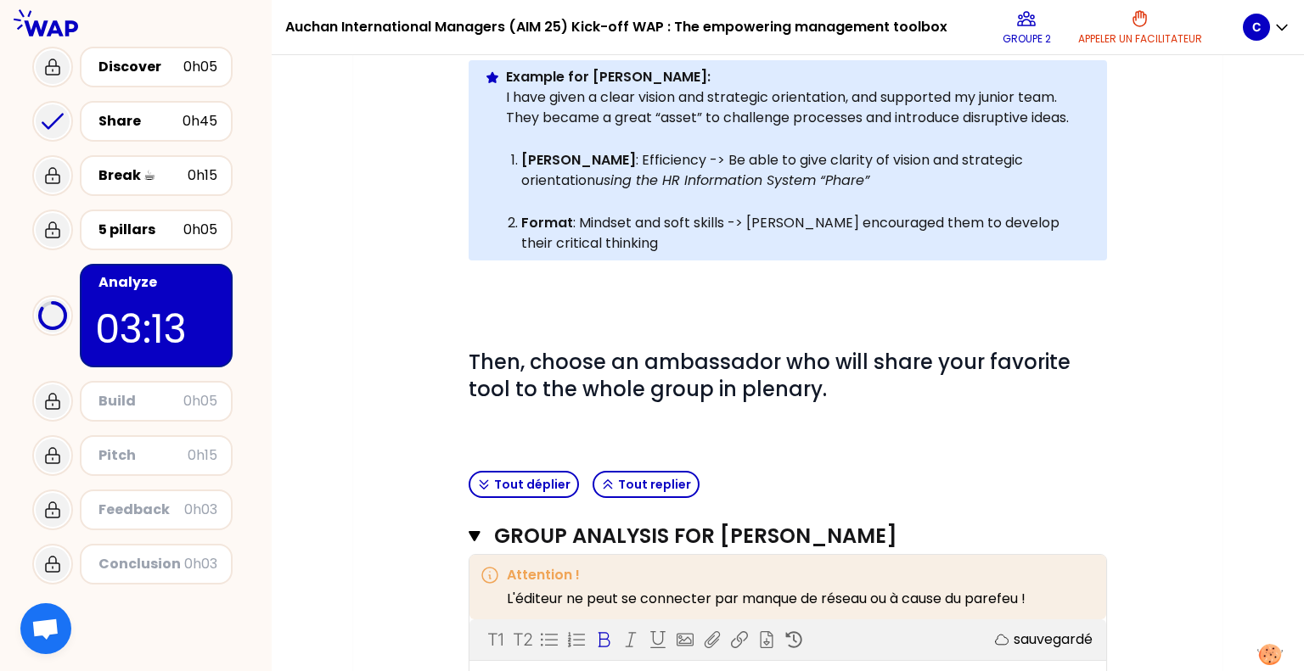
scroll to position [289, 0]
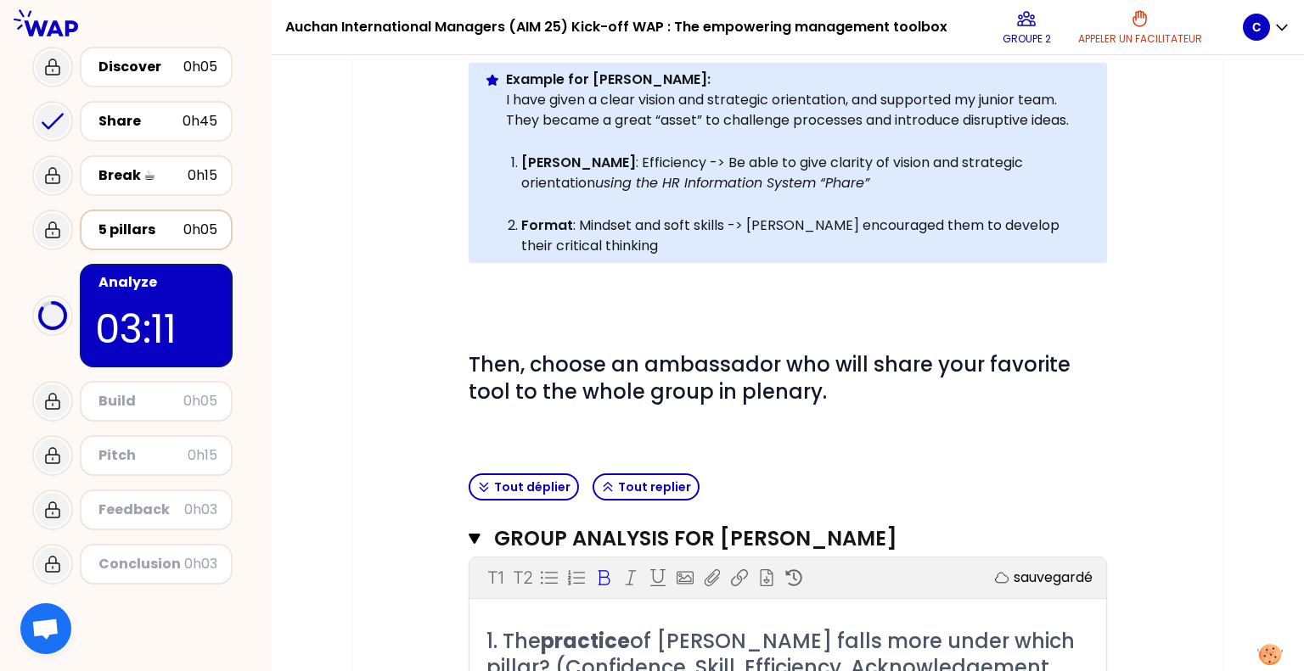
click at [190, 215] on div "5 pillars 0h05" at bounding box center [156, 230] width 153 height 41
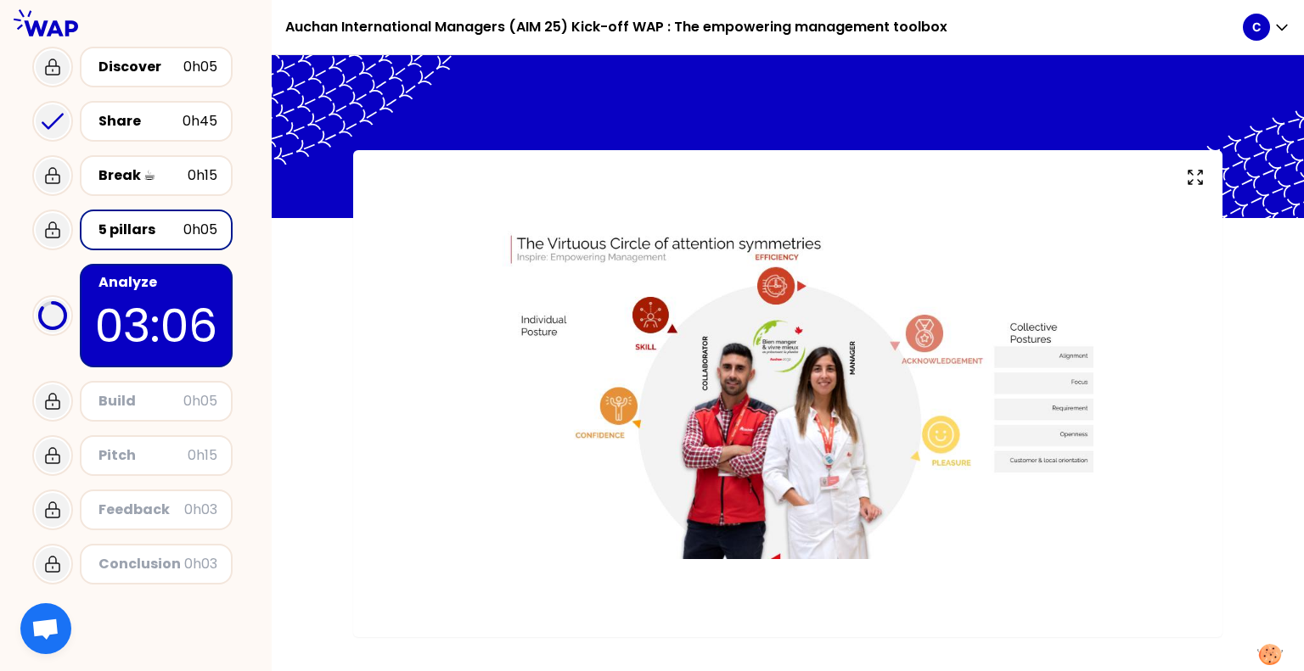
click at [138, 313] on p "03:06" at bounding box center [156, 326] width 122 height 66
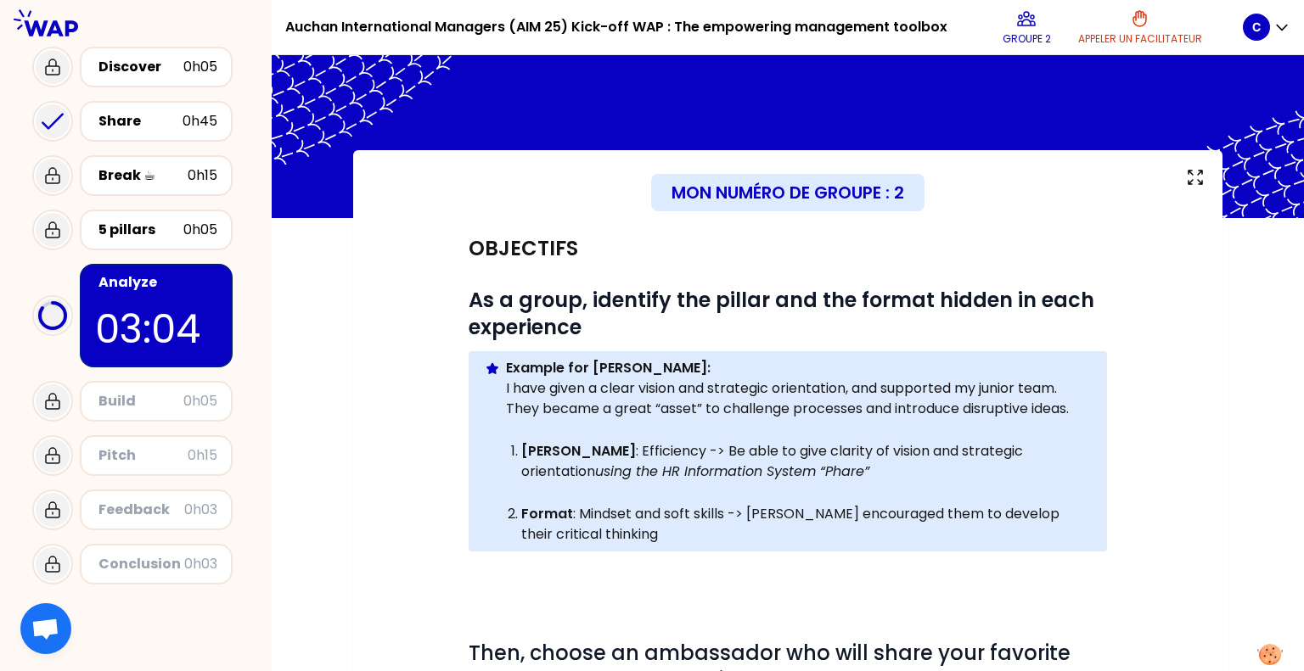
click at [1198, 343] on div "Mon numéro de groupe : 2 Objectifs # As a group, identify the pillar and the fo…" at bounding box center [787, 647] width 869 height 995
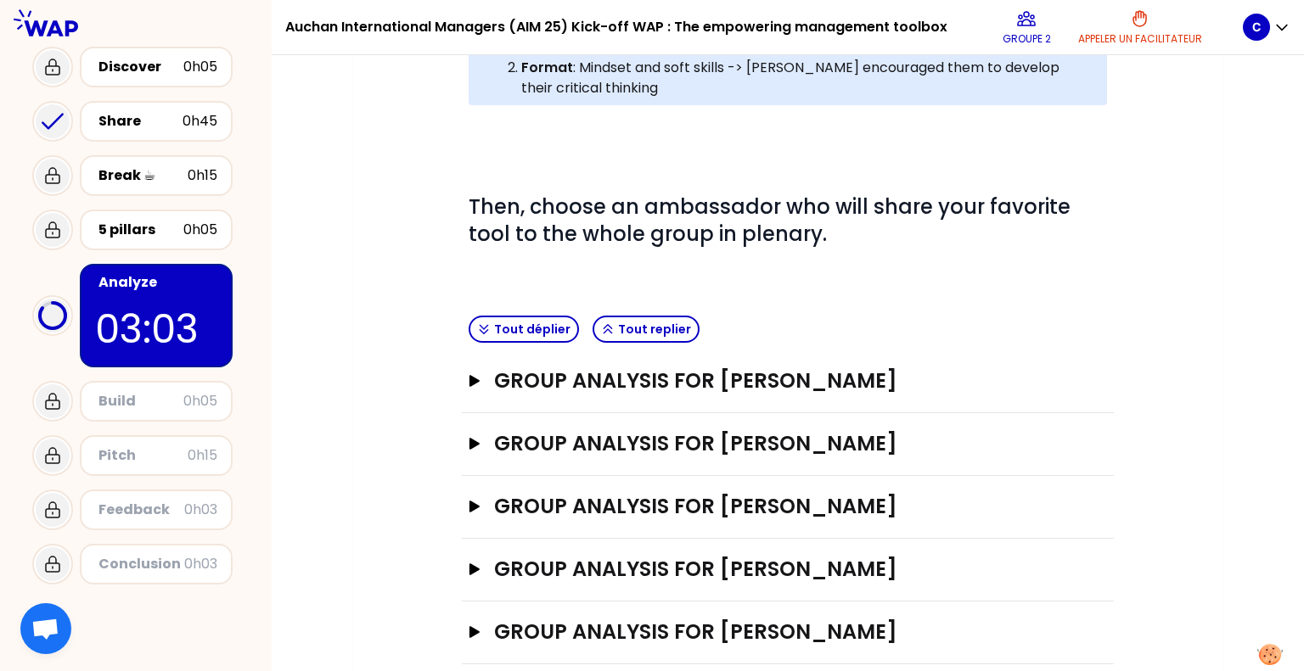
scroll to position [469, 0]
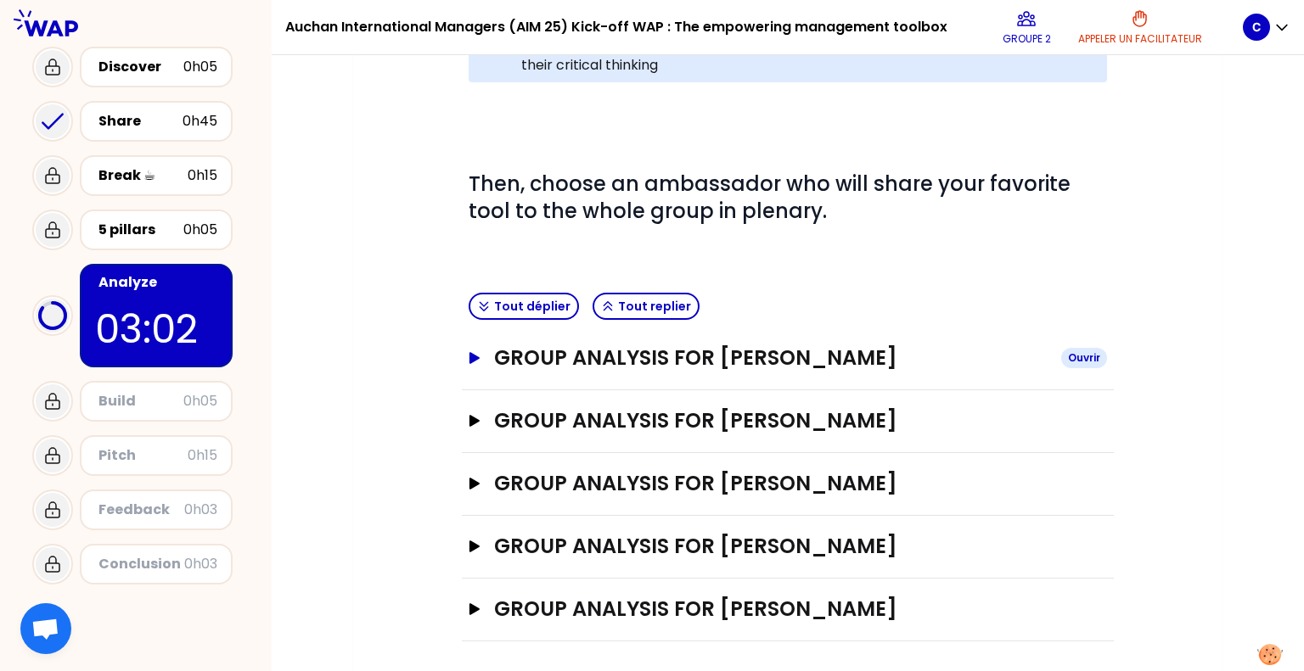
click at [801, 365] on h3 "GROUP ANALYSIS FOR [PERSON_NAME]" at bounding box center [770, 358] width 553 height 27
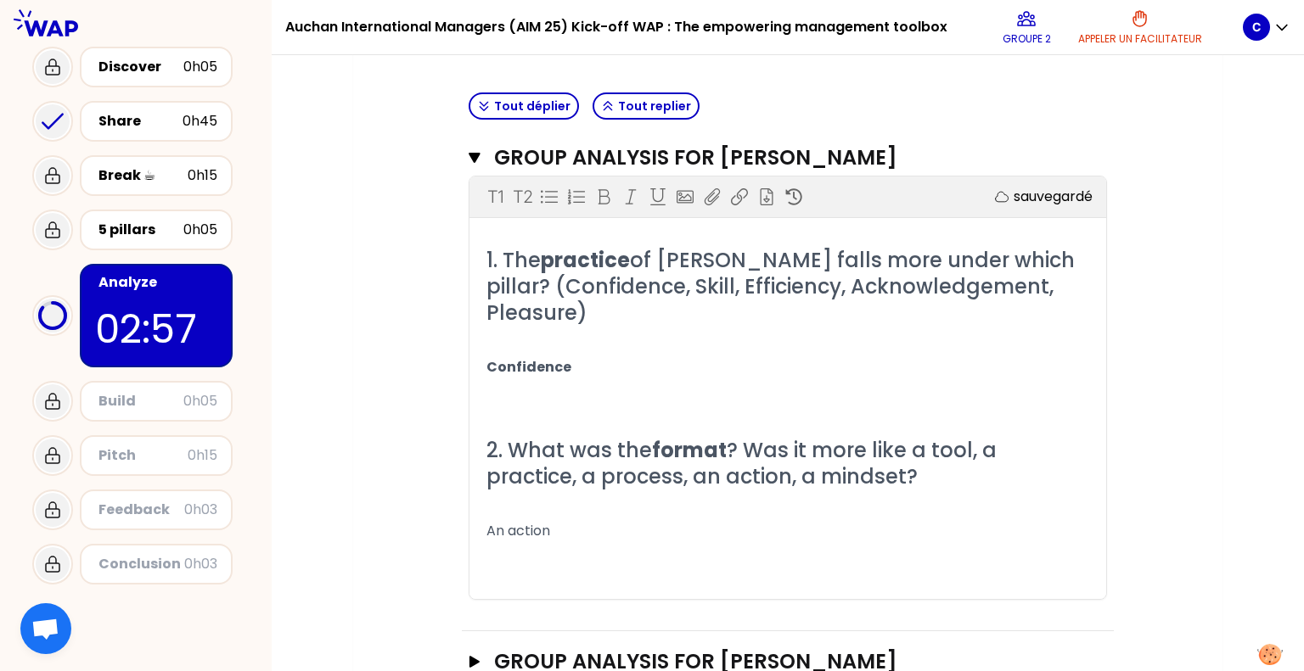
scroll to position [672, 0]
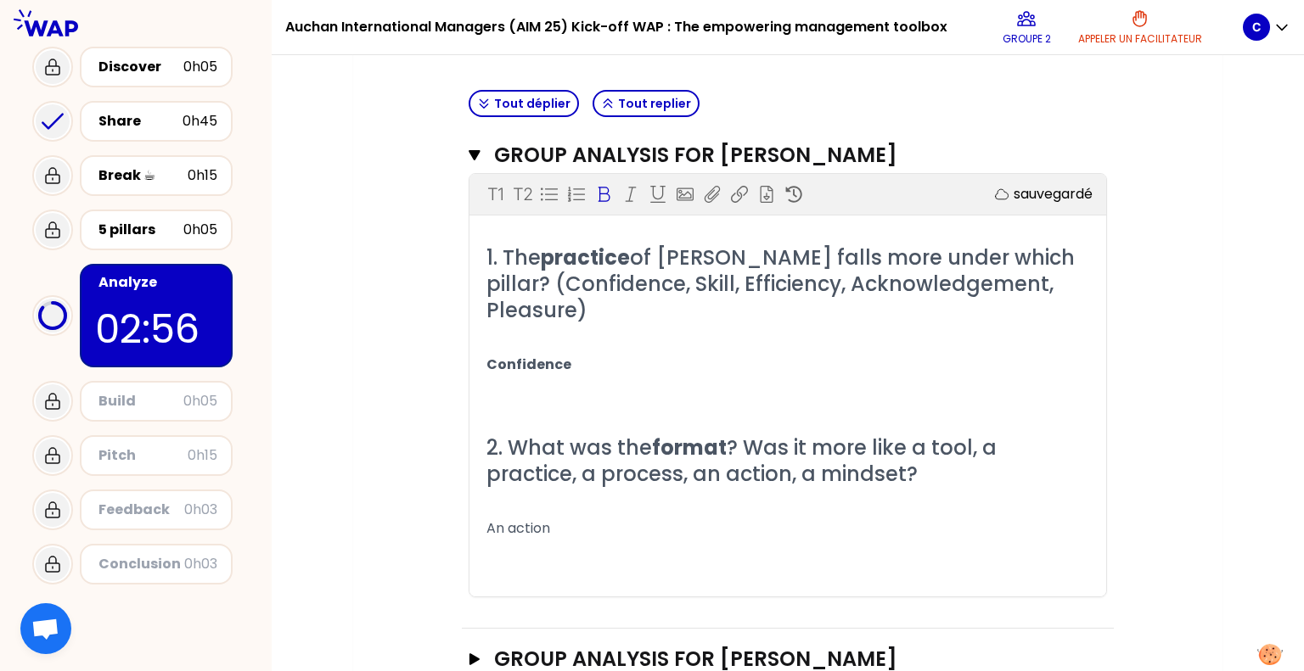
click at [588, 373] on p "Confidence" at bounding box center [787, 364] width 603 height 27
drag, startPoint x: 588, startPoint y: 373, endPoint x: 438, endPoint y: 349, distance: 152.1
click at [438, 349] on div "Objectifs # As a group, identify the pillar and the format hidden in each exper…" at bounding box center [787, 213] width 801 height 1334
click at [615, 362] on p "Confidence" at bounding box center [787, 364] width 603 height 27
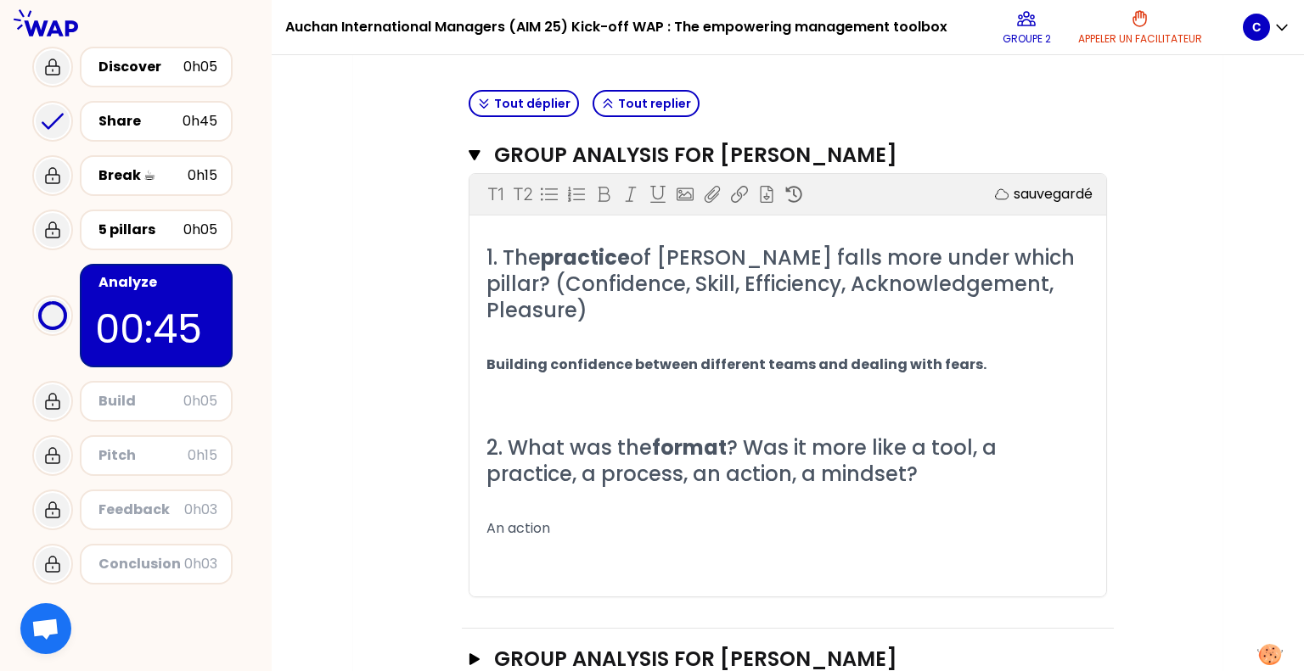
click at [560, 531] on p "An action" at bounding box center [787, 528] width 603 height 27
click at [981, 365] on p "Building confidence between different teams and dealing with fears." at bounding box center [787, 364] width 603 height 27
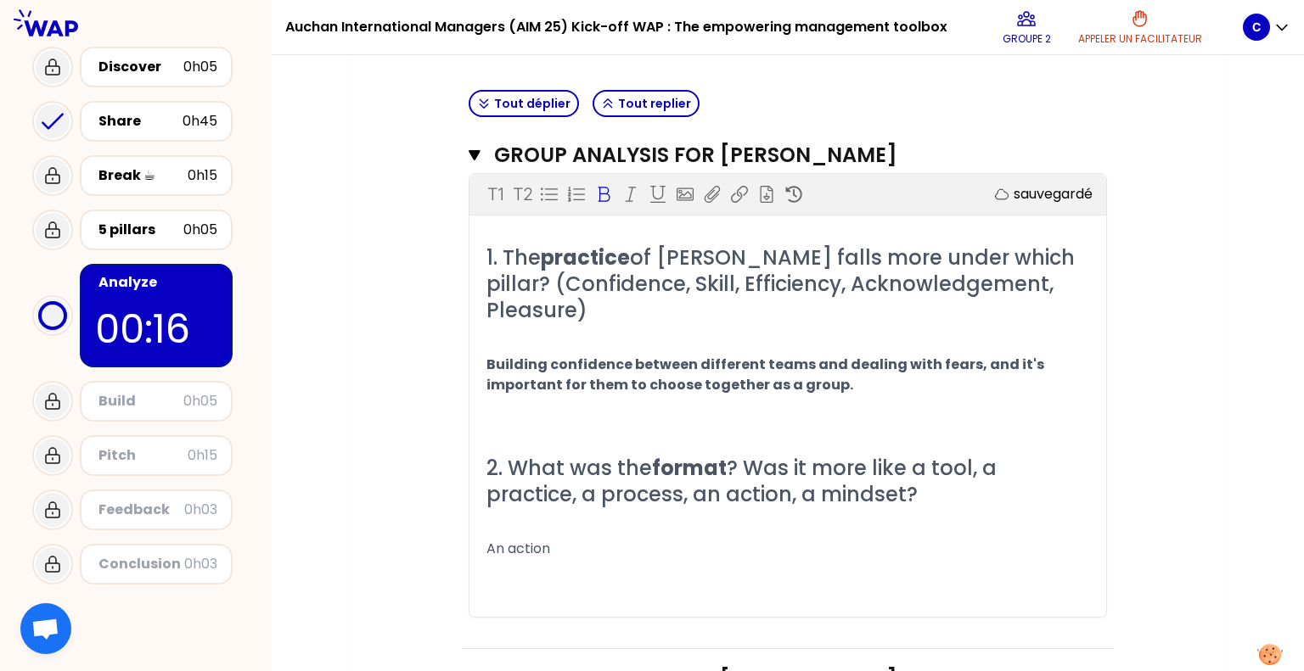
click at [694, 380] on span "Building confidence between different teams and dealing with fears, and it's im…" at bounding box center [766, 375] width 560 height 40
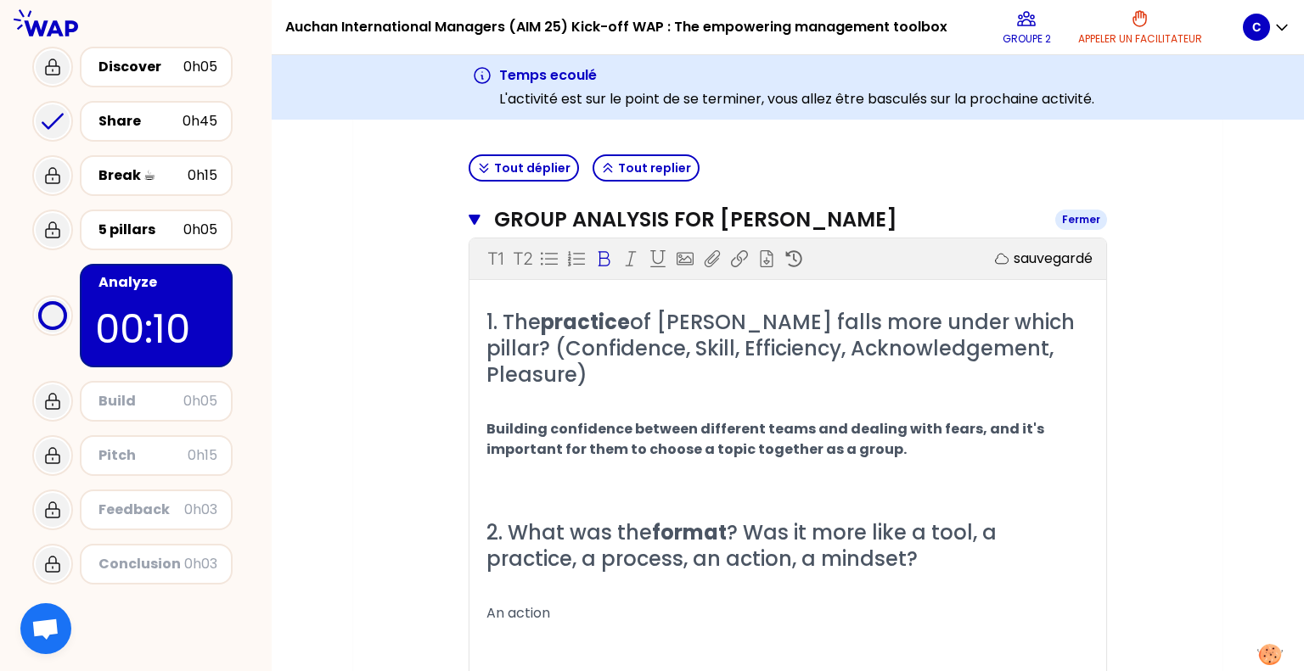
click at [500, 216] on h3 "GROUP ANALYSIS FOR [PERSON_NAME]" at bounding box center [768, 219] width 548 height 27
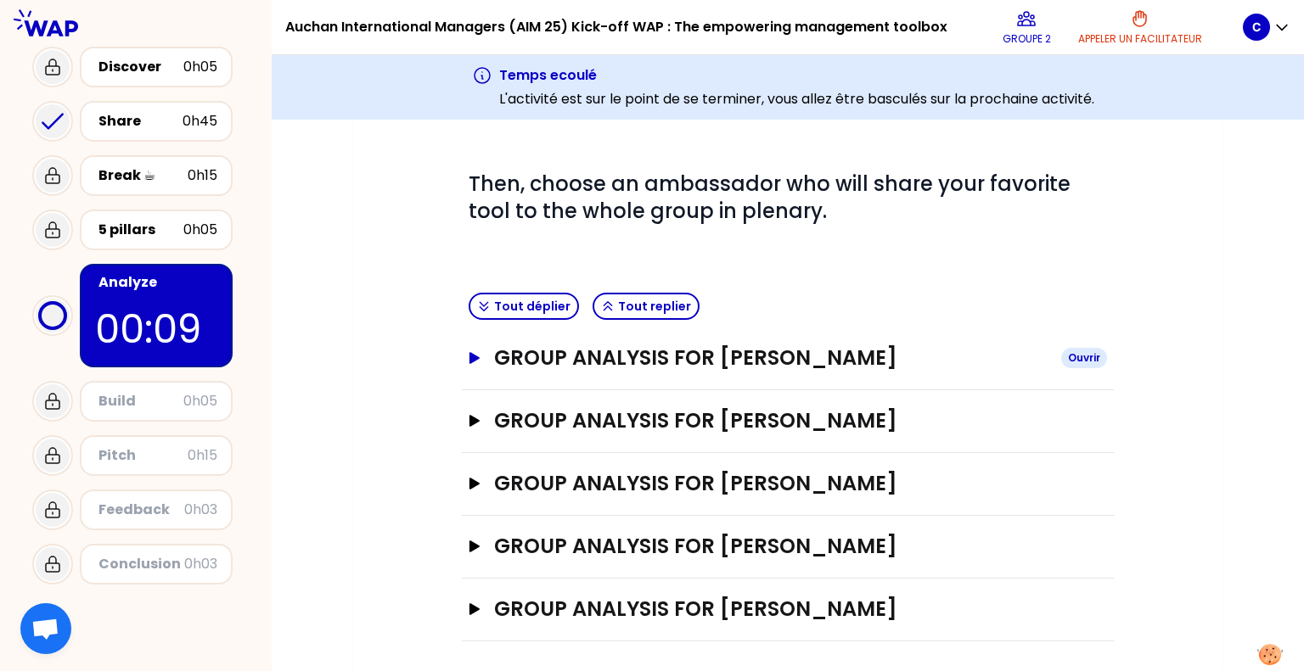
click at [501, 345] on h3 "GROUP ANALYSIS FOR [PERSON_NAME]" at bounding box center [770, 358] width 553 height 27
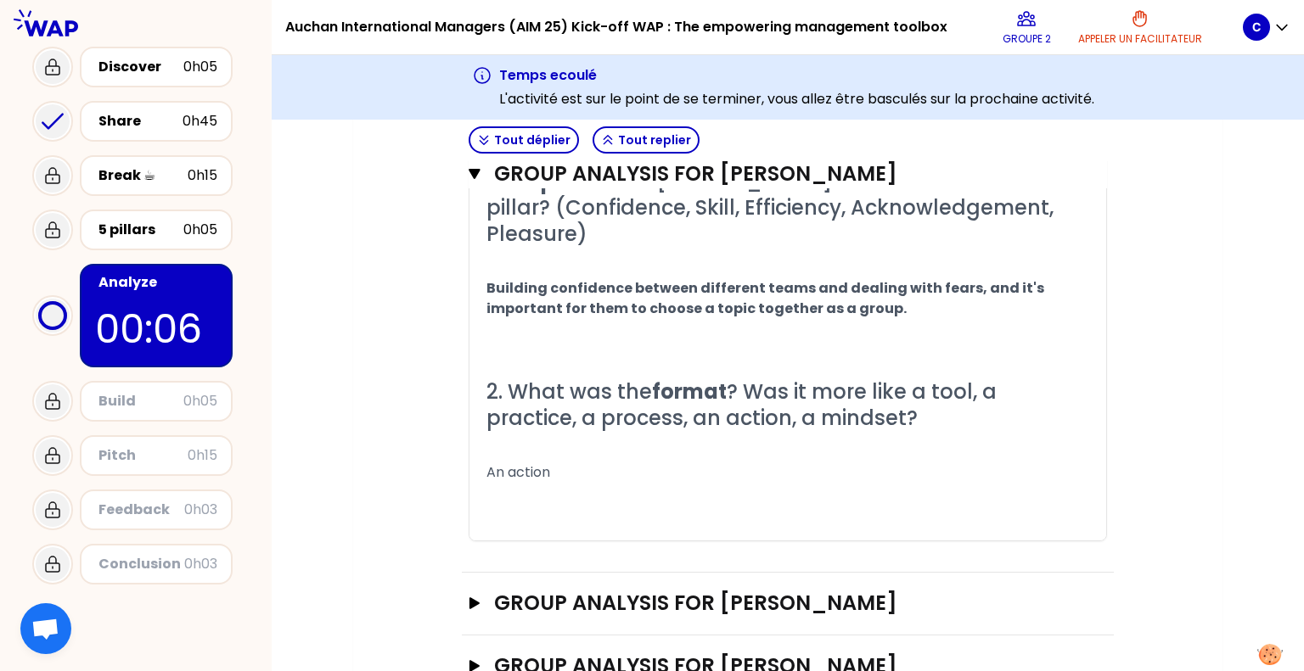
scroll to position [829, 0]
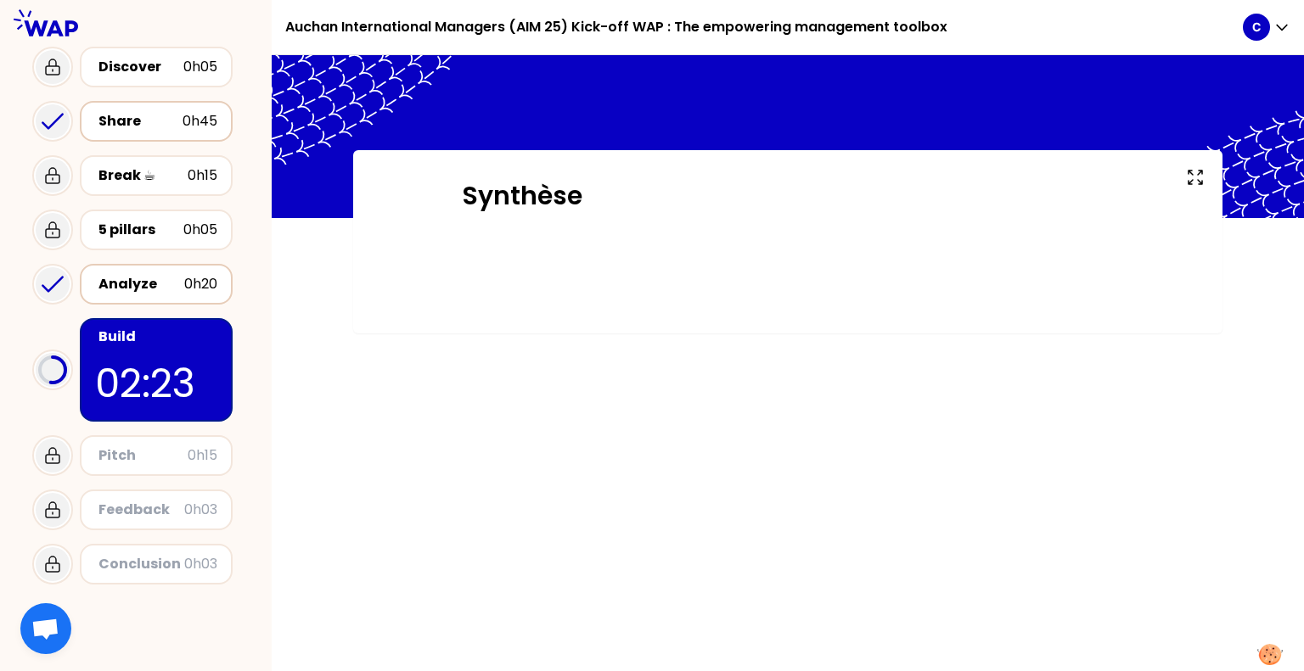
click at [132, 121] on div "Share" at bounding box center [140, 121] width 84 height 20
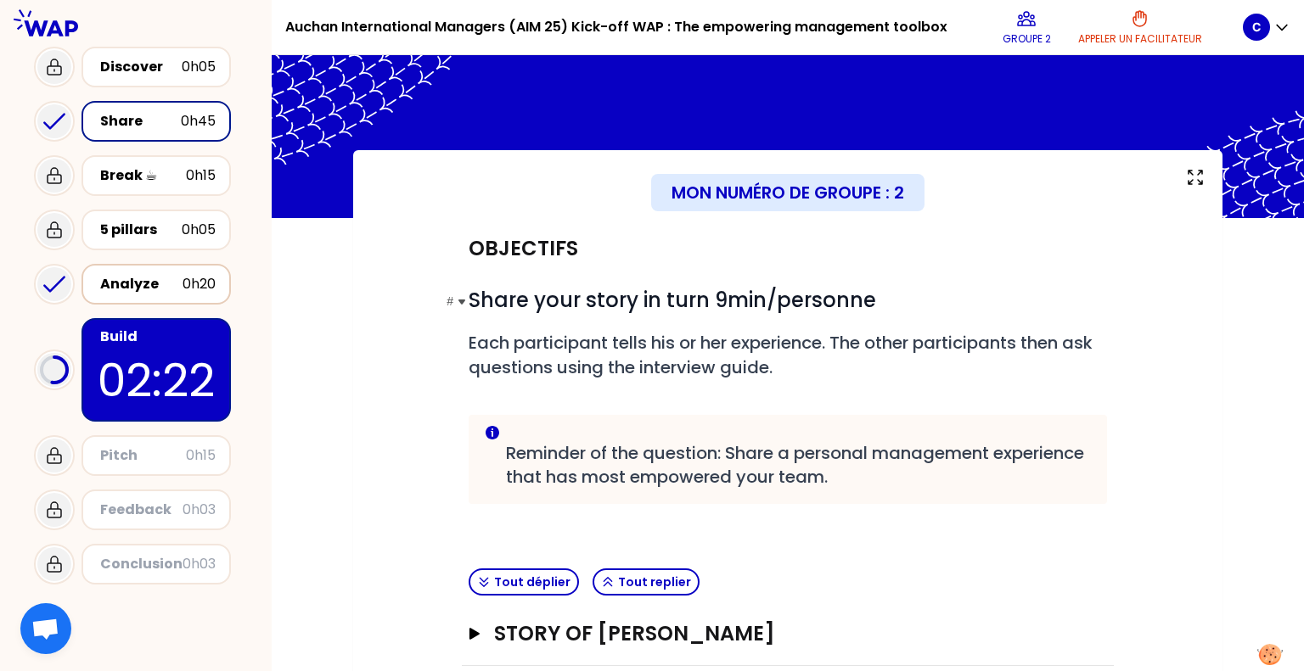
scroll to position [276, 0]
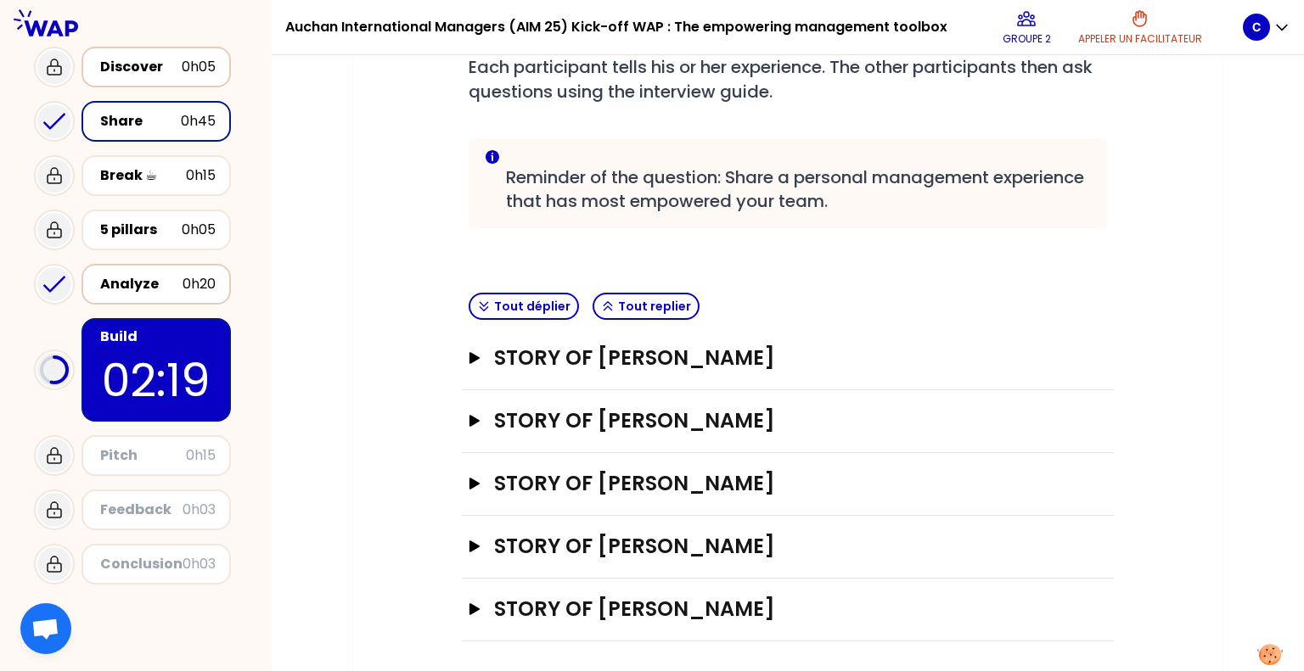
click at [141, 51] on div "Discover 0h05" at bounding box center [155, 67] width 149 height 41
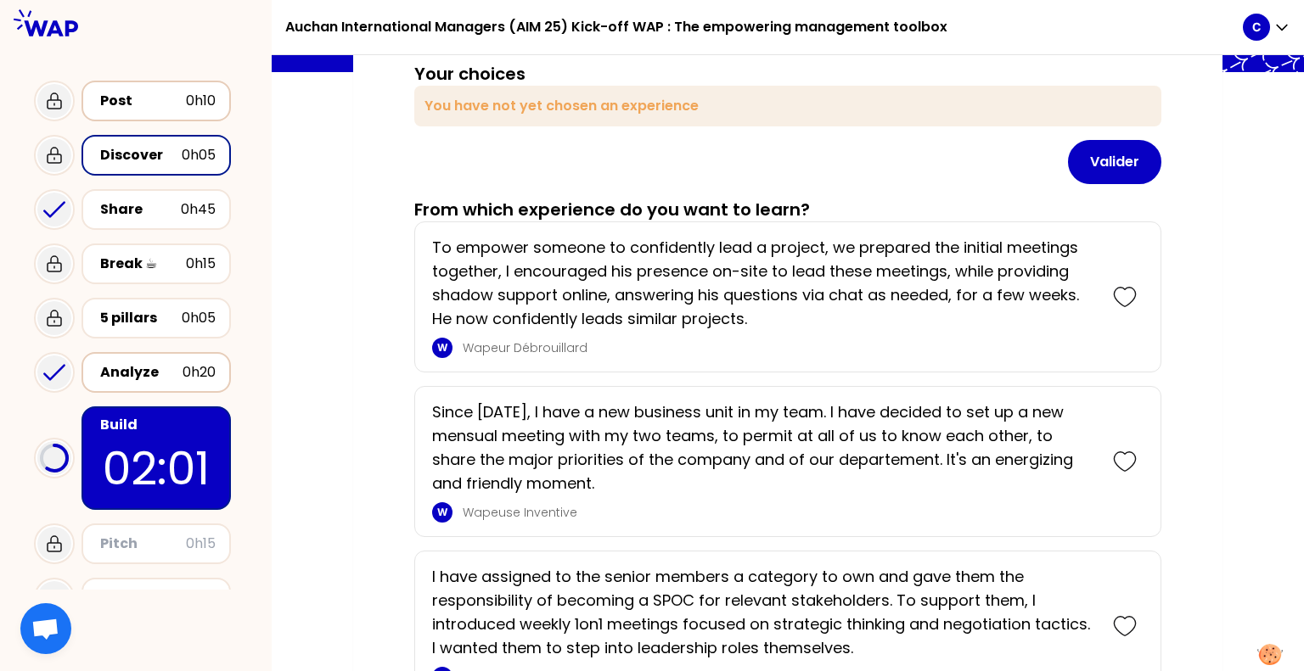
click at [132, 91] on div "Post" at bounding box center [143, 101] width 86 height 20
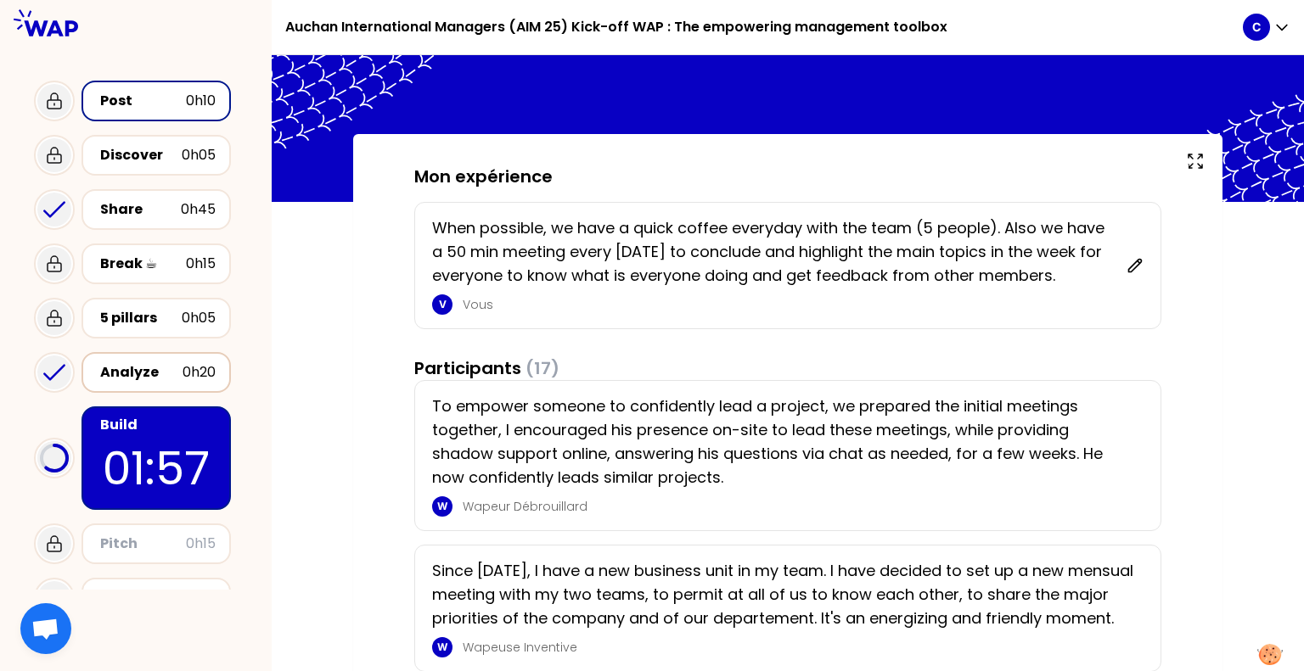
scroll to position [17, 0]
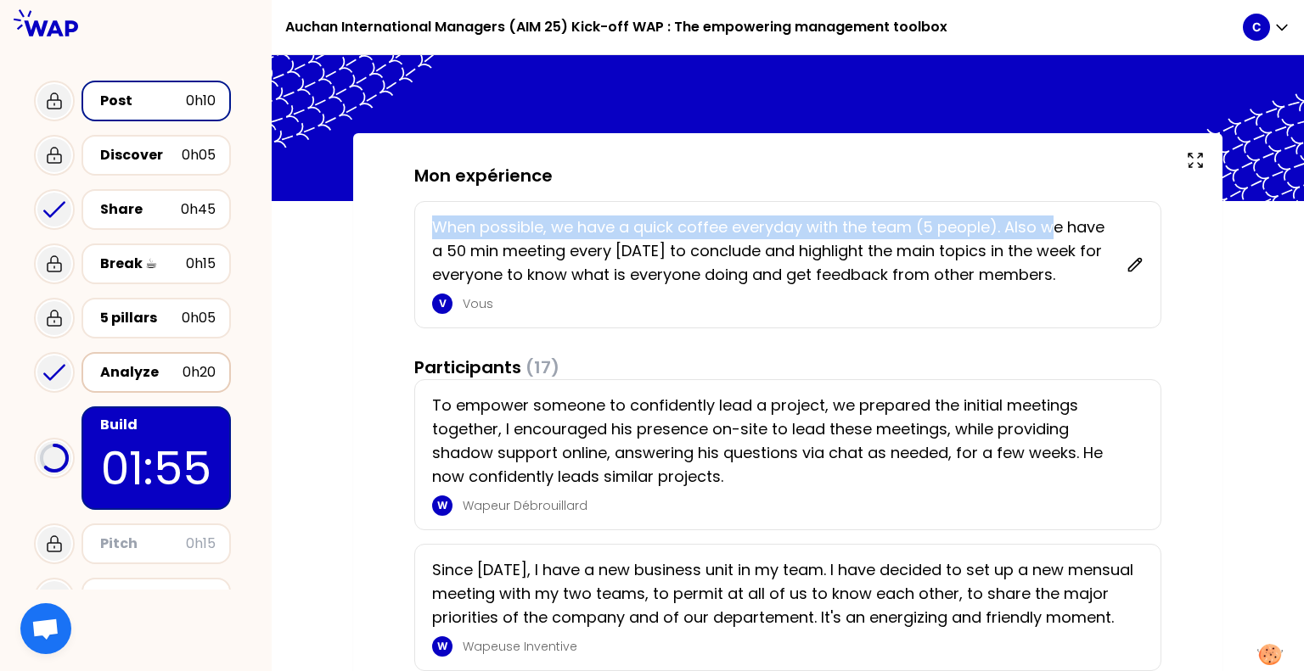
drag, startPoint x: 1051, startPoint y: 226, endPoint x: 373, endPoint y: 221, distance: 678.3
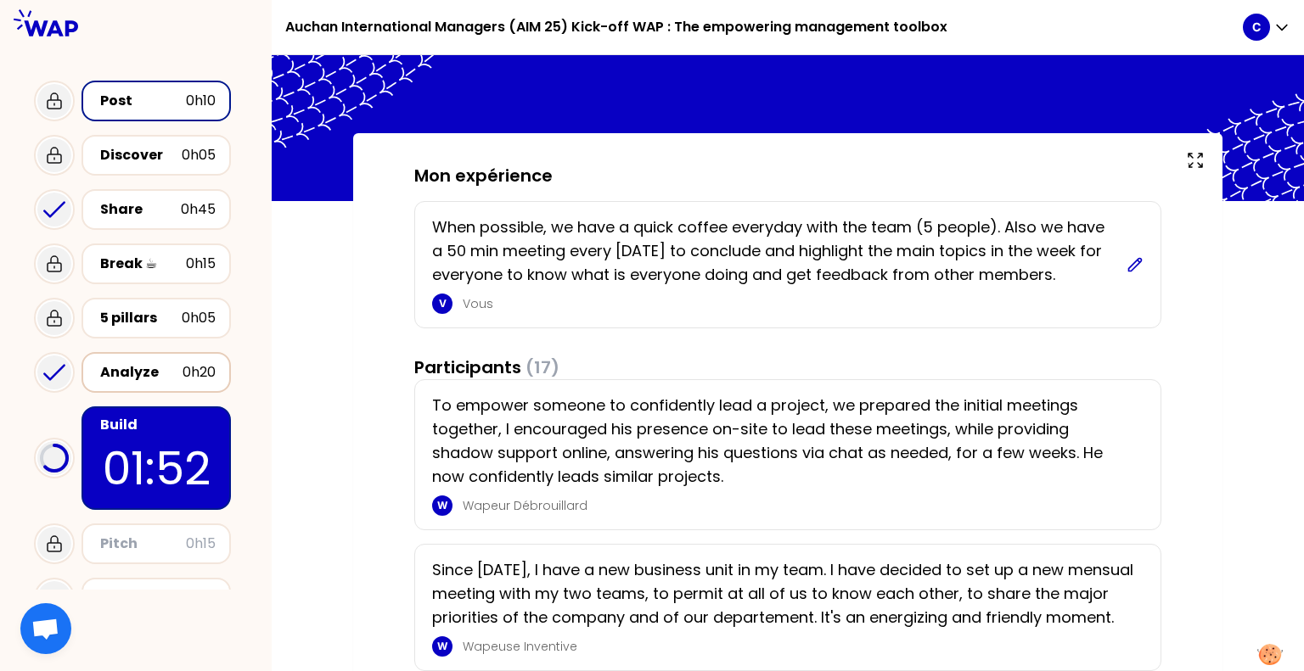
click at [1132, 264] on icon at bounding box center [1135, 264] width 13 height 13
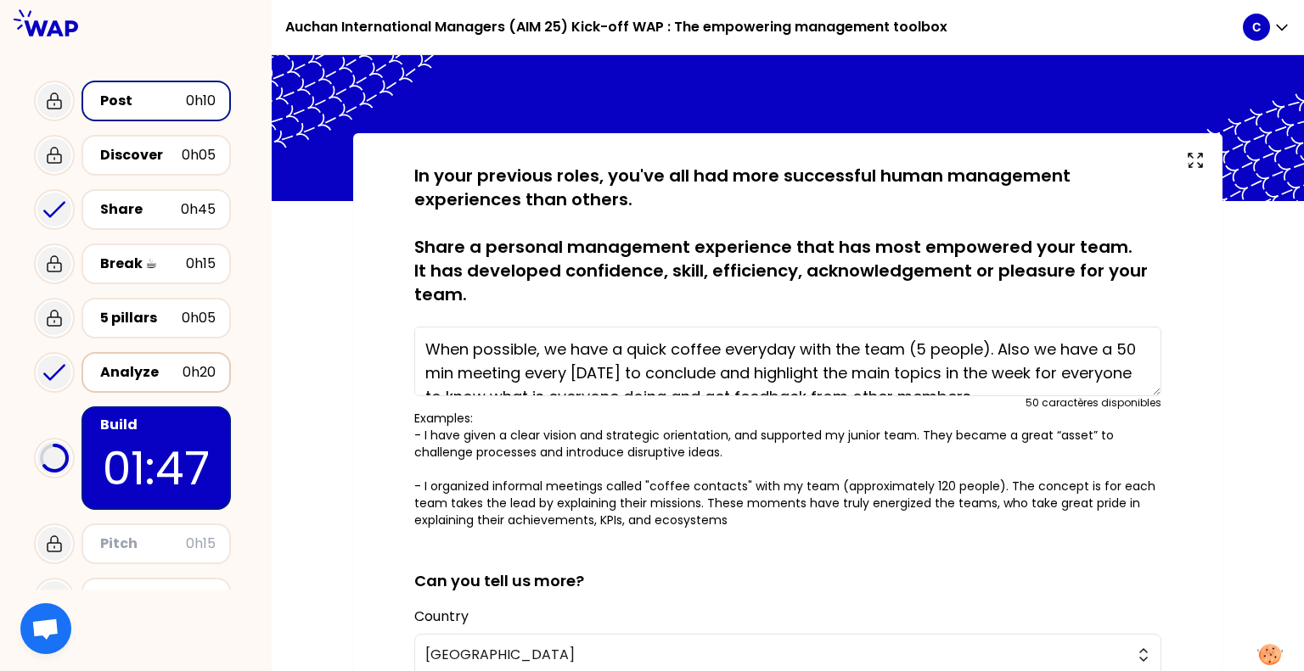
drag, startPoint x: 1046, startPoint y: 348, endPoint x: 386, endPoint y: 315, distance: 660.4
click at [386, 315] on div "sauvegardé In your previous roles, you've all had more successful human managem…" at bounding box center [787, 588] width 869 height 910
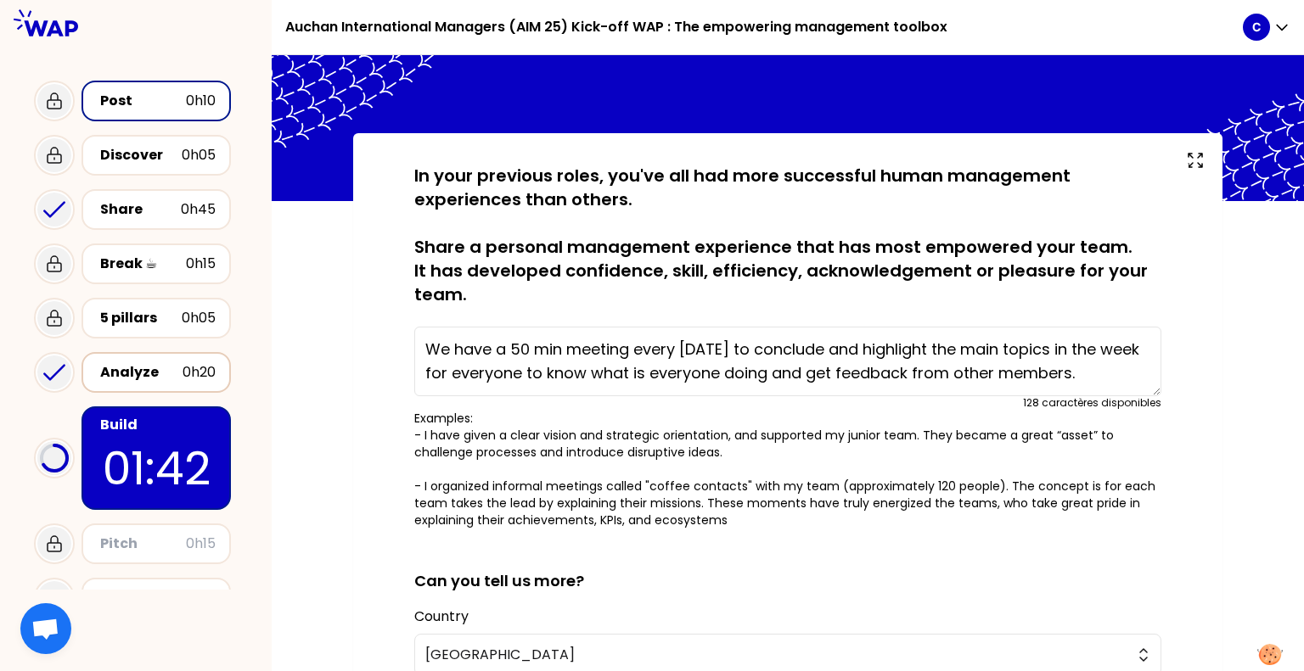
click at [1093, 377] on textarea "We have a 50 min meeting every [DATE] to conclude and highlight the main topics…" at bounding box center [787, 362] width 747 height 70
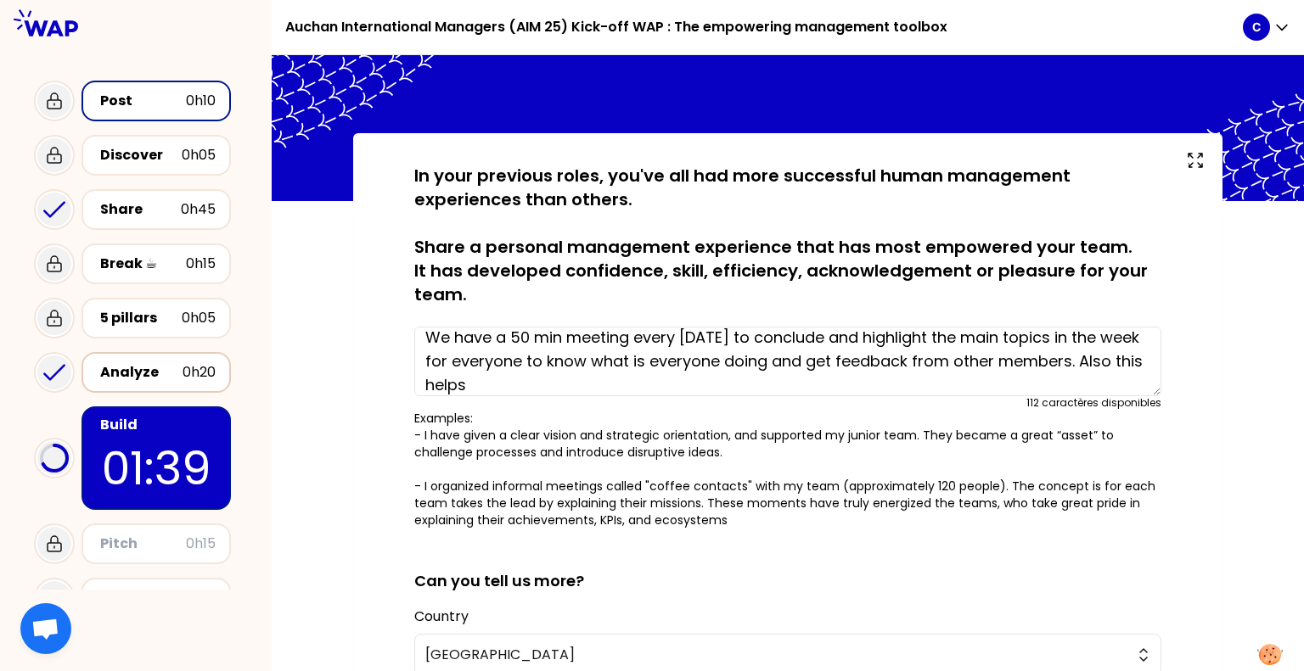
type textarea "We have a 50 min meeting every [DATE] to conclude and highlight the main topics…"
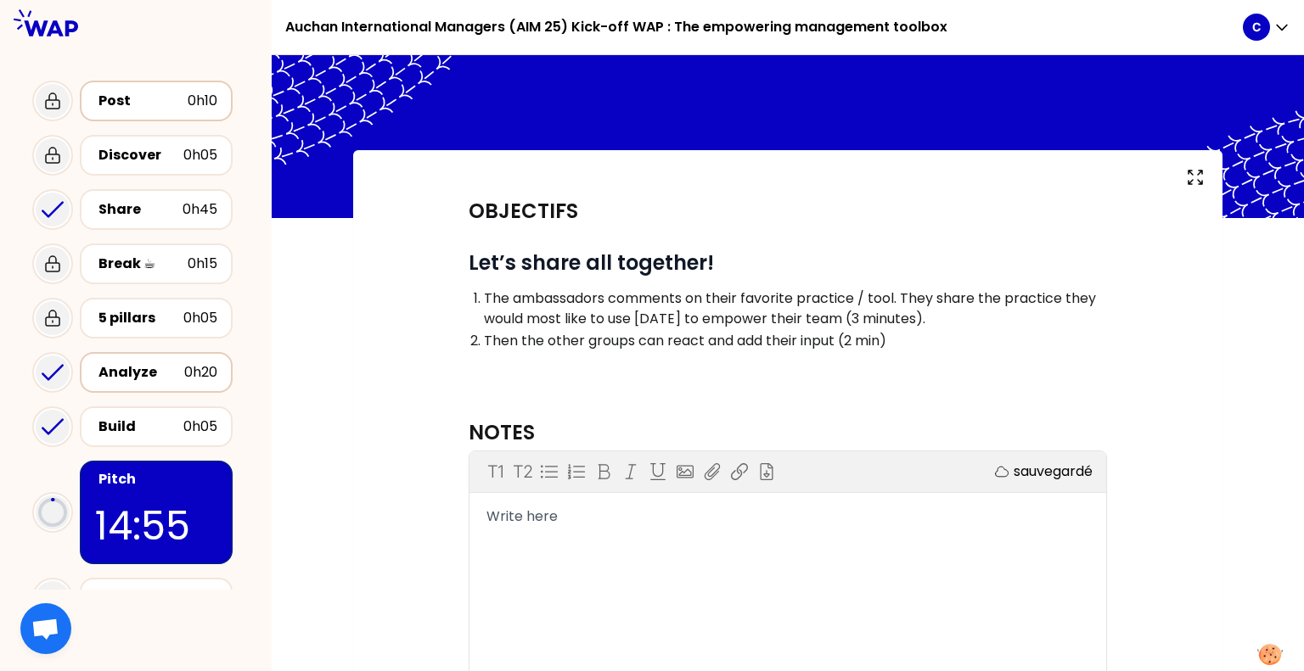
click at [127, 95] on div "Post" at bounding box center [142, 101] width 89 height 20
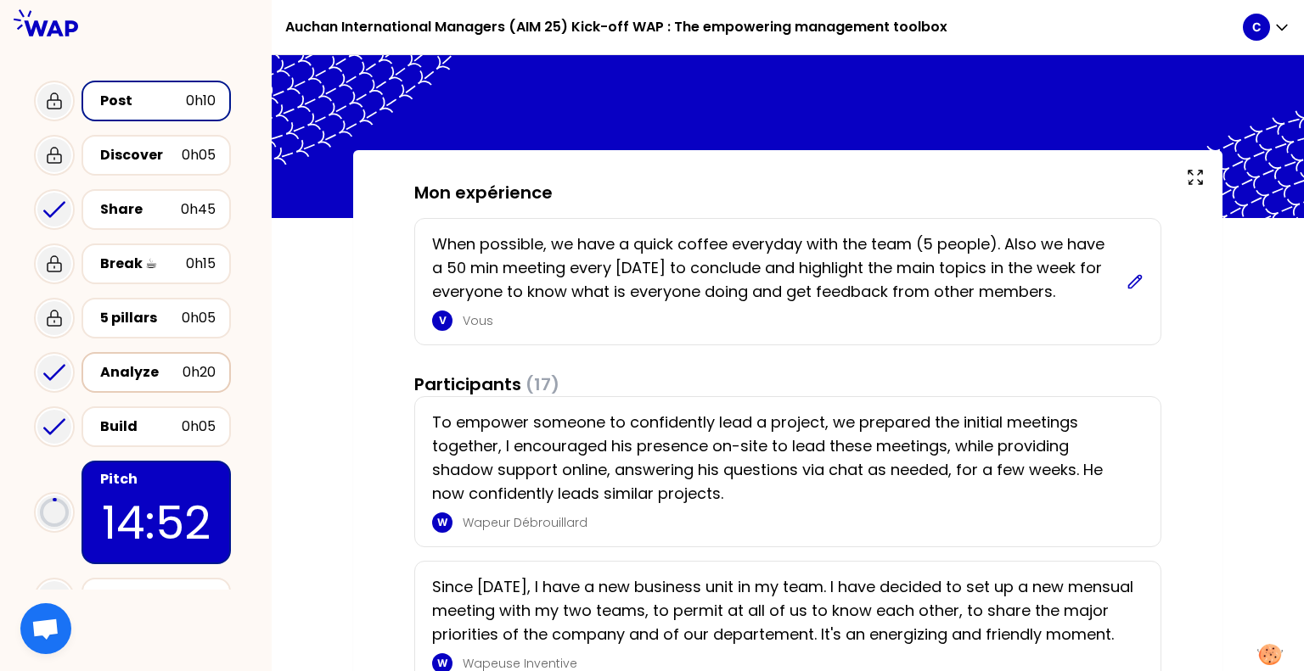
click at [1129, 283] on icon at bounding box center [1134, 281] width 17 height 17
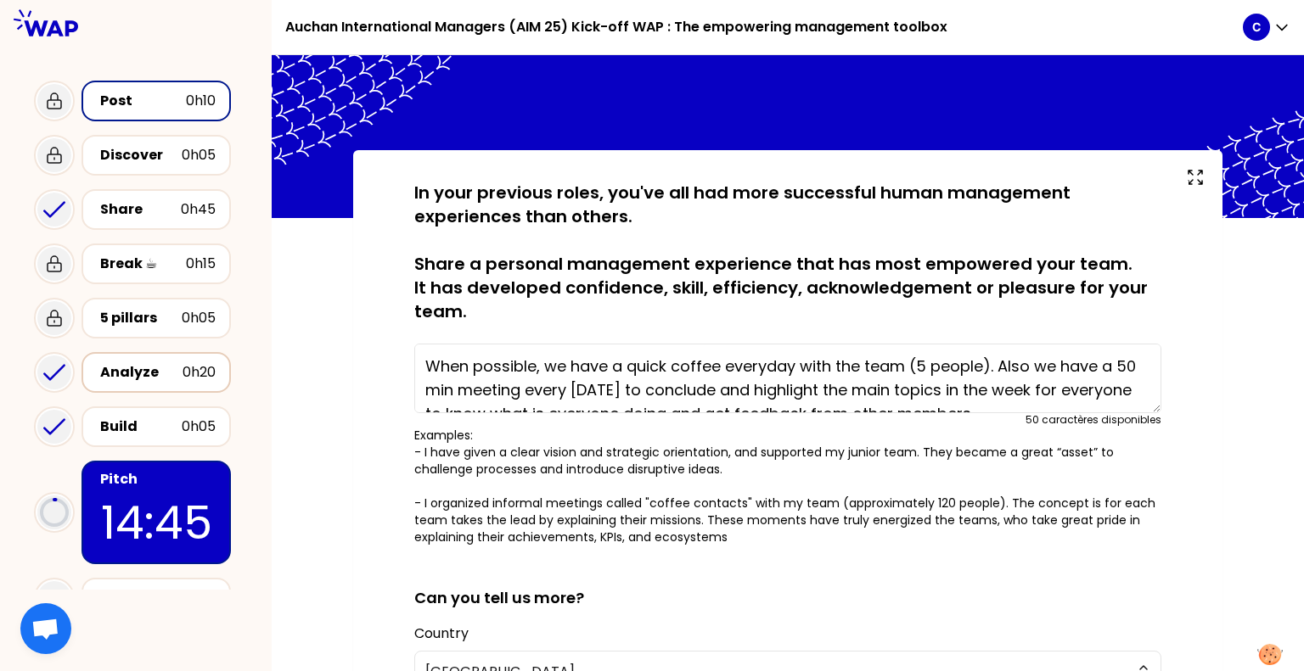
drag, startPoint x: 1042, startPoint y: 367, endPoint x: 312, endPoint y: 310, distance: 731.4
click at [312, 310] on div "sauvegardé In your previous roles, you've all had more successful human managem…" at bounding box center [788, 605] width 1032 height 910
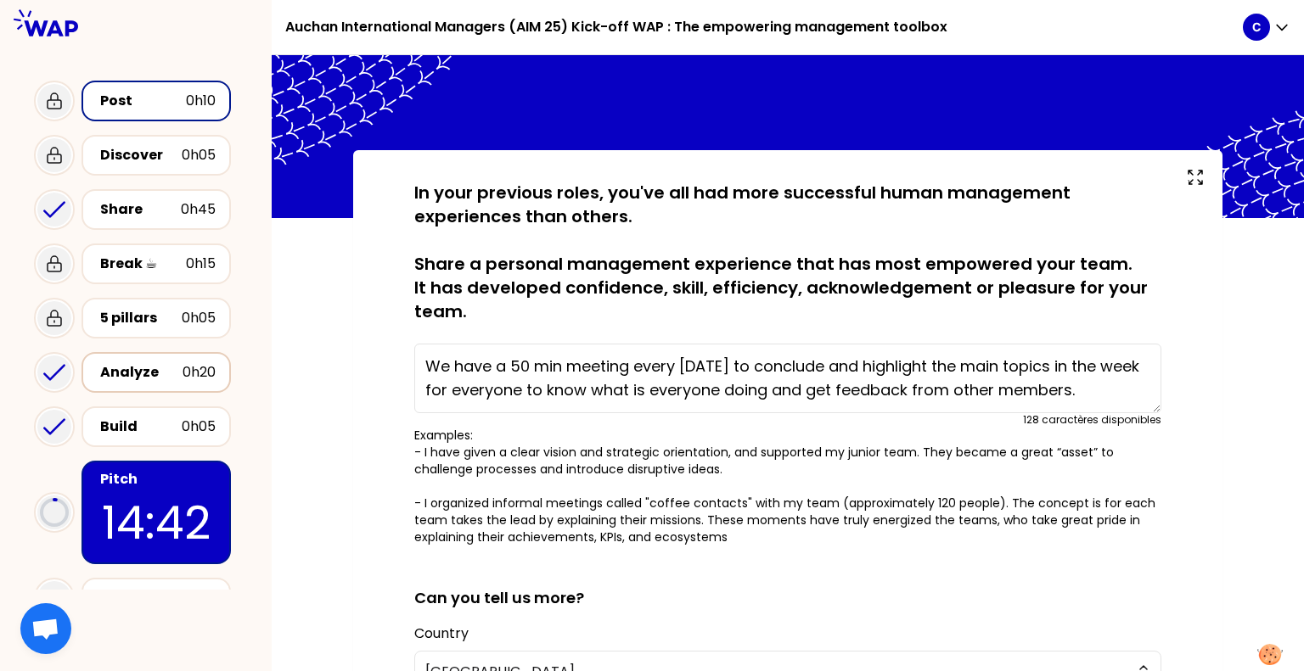
click at [1083, 390] on textarea "We have a 50 min meeting every [DATE] to conclude and highlight the main topics…" at bounding box center [787, 379] width 747 height 70
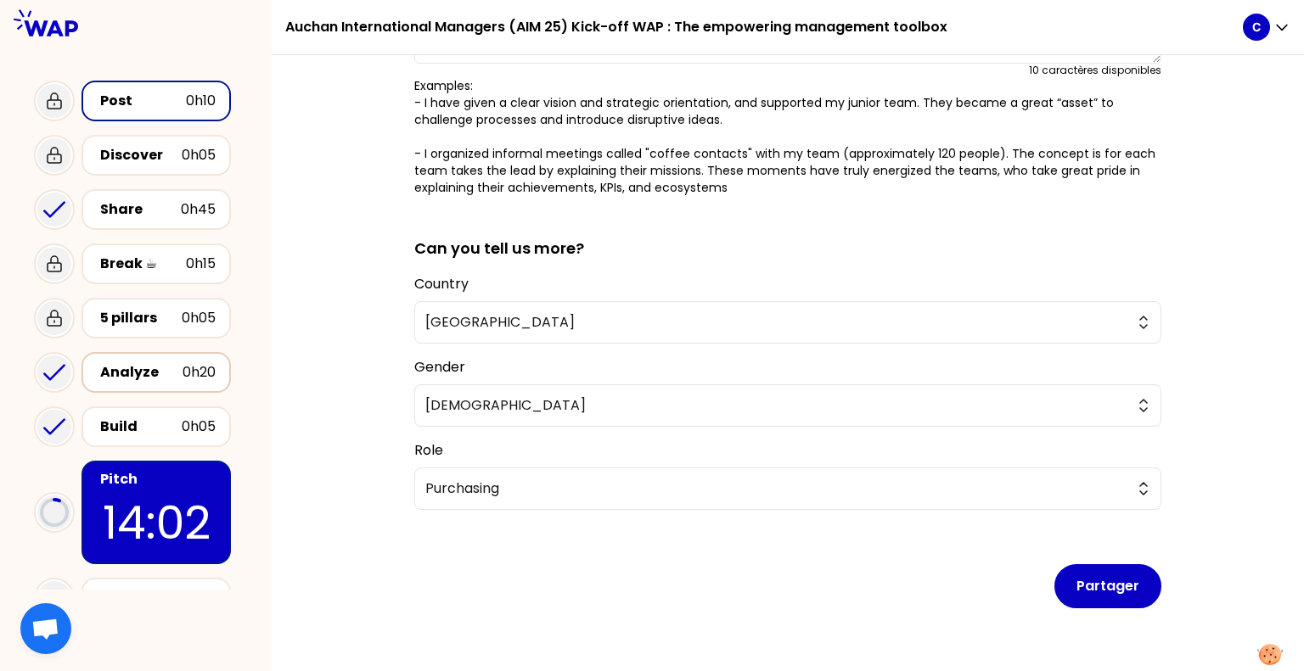
scroll to position [386, 0]
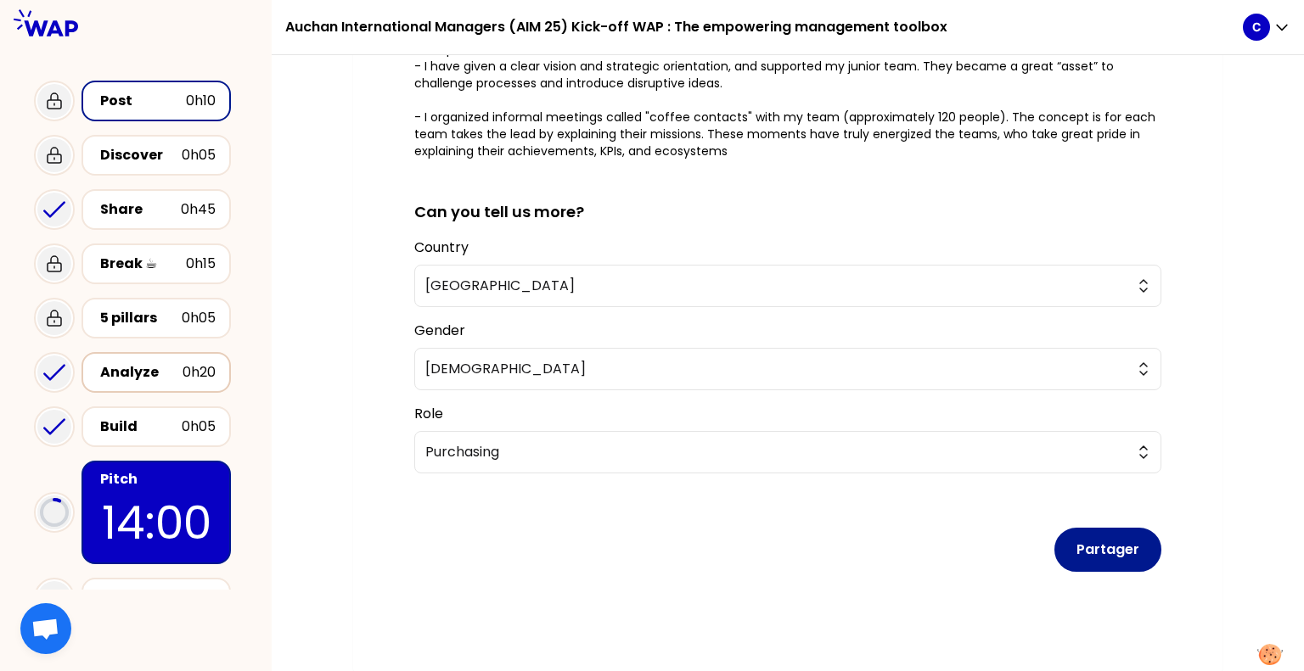
type textarea "We have a 50 min meeting every [DATE] to conclude and highlight the main topics…"
click at [1115, 563] on button "Partager" at bounding box center [1107, 550] width 107 height 44
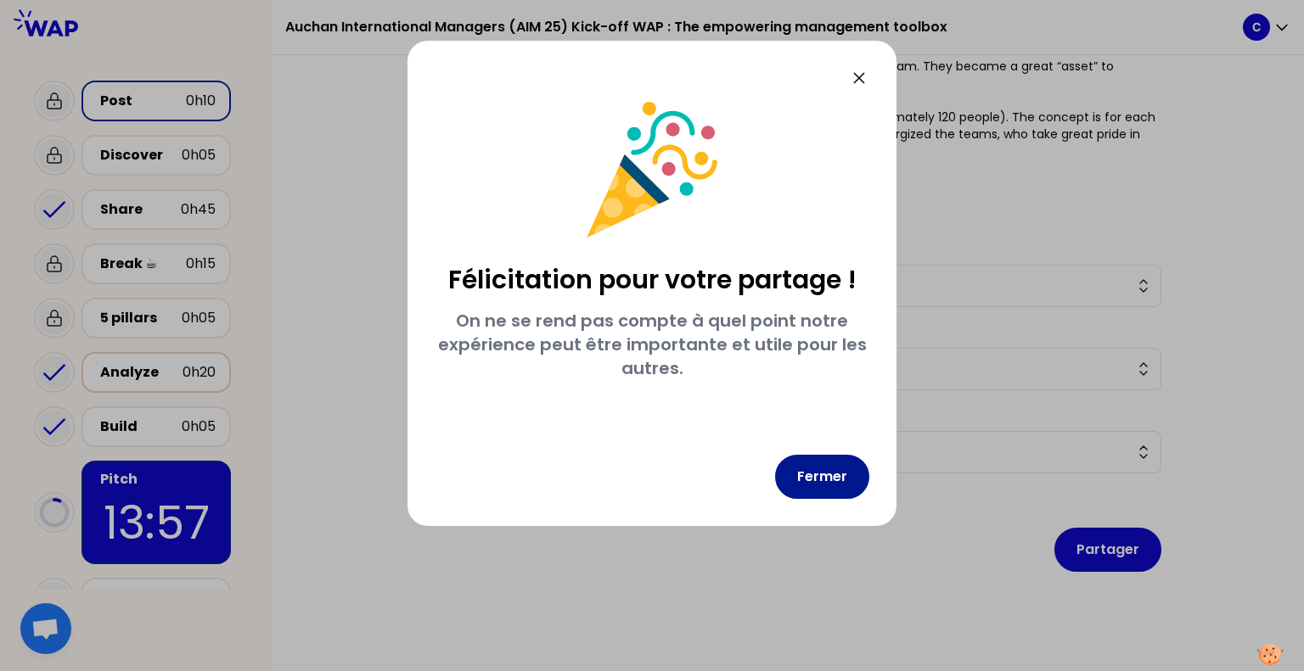
click at [815, 475] on button "Fermer" at bounding box center [822, 477] width 94 height 44
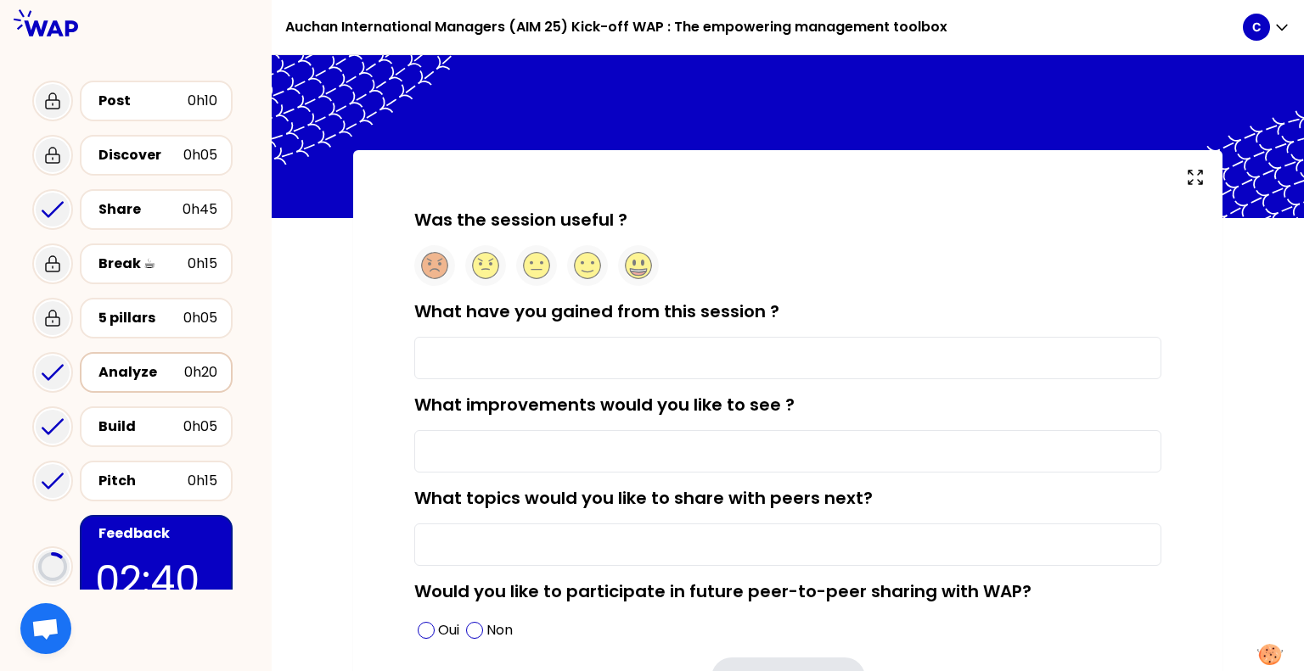
click at [447, 350] on input "What have you gained from this session ?" at bounding box center [787, 358] width 747 height 42
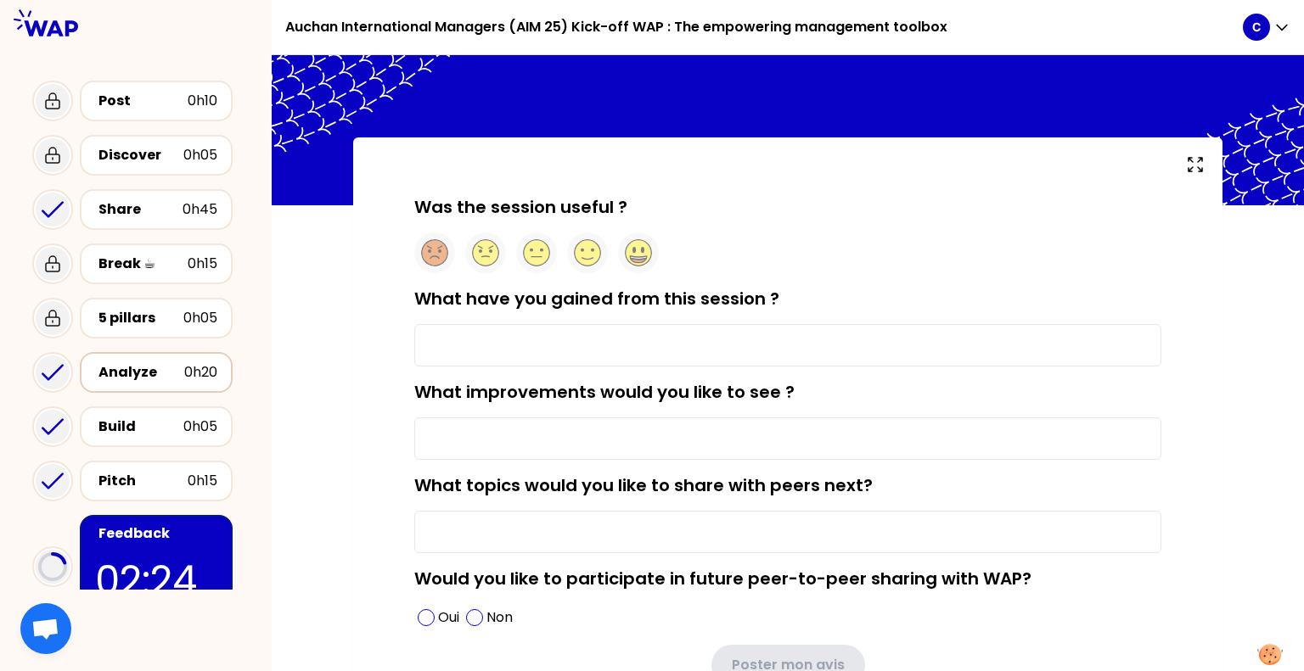
scroll to position [17, 0]
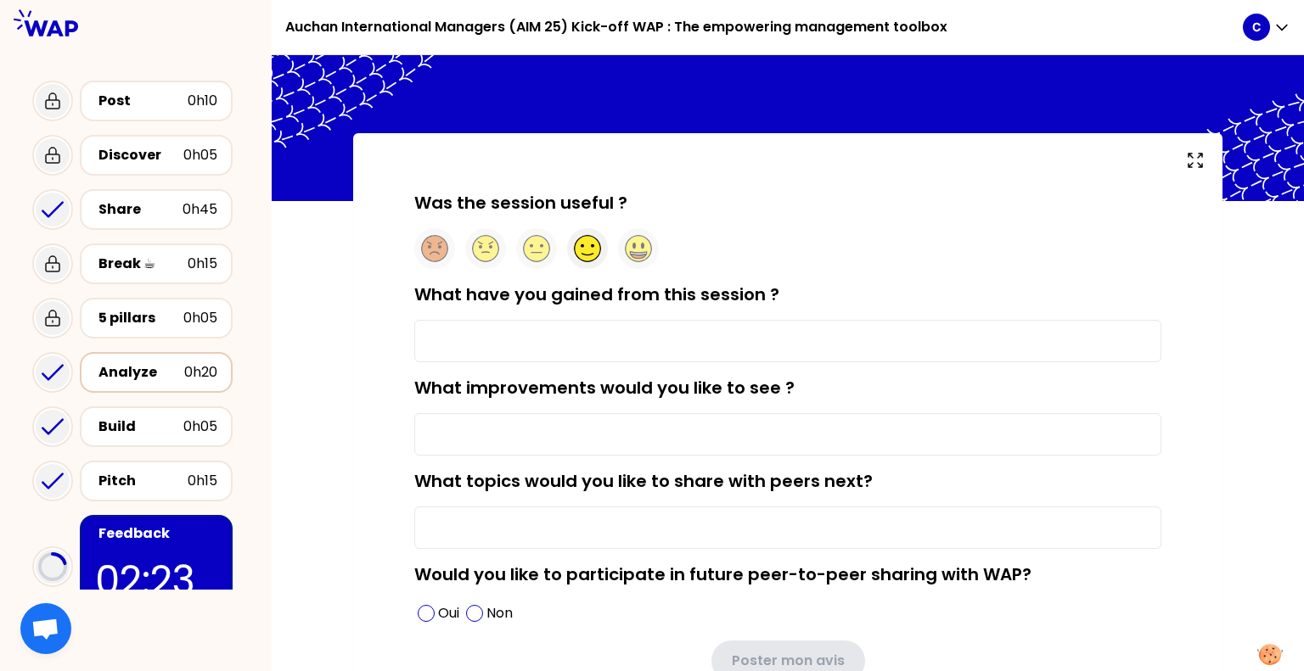
click at [585, 246] on circle at bounding box center [588, 249] width 26 height 26
click at [632, 255] on icon at bounding box center [638, 257] width 15 height 4
click at [486, 340] on input "What have you gained from this session ?" at bounding box center [787, 341] width 747 height 42
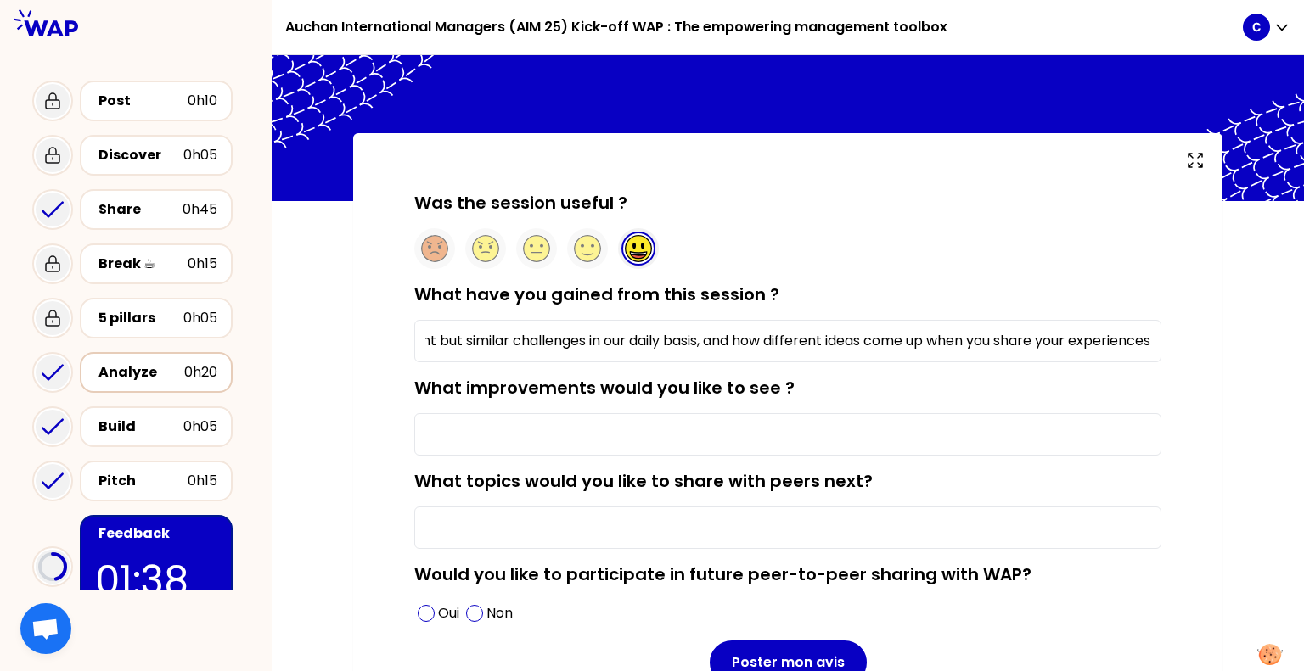
scroll to position [0, 247]
type input "The fact that all of us face different but similar challenges in our daily basi…"
click at [511, 431] on input "What improvements would you like to see ?" at bounding box center [787, 434] width 747 height 42
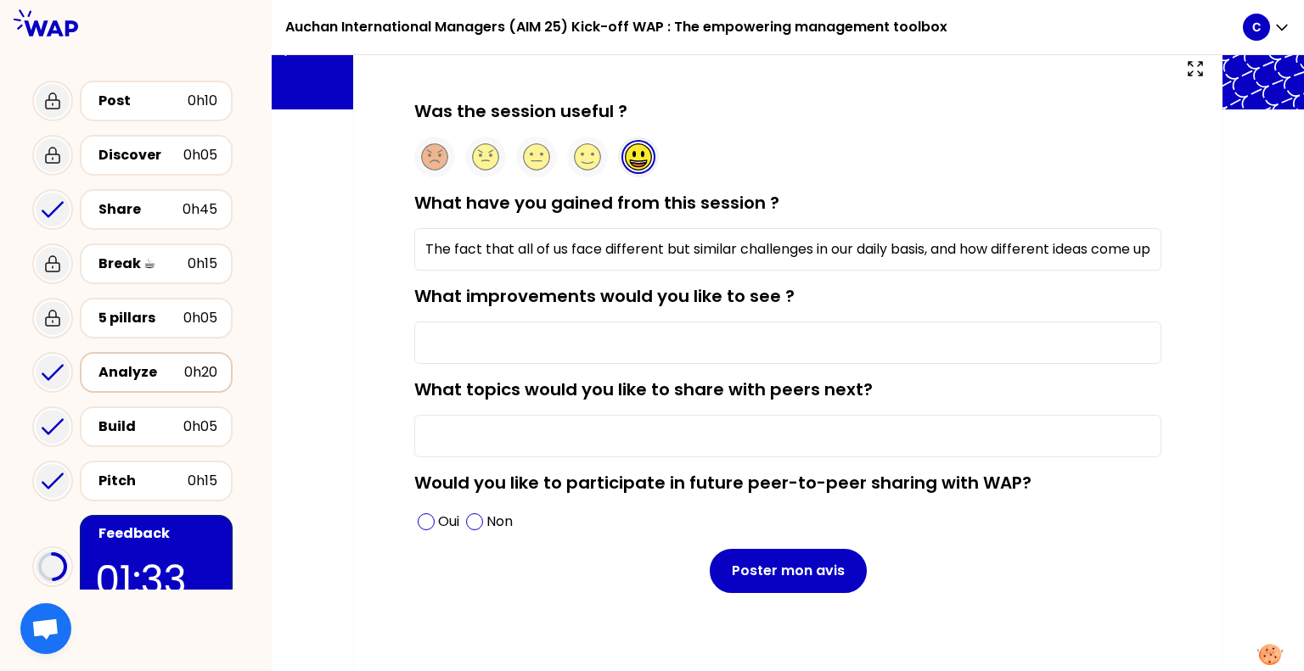
scroll to position [116, 0]
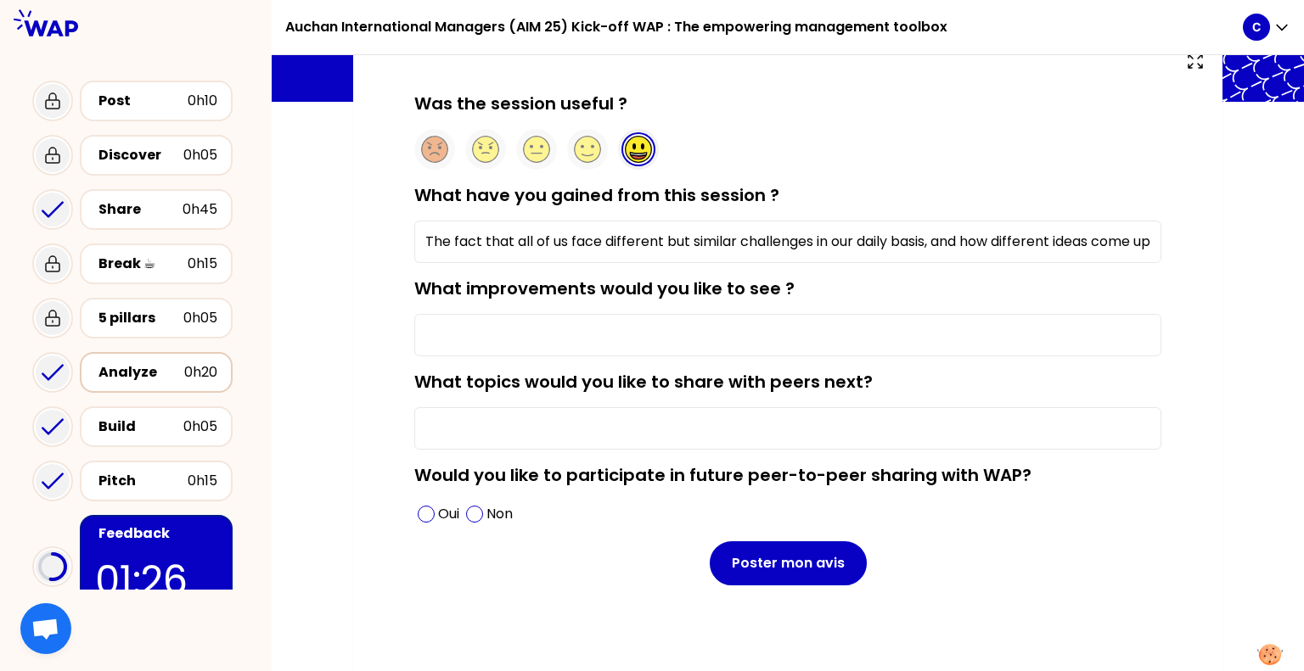
click at [437, 424] on input "What topics would you like to share with peers next?" at bounding box center [787, 428] width 747 height 42
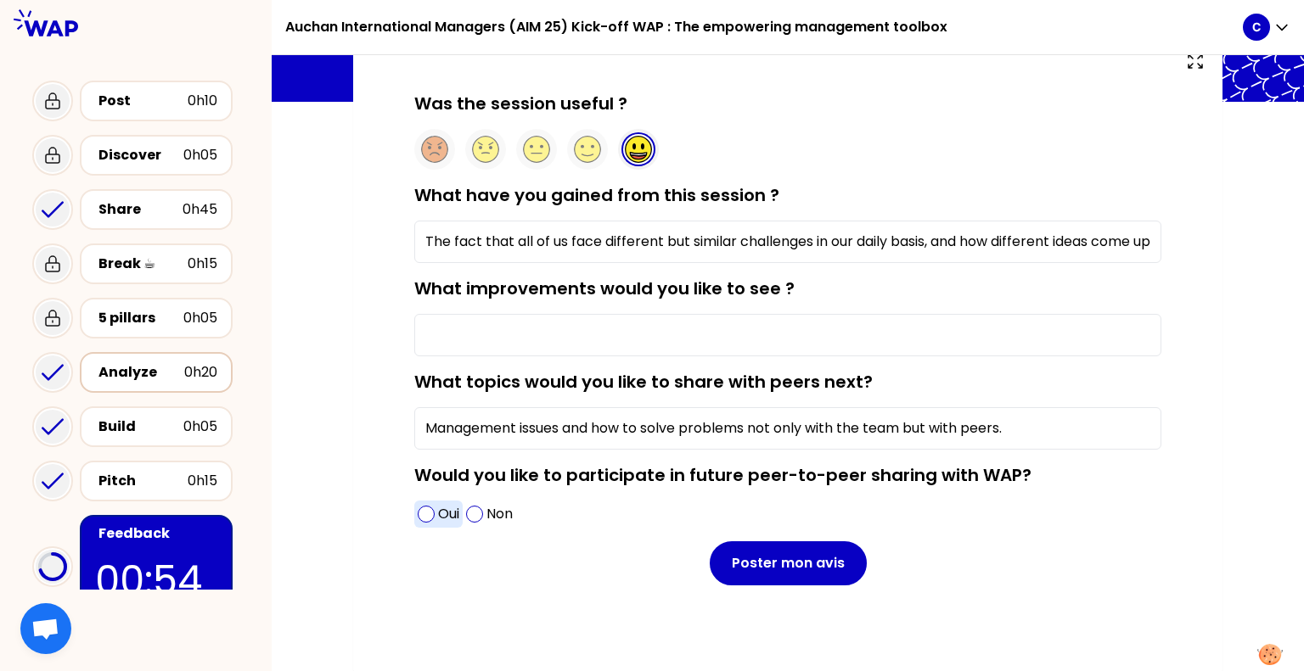
type input "Management issues and how to solve problems not only with the team but with pee…"
click at [420, 519] on span at bounding box center [426, 514] width 17 height 17
click at [506, 326] on input "What improvements would you like to see ?" at bounding box center [787, 335] width 747 height 42
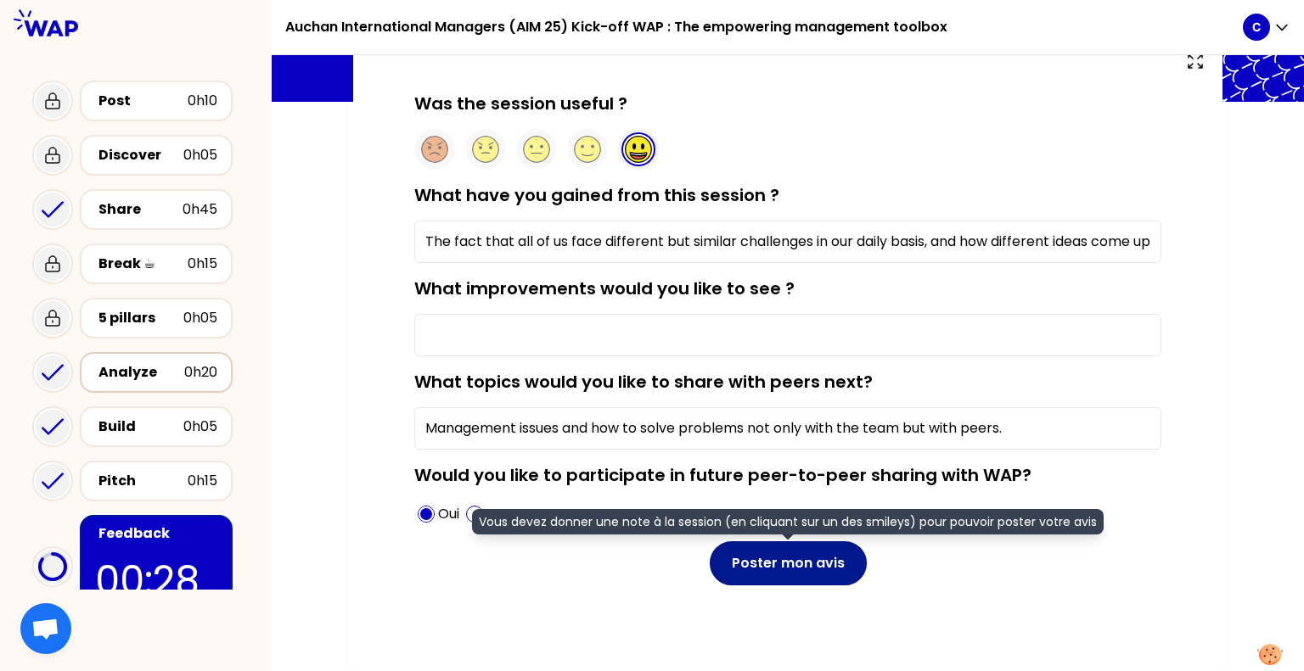
click at [774, 567] on button "Poster mon avis" at bounding box center [788, 564] width 157 height 44
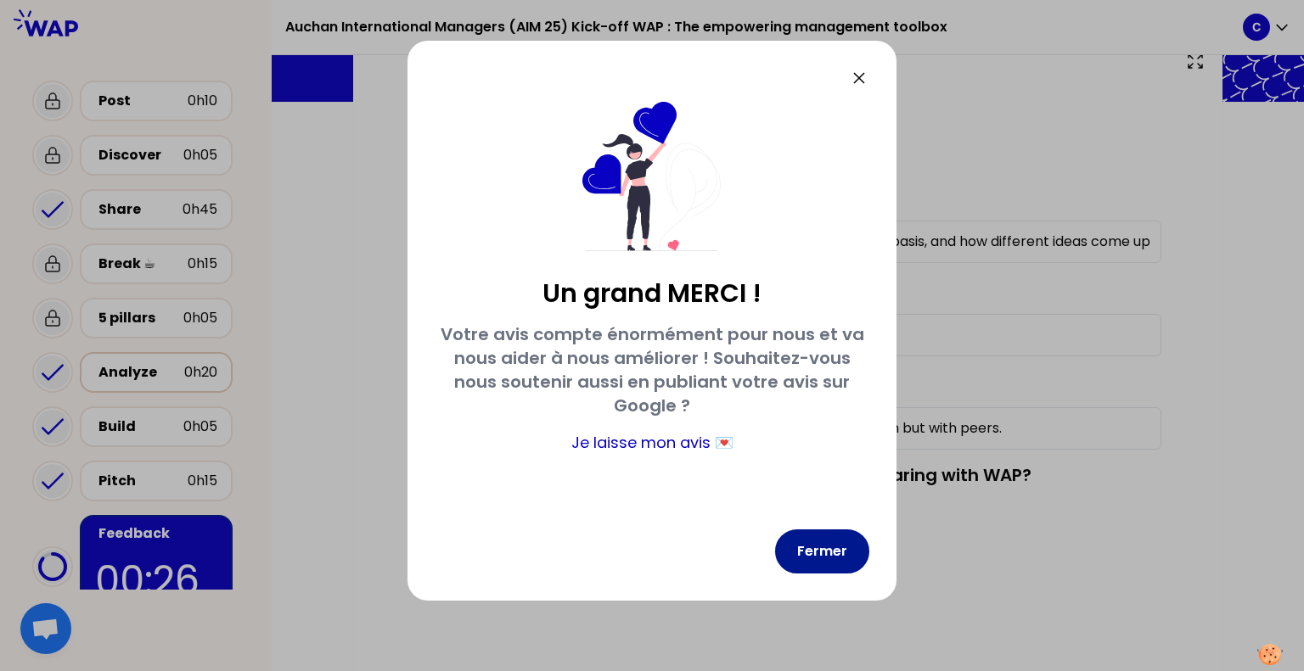
click at [812, 549] on button "Fermer" at bounding box center [822, 552] width 94 height 44
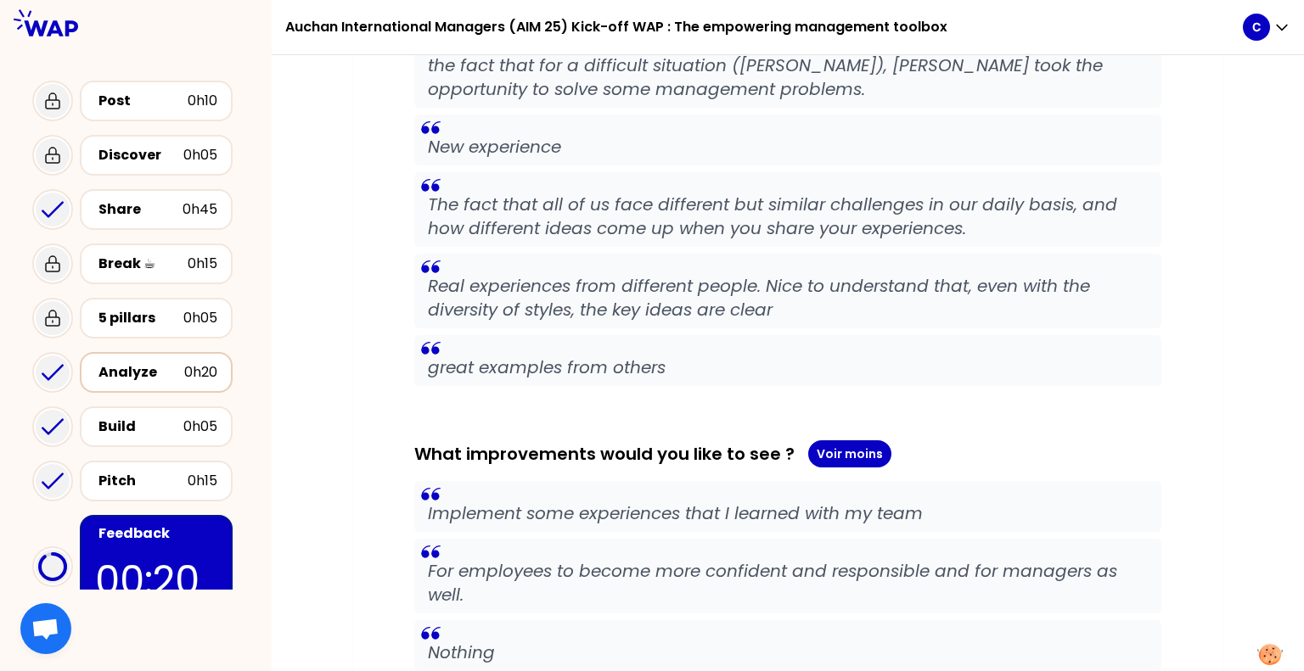
click at [1216, 370] on div "Impression des participants Was the session useful ? Moyenne 4.5 Participants 1…" at bounding box center [787, 409] width 869 height 2063
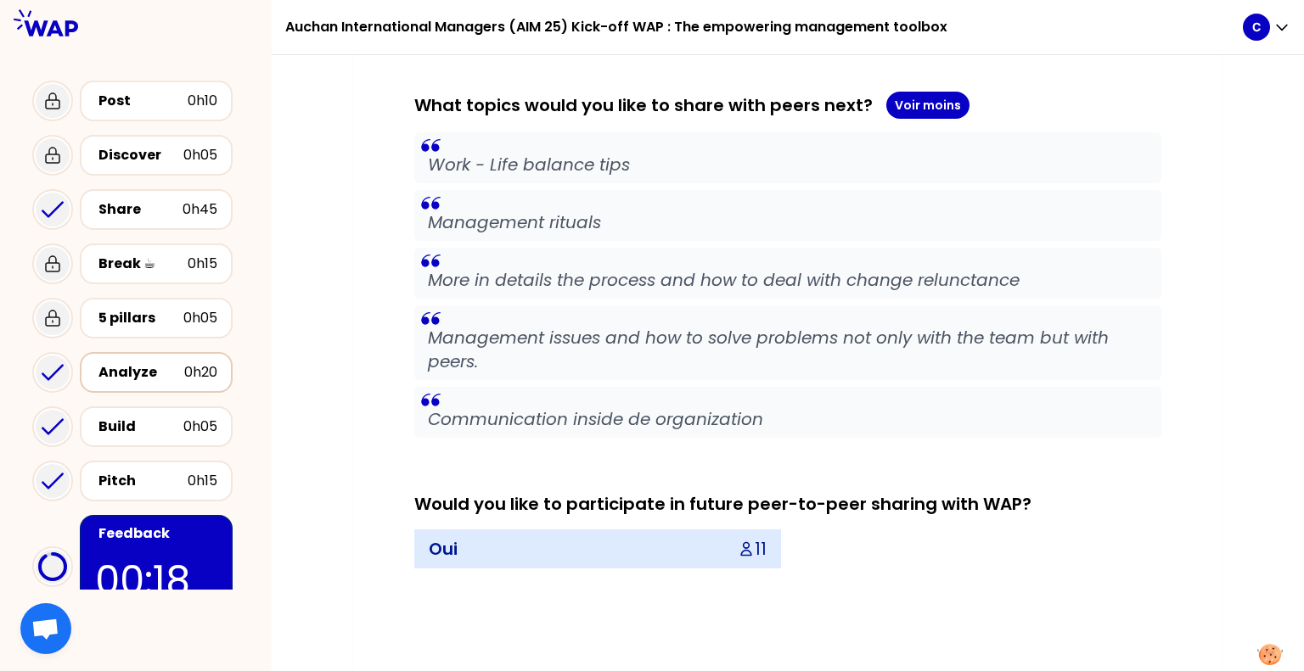
scroll to position [1523, 0]
